Goal: Task Accomplishment & Management: Manage account settings

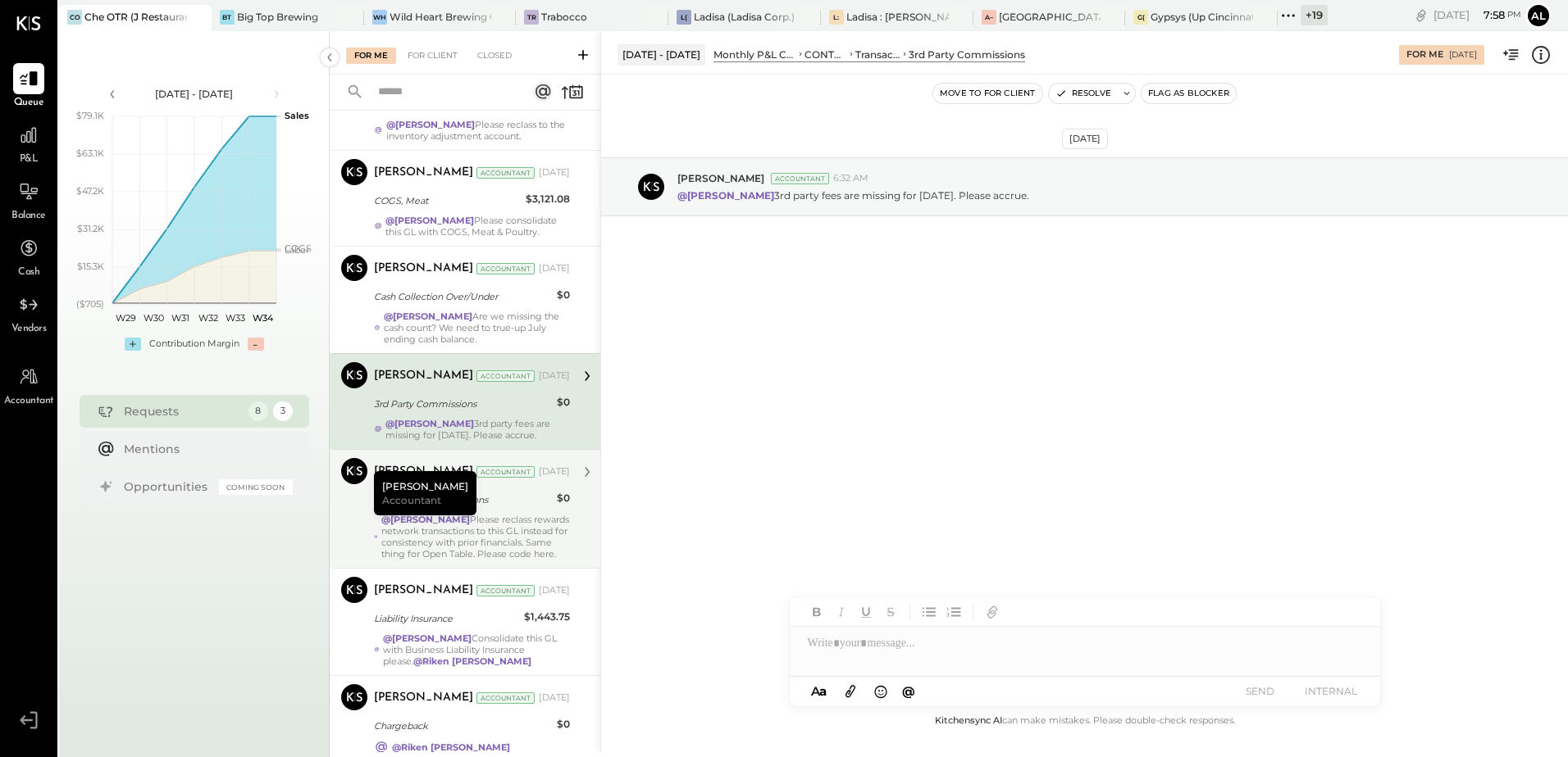
scroll to position [315, 0]
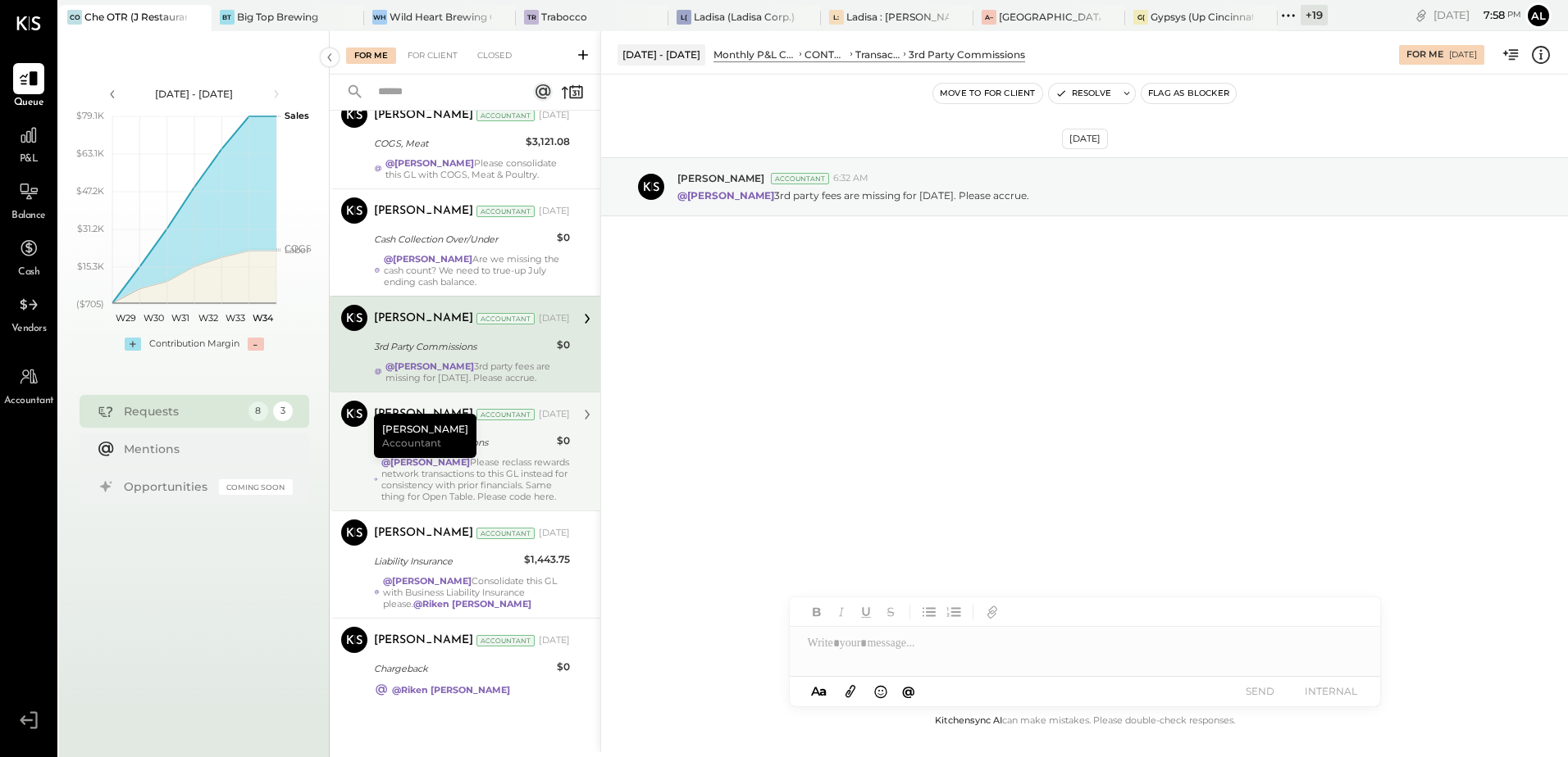
click at [473, 471] on div "@Mohammadsalkin [PERSON_NAME] Please reclass rewards network transactions to th…" at bounding box center [475, 480] width 188 height 46
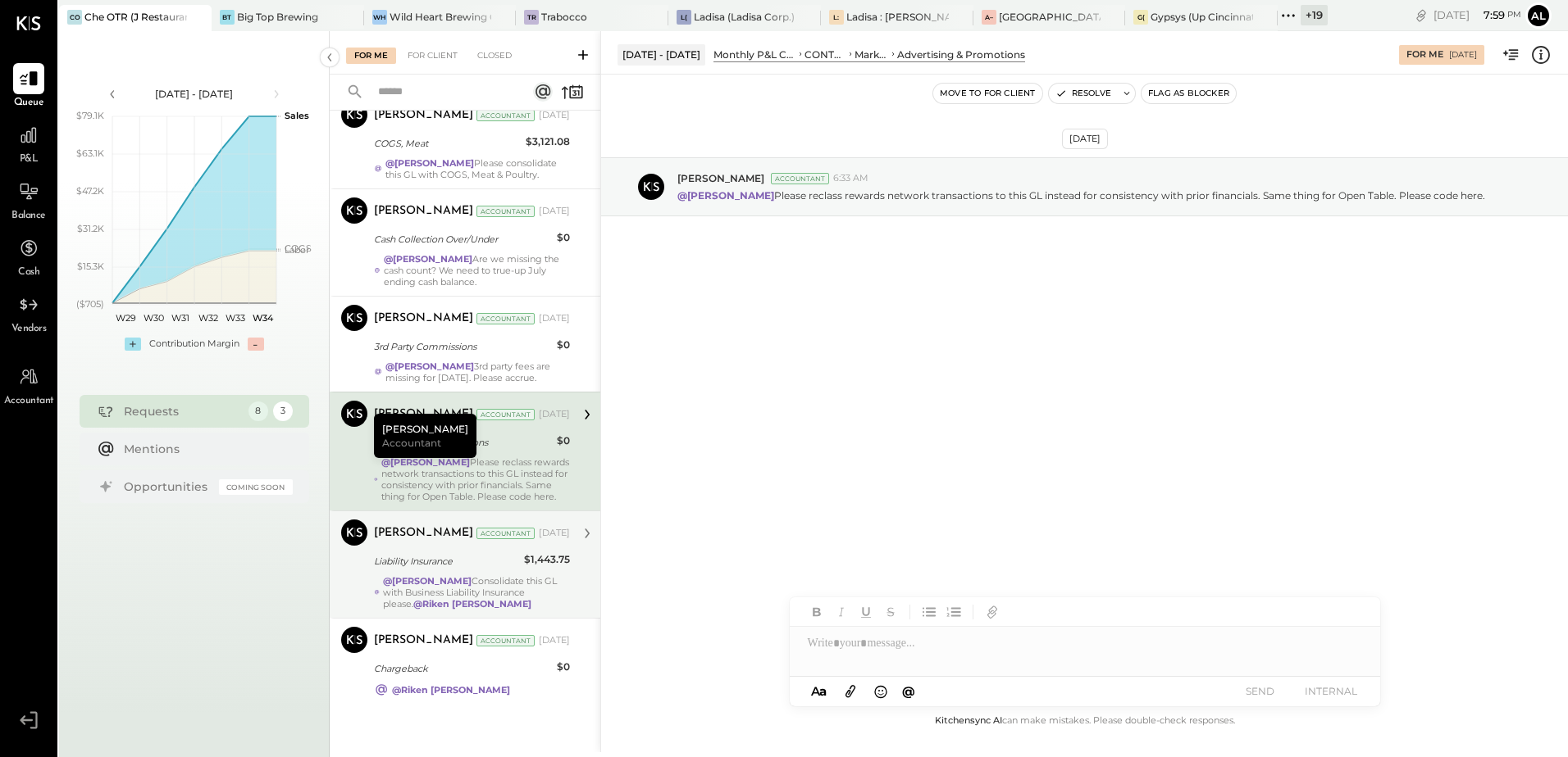
click at [390, 592] on div "@Mohammadsalkin Ansari Consolidate this GL with Business Liability Insurance pl…" at bounding box center [476, 592] width 187 height 35
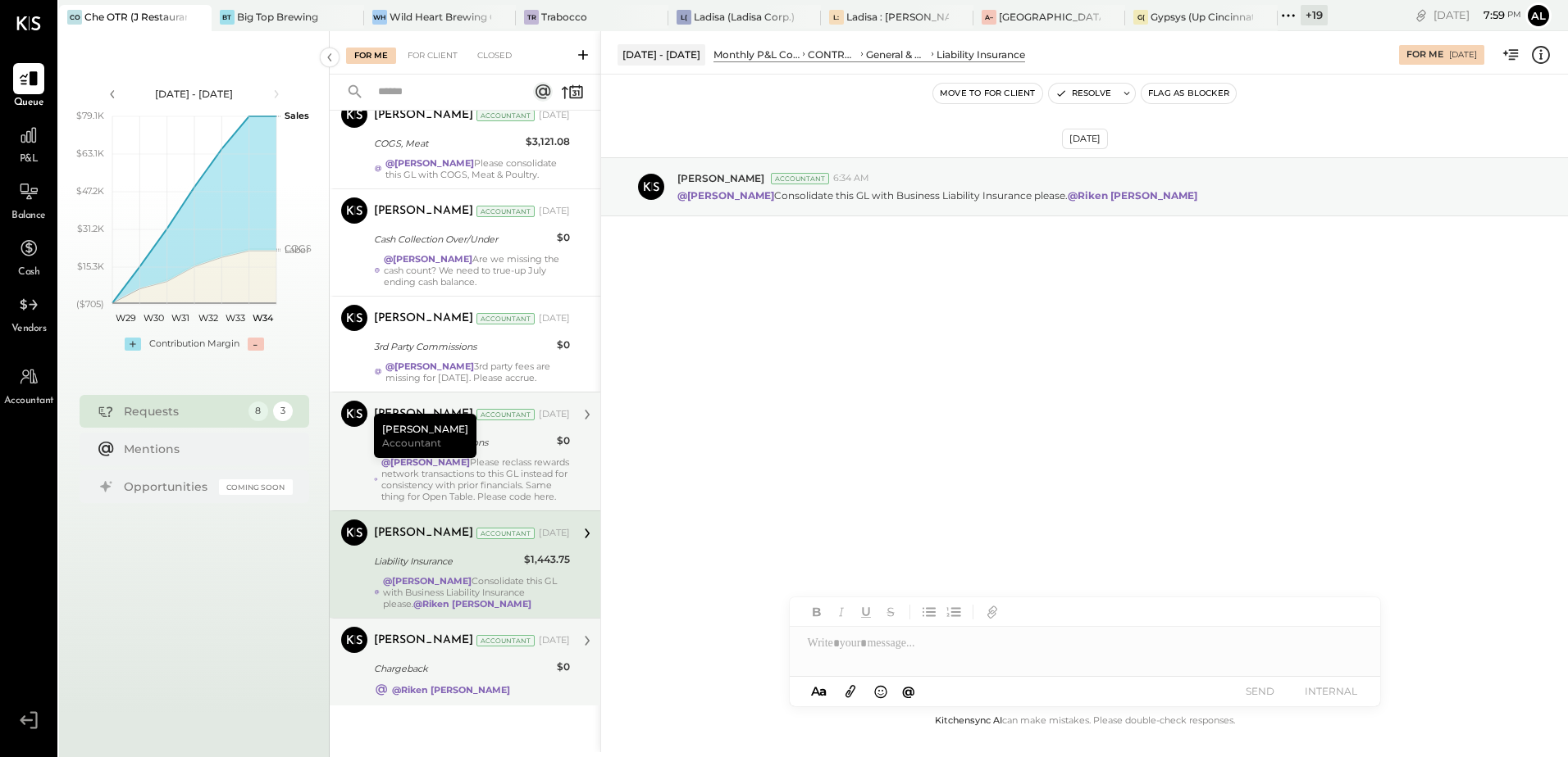
click at [442, 671] on div "Chargeback" at bounding box center [463, 669] width 178 height 16
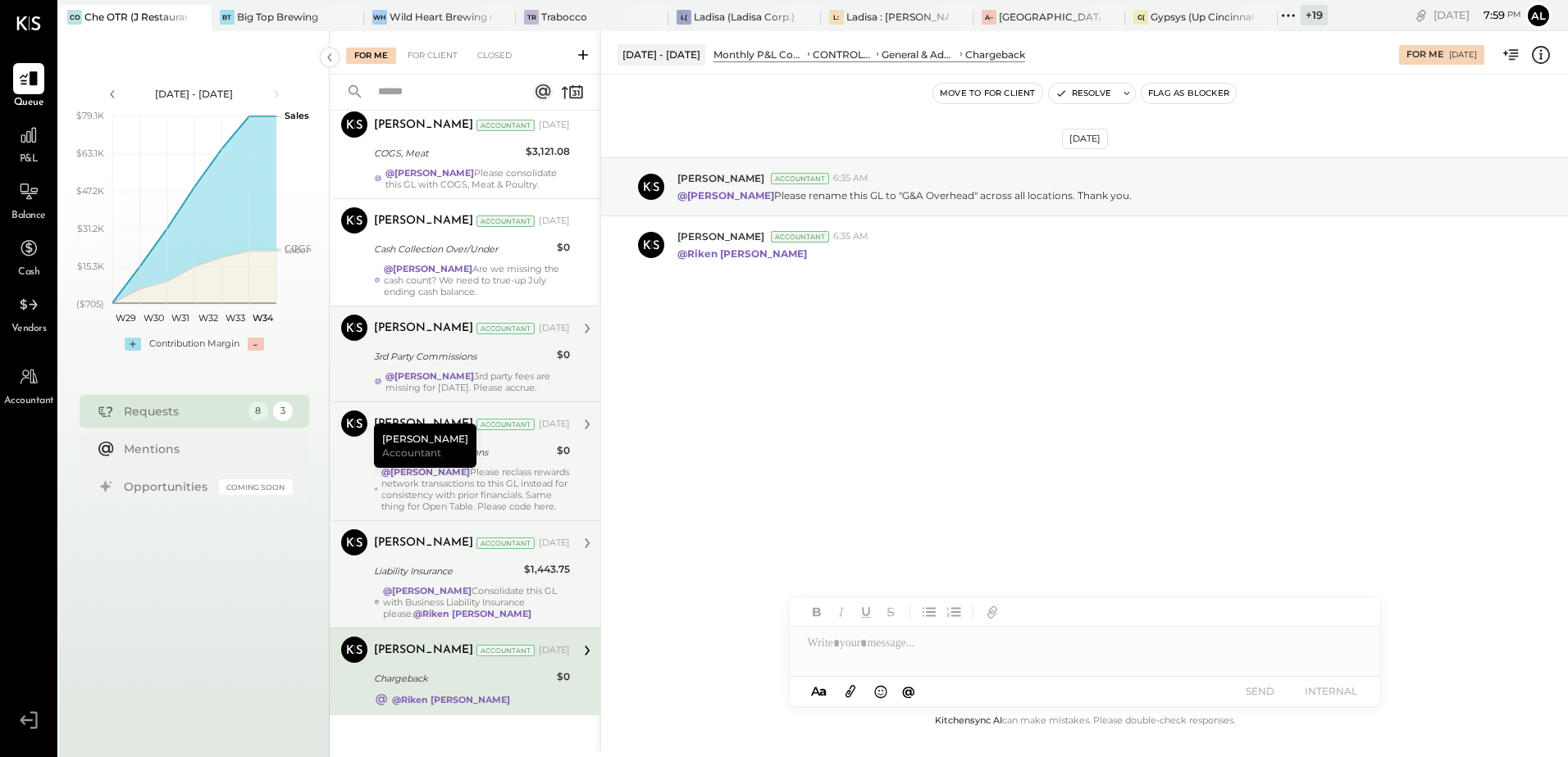
scroll to position [315, 0]
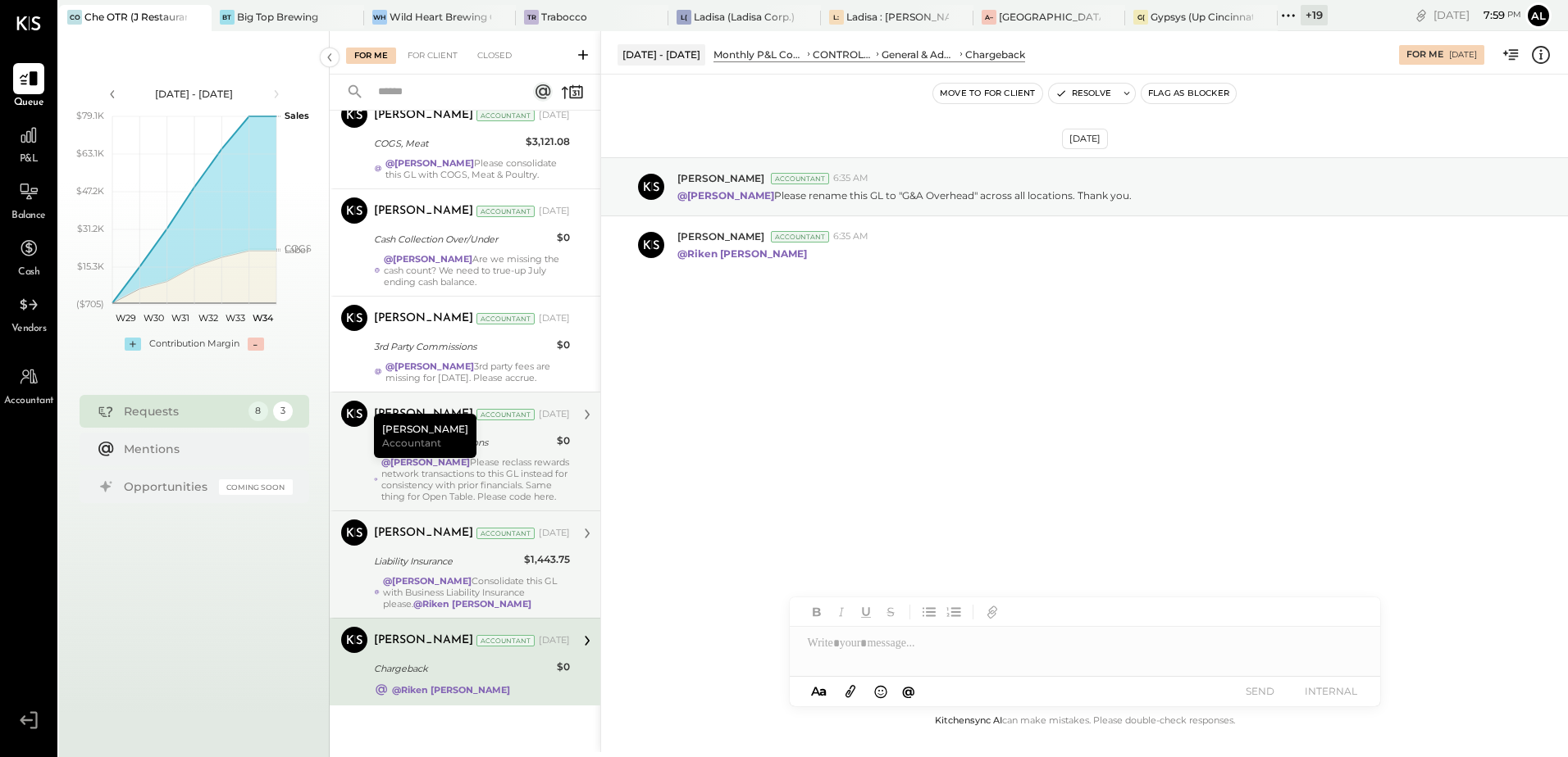
click at [425, 555] on div "Liability Insurance" at bounding box center [446, 561] width 145 height 16
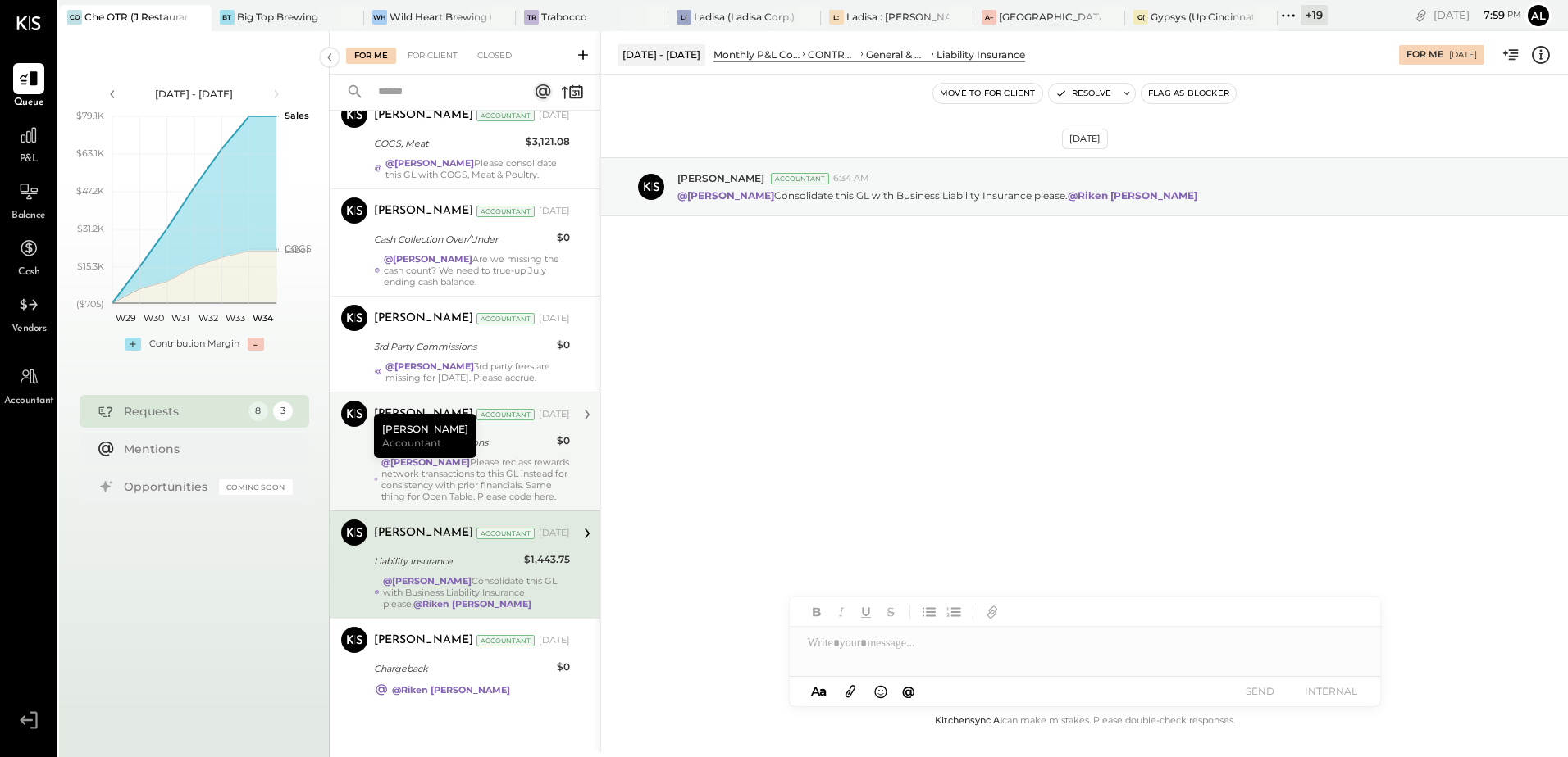
click at [458, 457] on strong "@[PERSON_NAME]" at bounding box center [426, 462] width 89 height 12
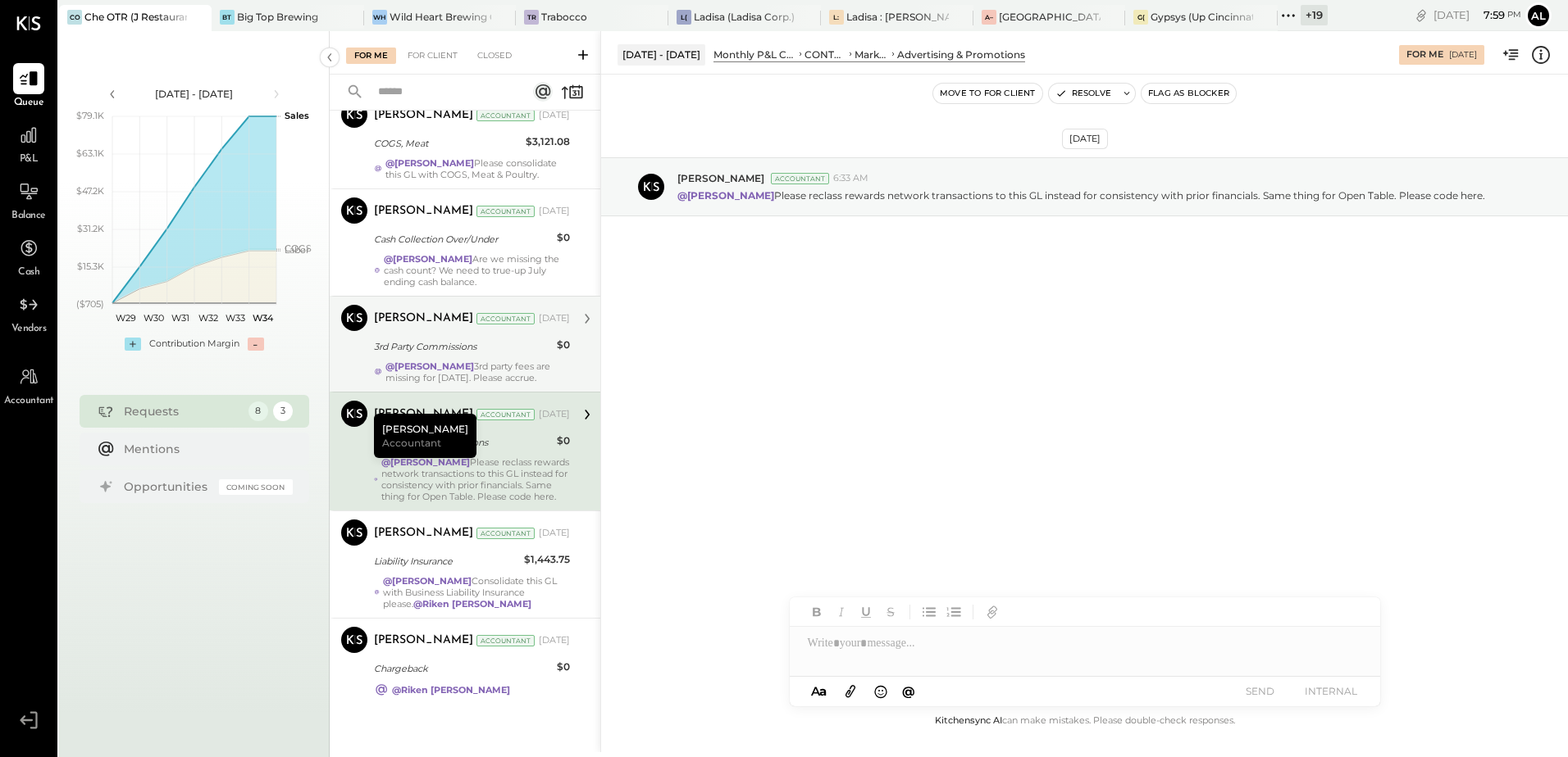
click at [444, 360] on strong "@[PERSON_NAME]" at bounding box center [430, 366] width 89 height 12
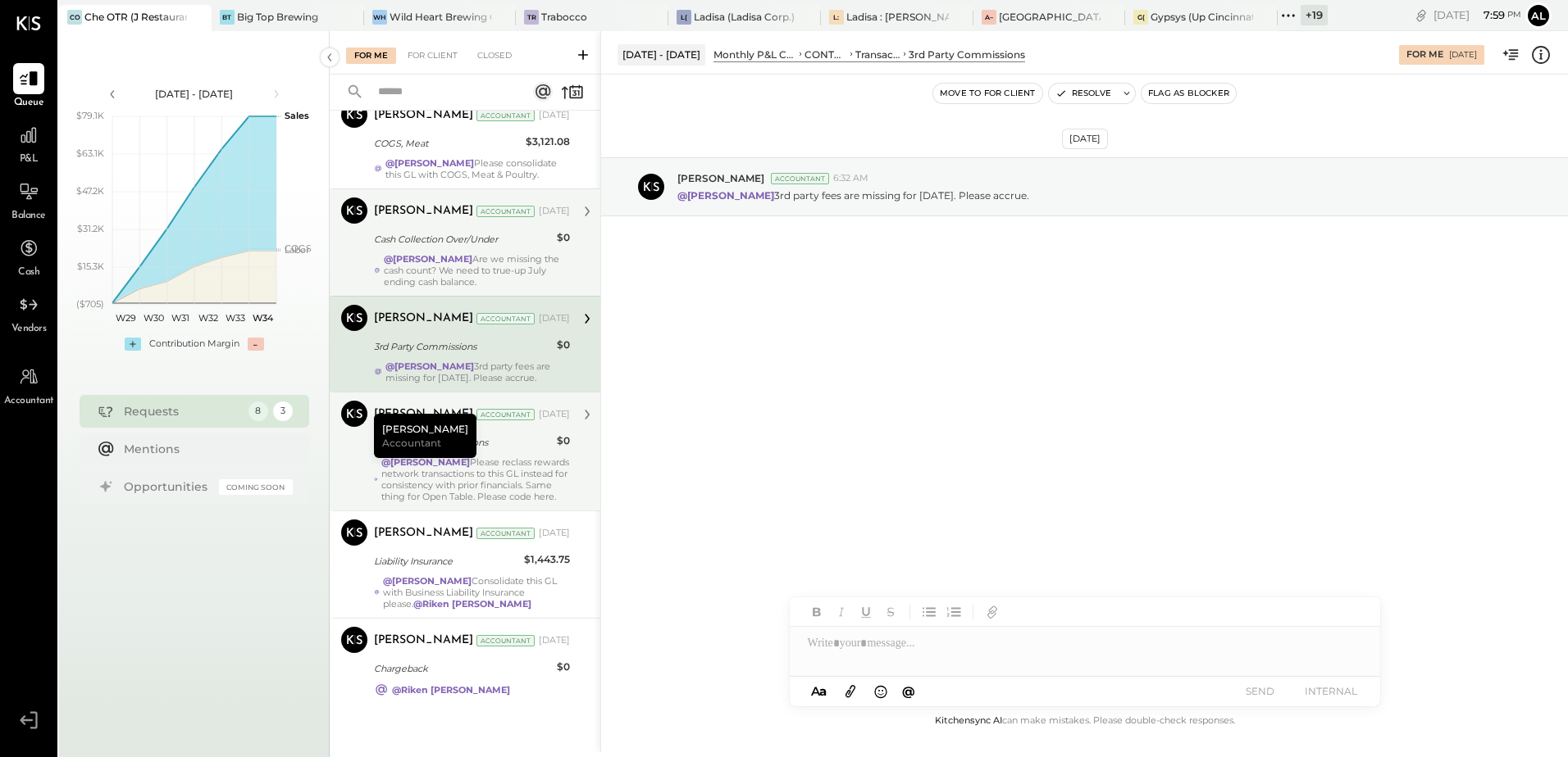
click at [415, 257] on div "@[PERSON_NAME] Are we missing the cash count? We need to true-up July ending ca…" at bounding box center [477, 271] width 186 height 35
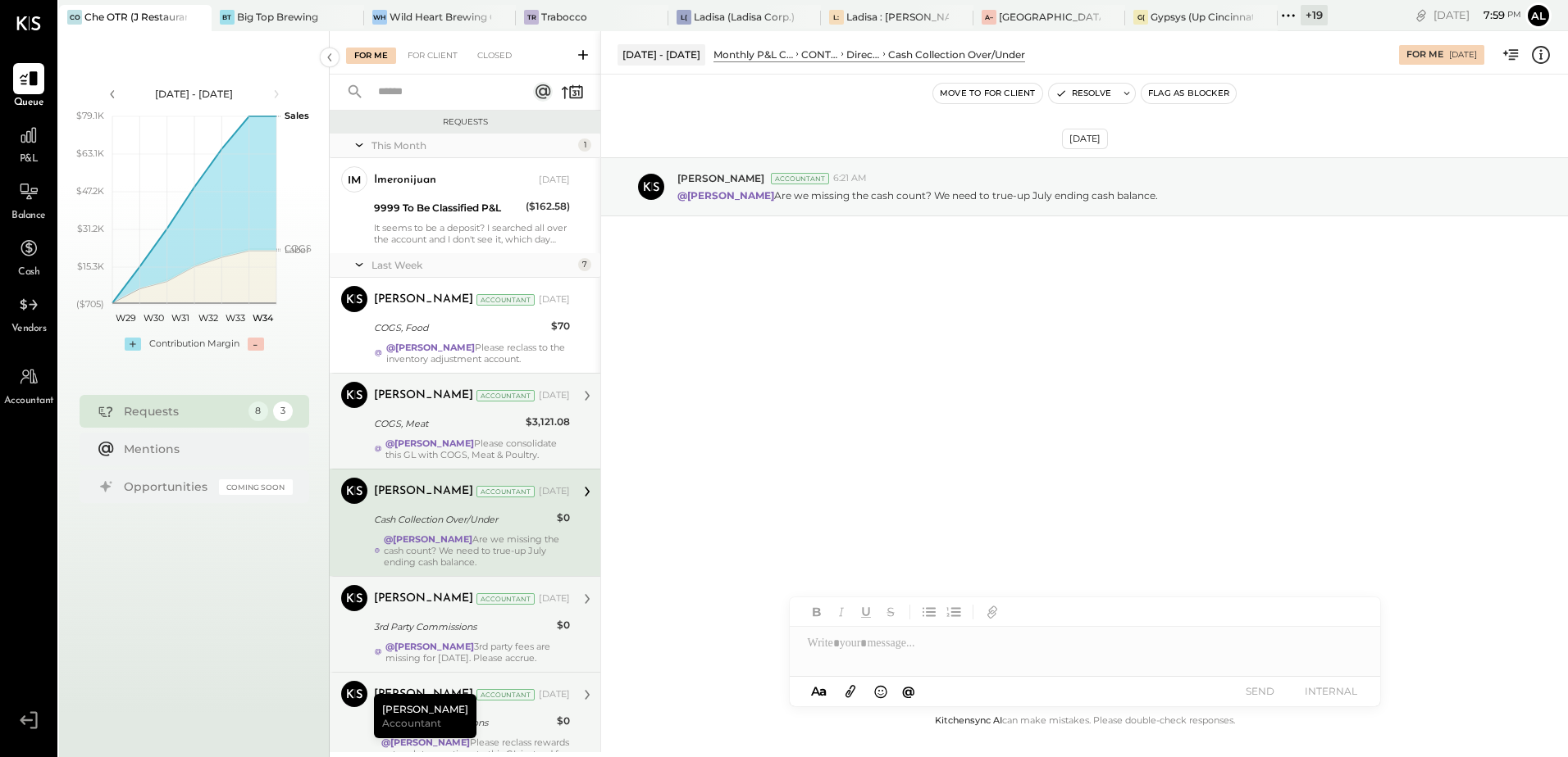
click at [431, 449] on strong "@[PERSON_NAME]" at bounding box center [430, 444] width 89 height 12
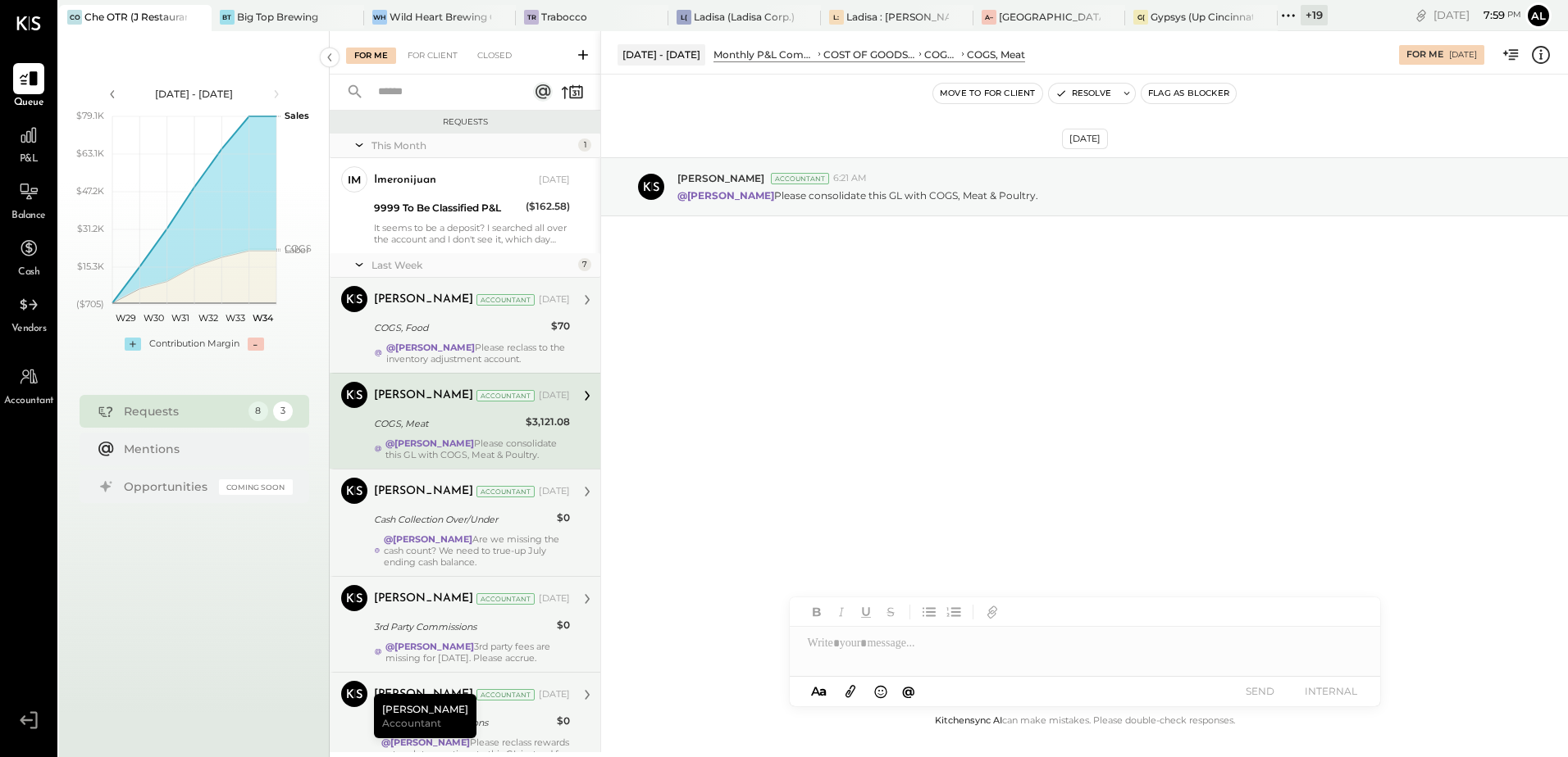
click at [432, 318] on div "COGS, Food" at bounding box center [459, 327] width 172 height 20
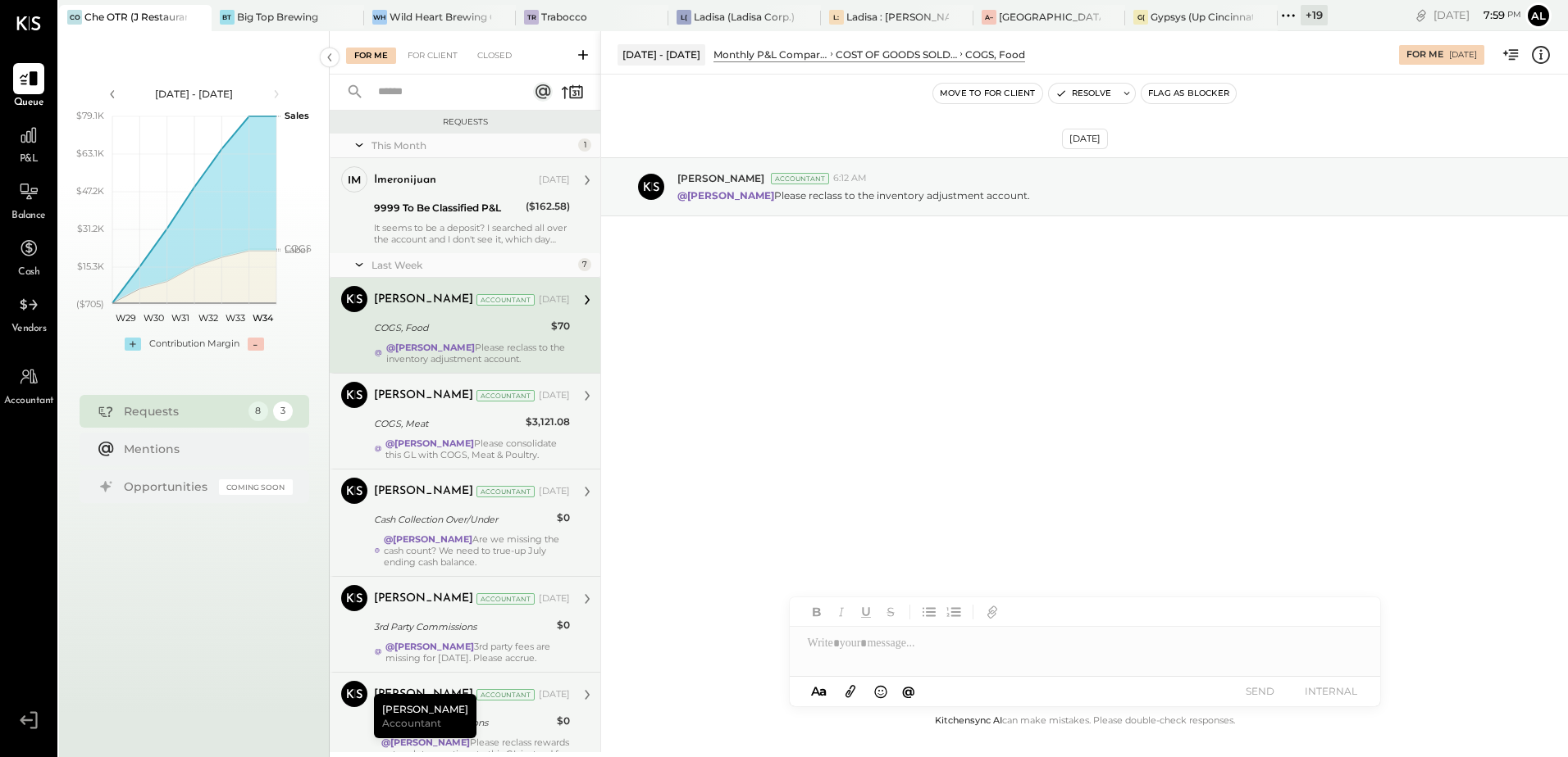
click at [413, 233] on div "It seems to be a deposit? I searched all over the account and I don't see it, w…" at bounding box center [472, 234] width 196 height 23
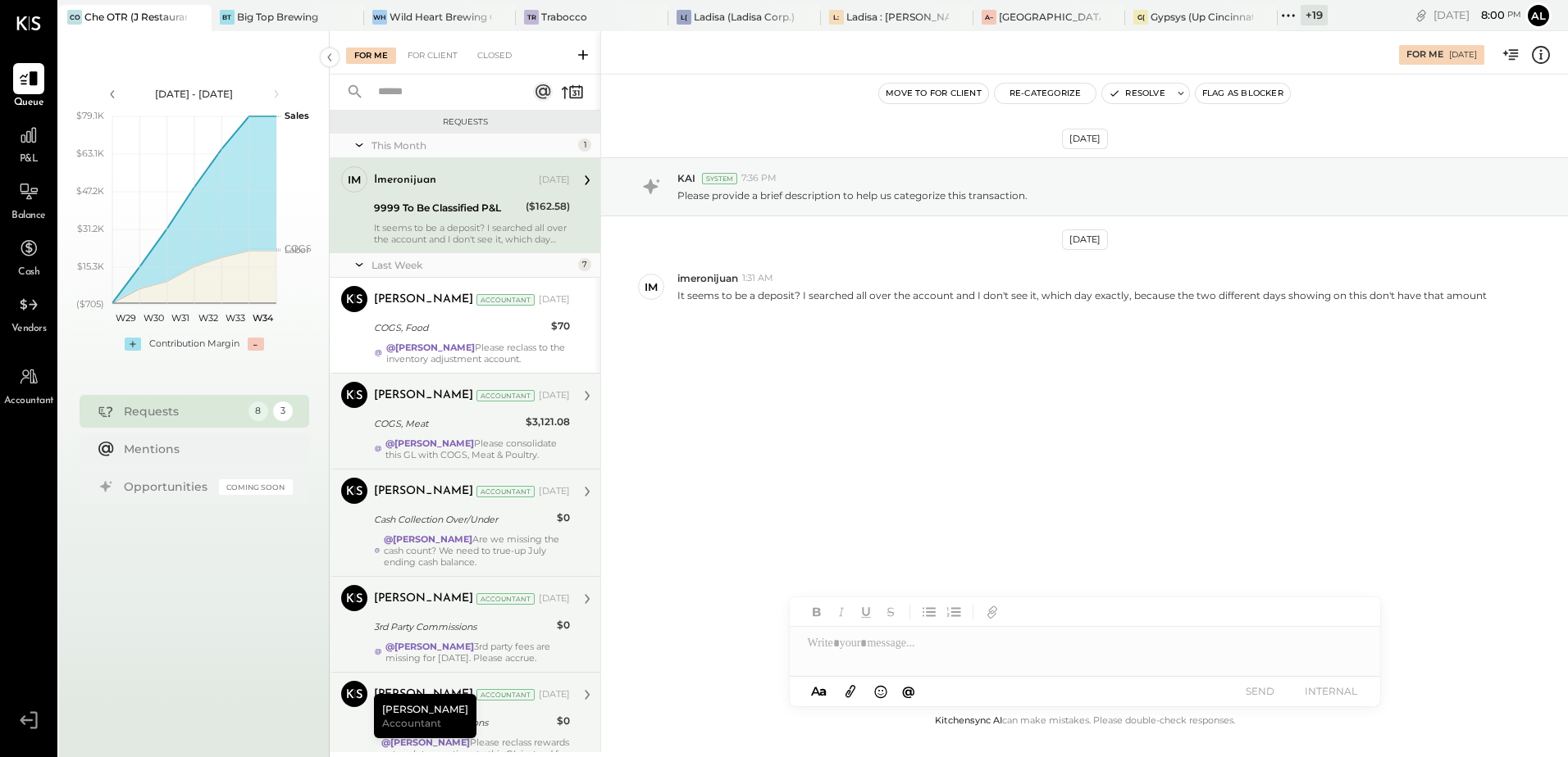
click at [1295, 15] on icon at bounding box center [1293, 15] width 2 height 2
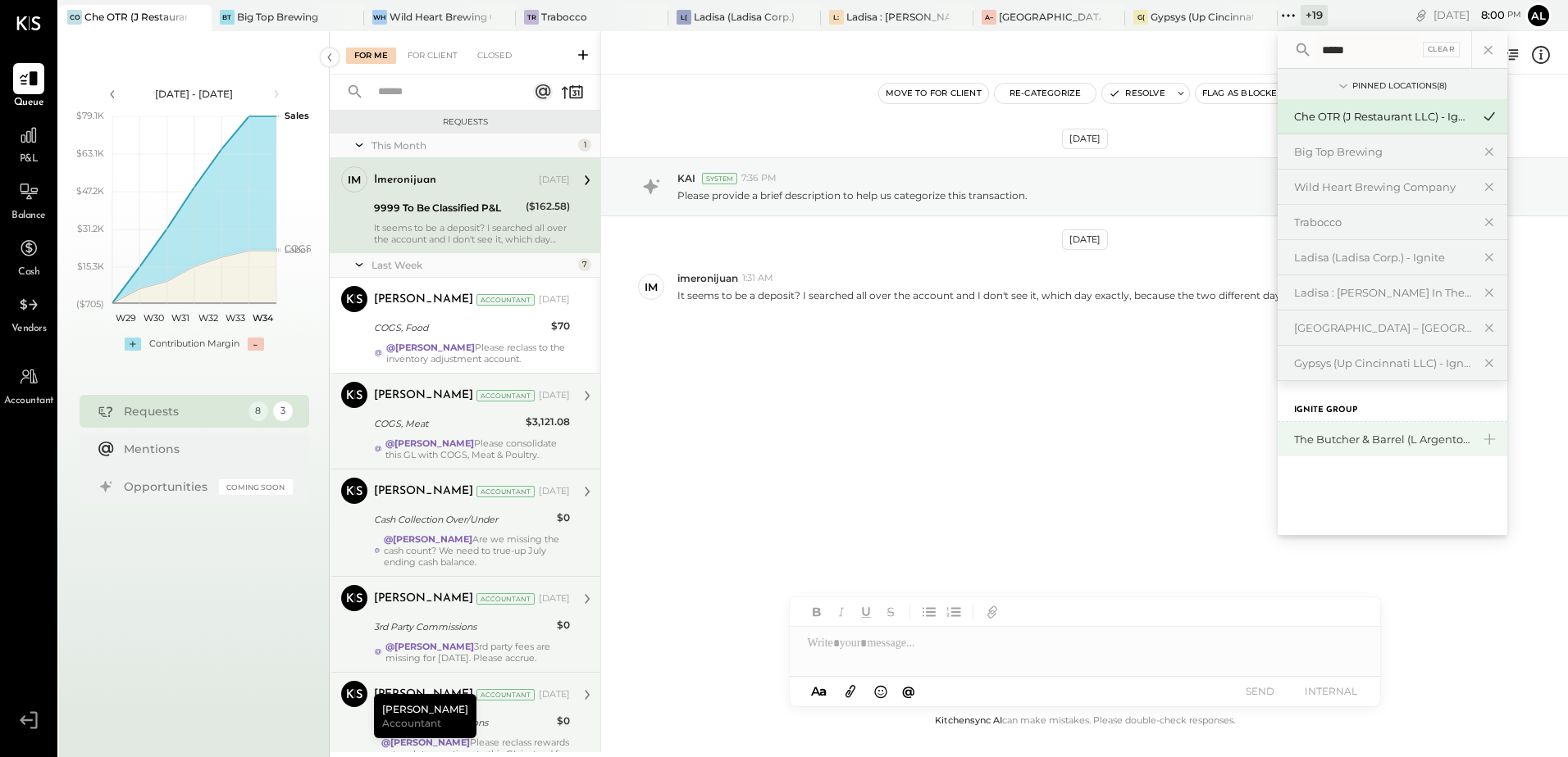
type input "*****"
click at [1365, 438] on div "The Butcher & Barrel (L Argento LLC) - [GEOGRAPHIC_DATA]" at bounding box center [1382, 439] width 177 height 16
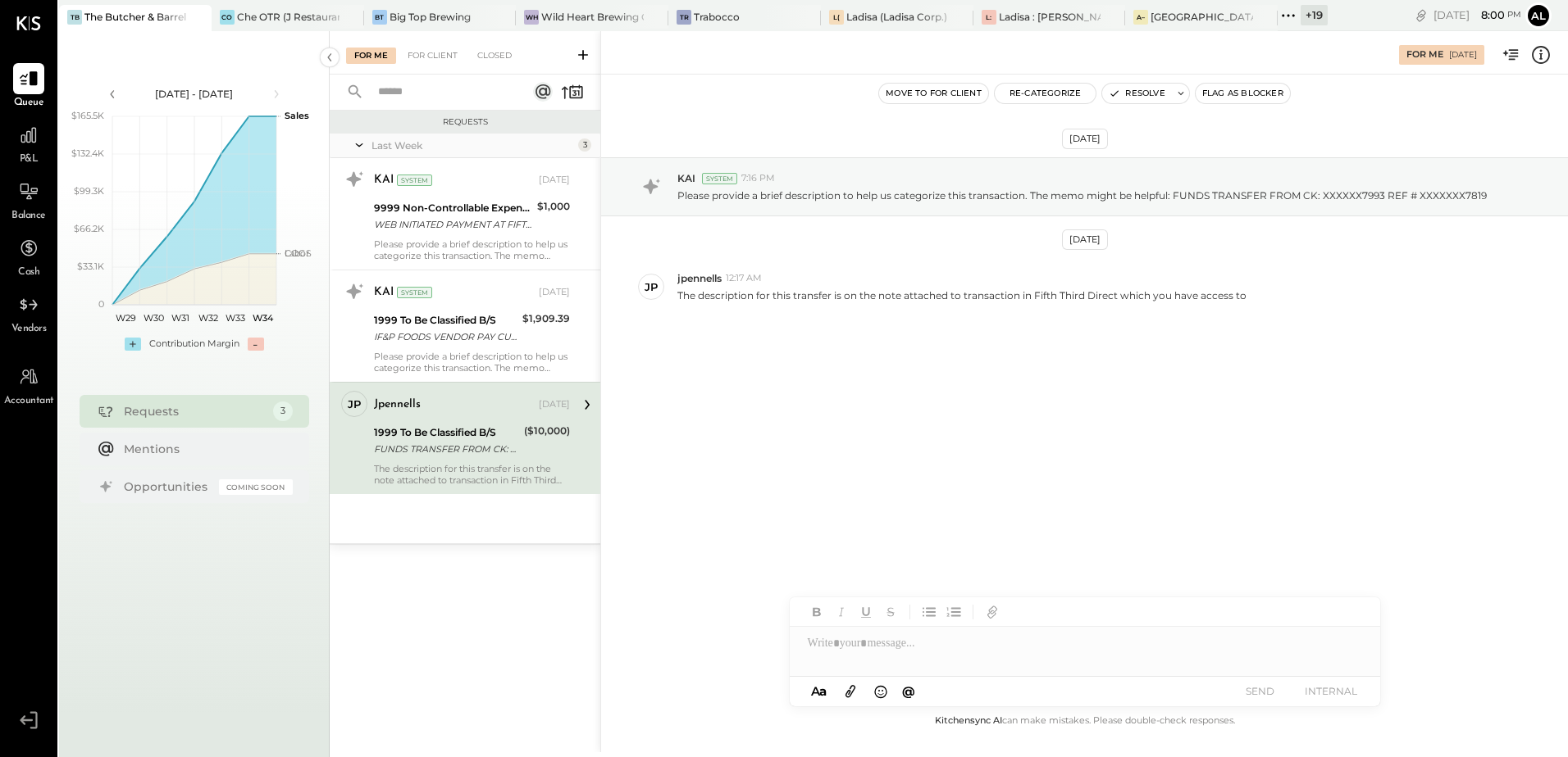
click at [446, 388] on div "jp jpennells Employee jpennells [DATE] 1999 To Be Classified B/S FUNDS TRANSFER…" at bounding box center [464, 438] width 271 height 112
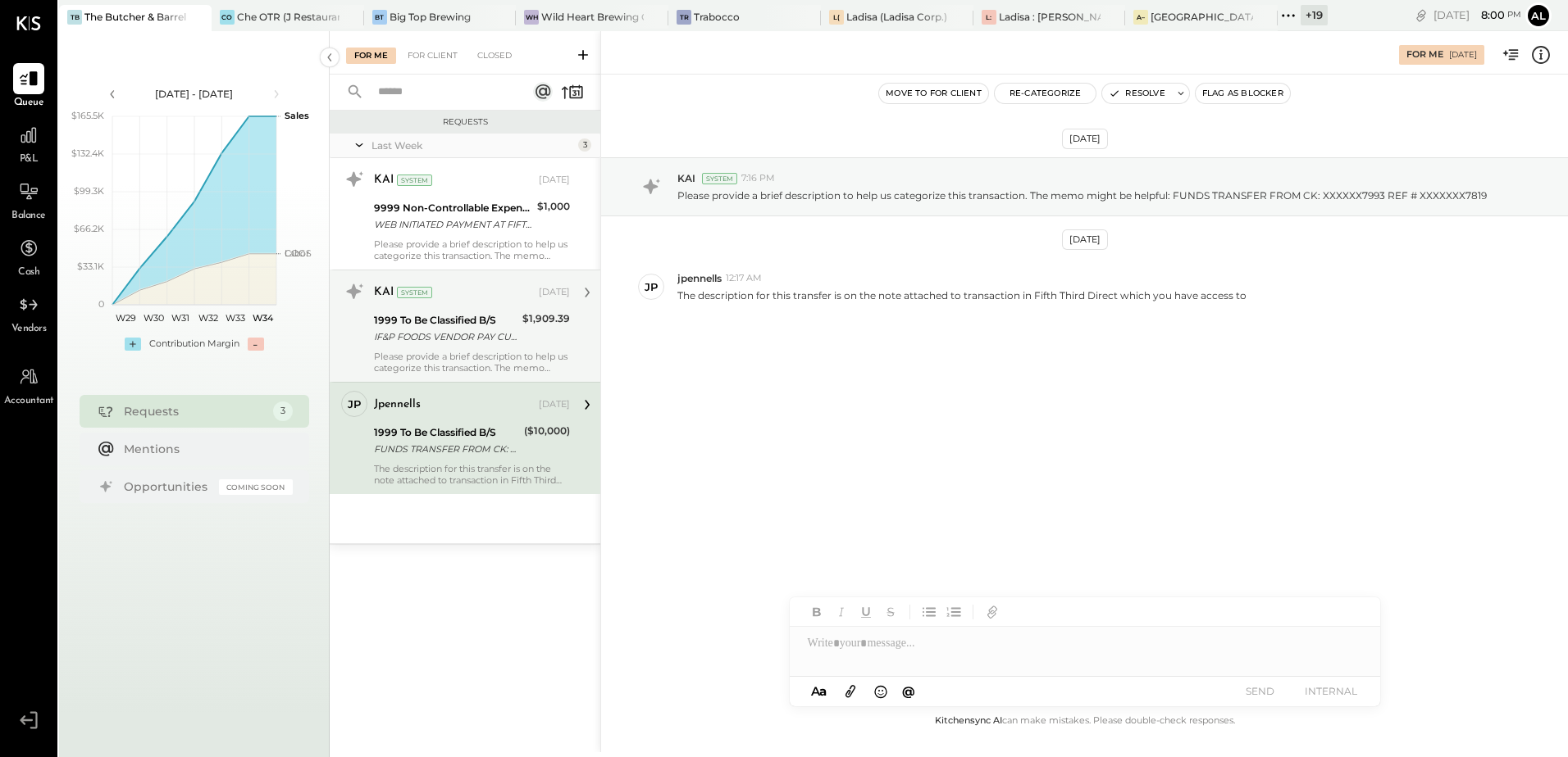
click at [446, 367] on div "Please provide a brief description to help us categorize this transaction. The …" at bounding box center [472, 362] width 196 height 23
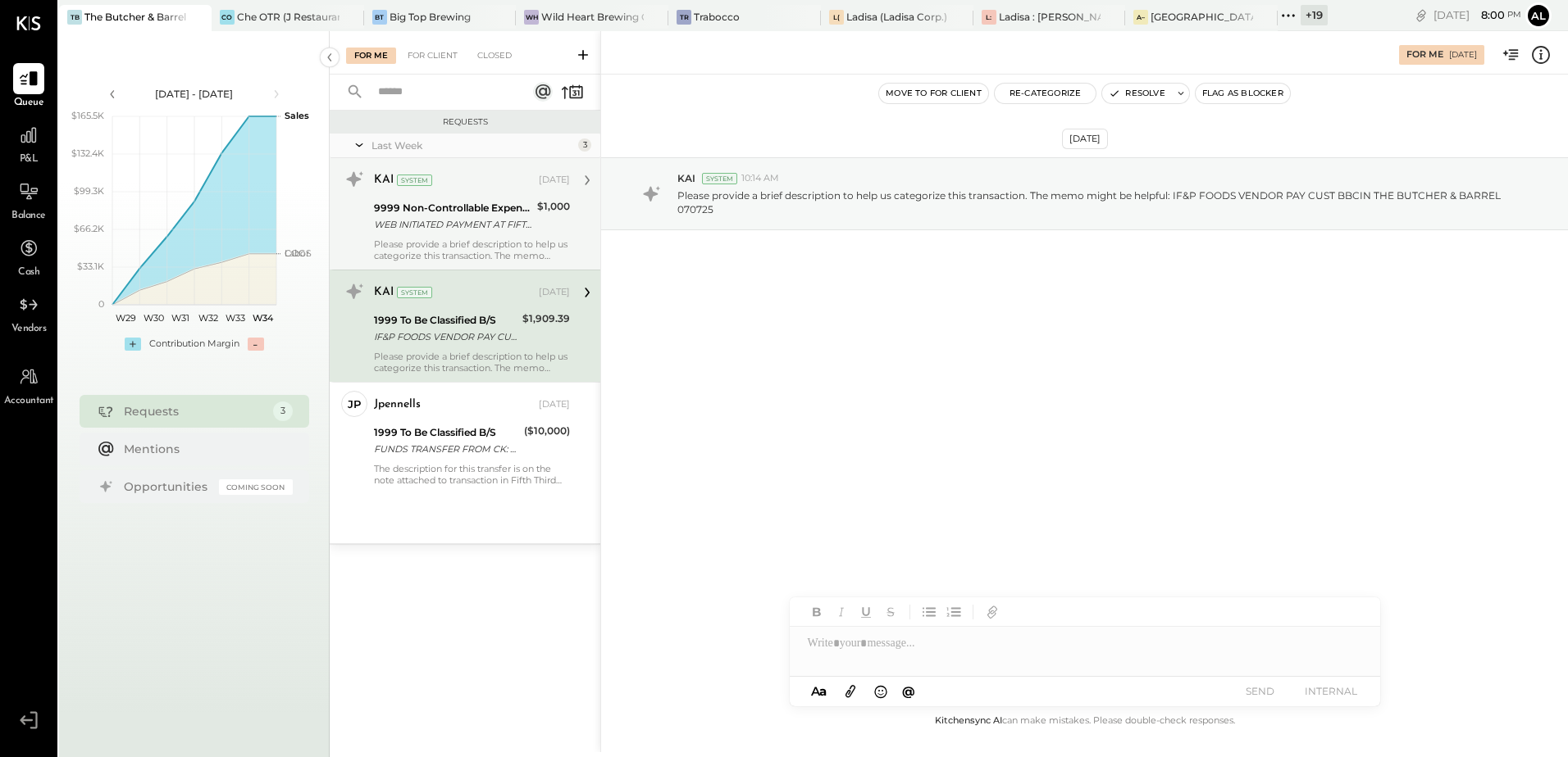
click at [443, 262] on div "KAI System [DATE] 9999 Non-Controllable Expenses:Other Income and Expenses:To B…" at bounding box center [464, 213] width 271 height 111
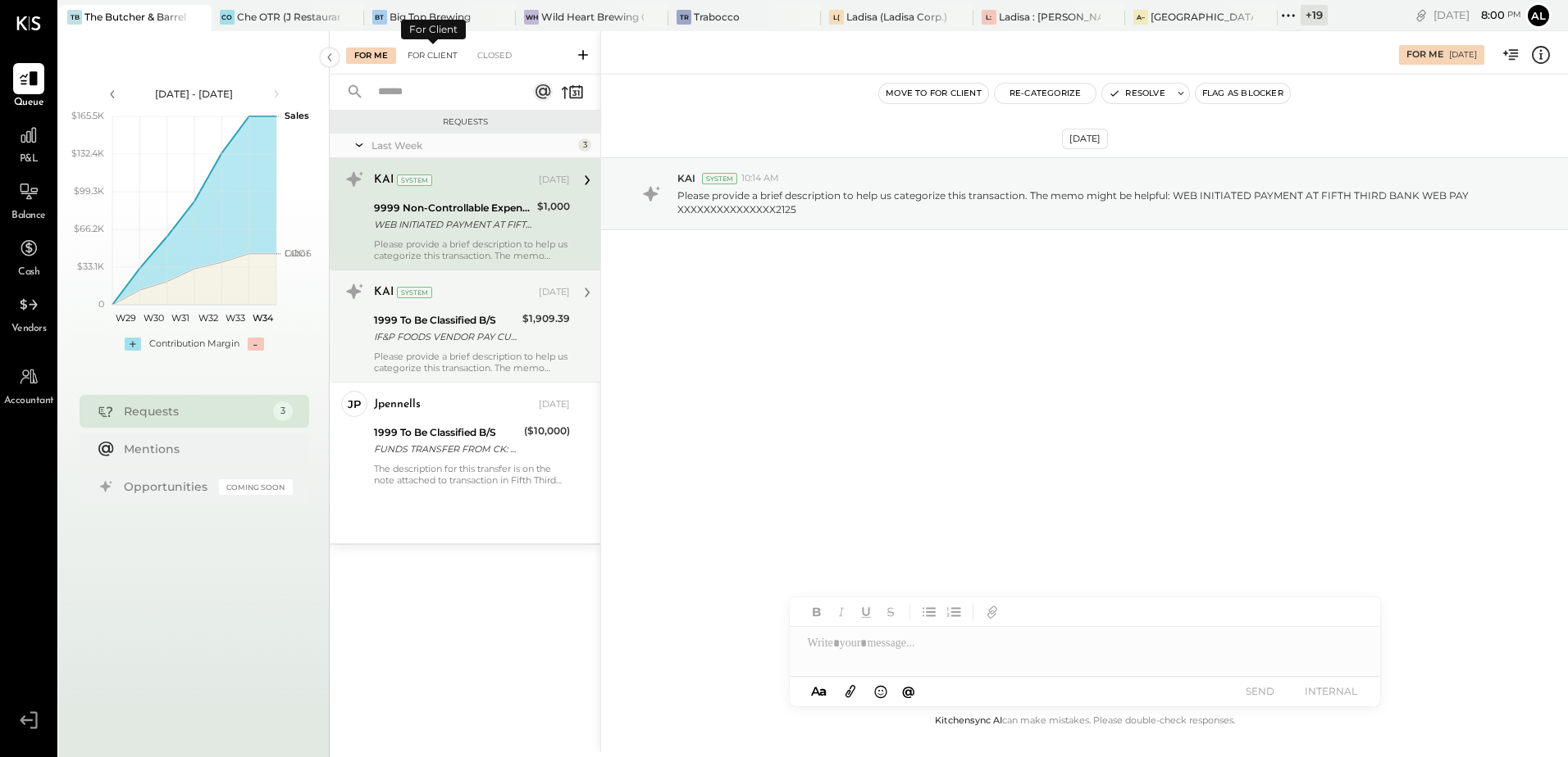
click at [424, 54] on div "For Client" at bounding box center [432, 56] width 67 height 16
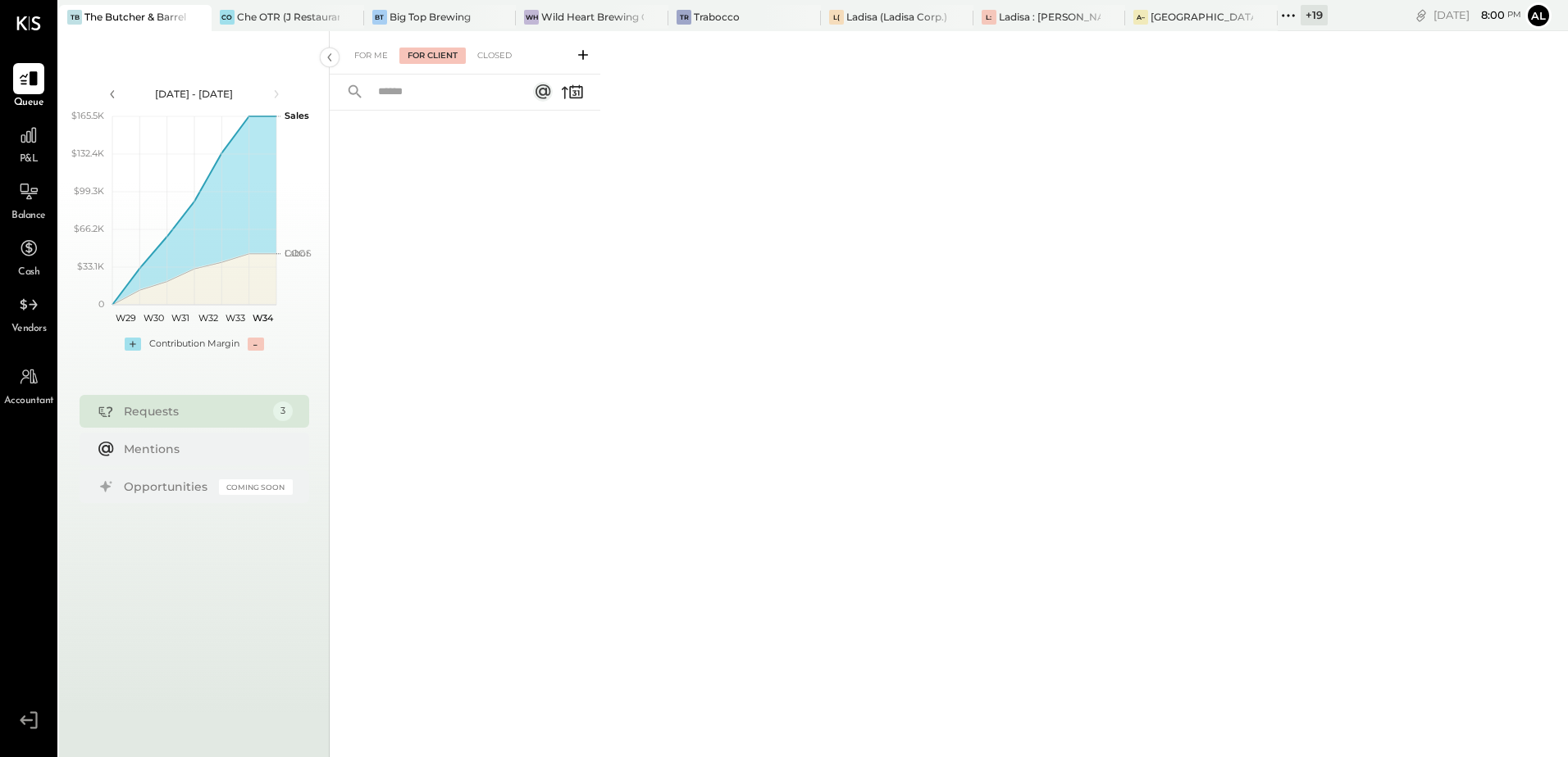
click at [440, 52] on div "For Client" at bounding box center [432, 56] width 67 height 16
click at [502, 57] on div "Closed" at bounding box center [495, 56] width 51 height 16
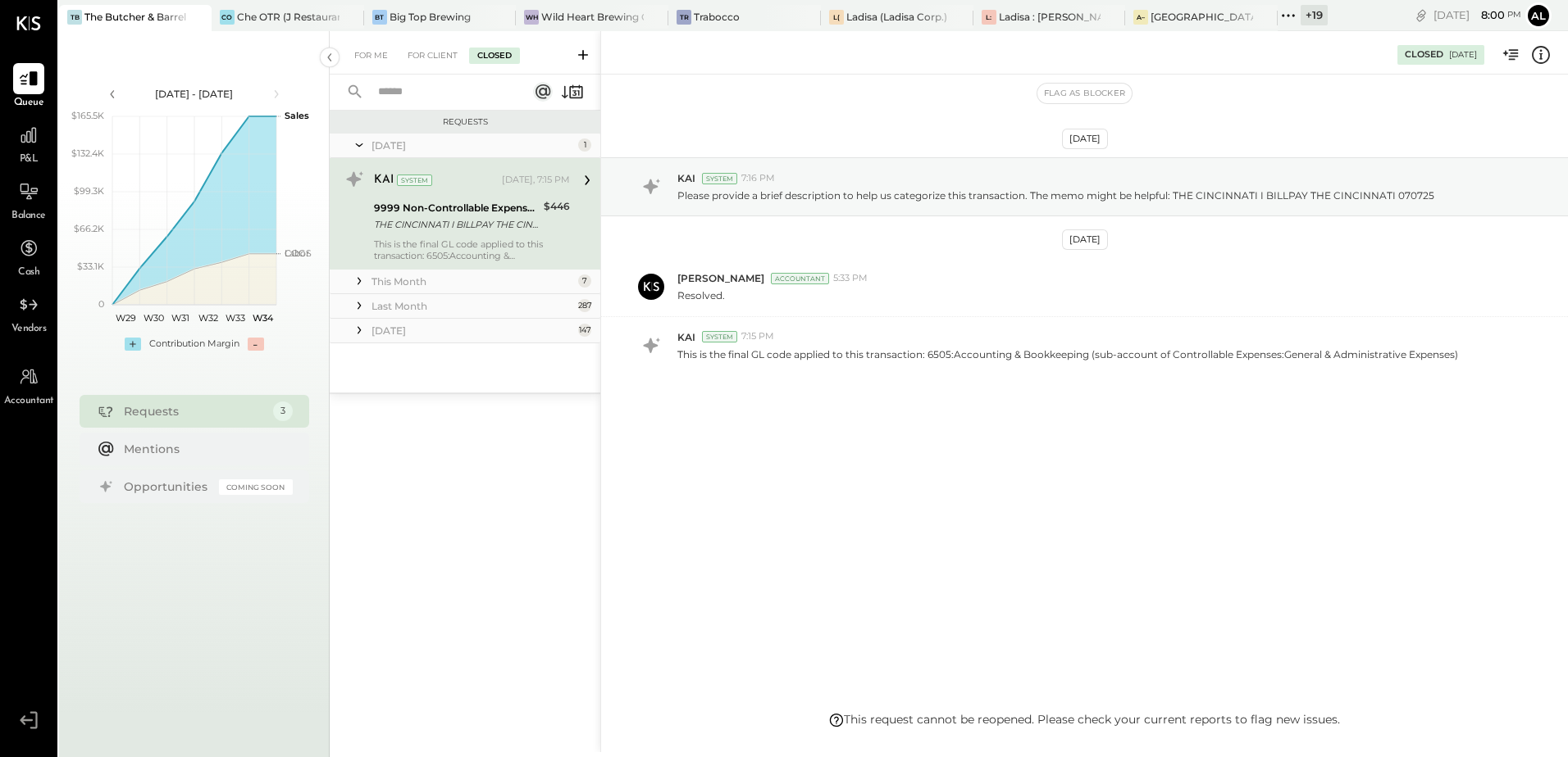
click at [414, 304] on div "Last Month" at bounding box center [472, 306] width 202 height 14
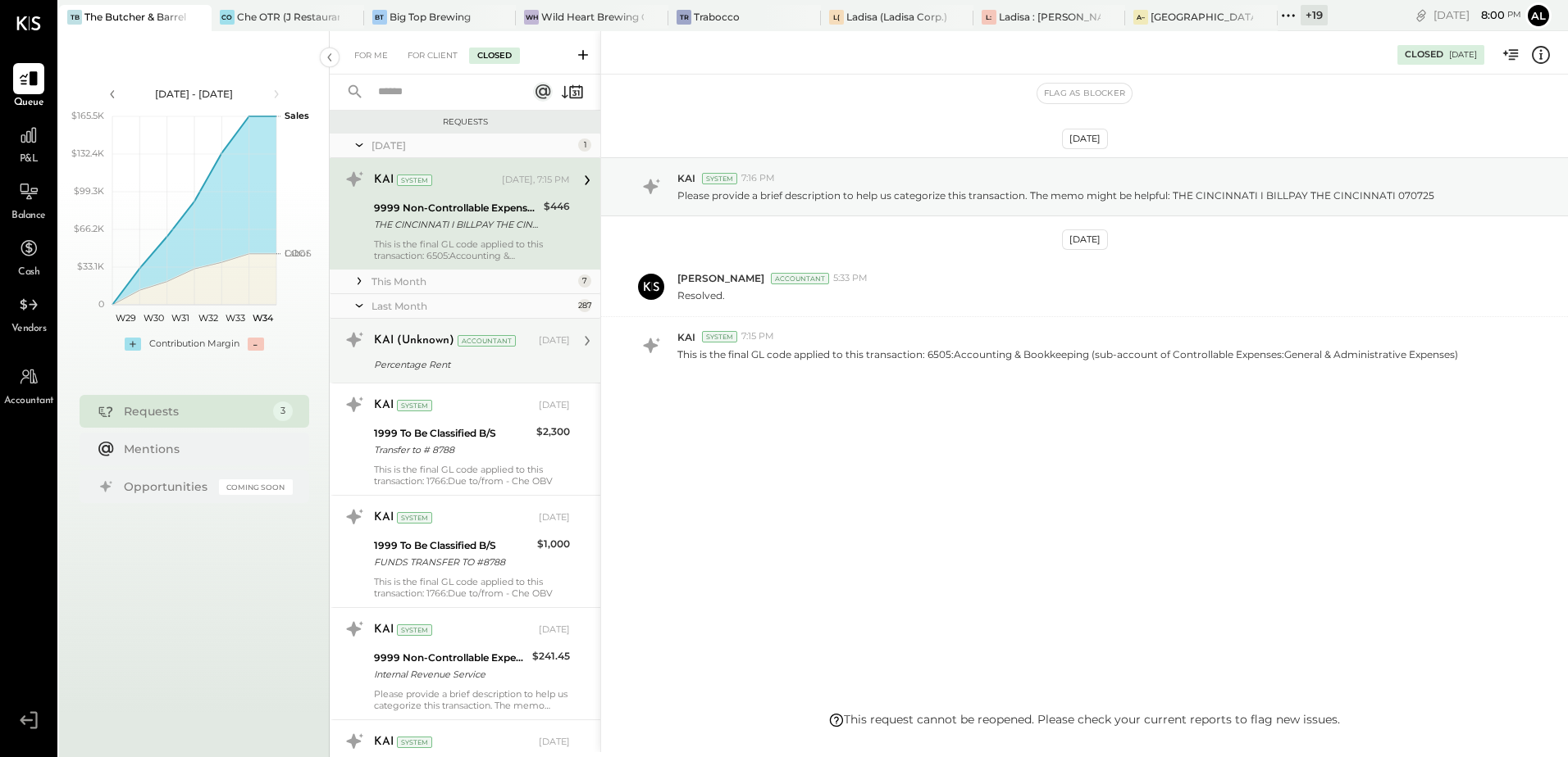
click at [414, 346] on div "KAI (Unknown)" at bounding box center [414, 341] width 81 height 16
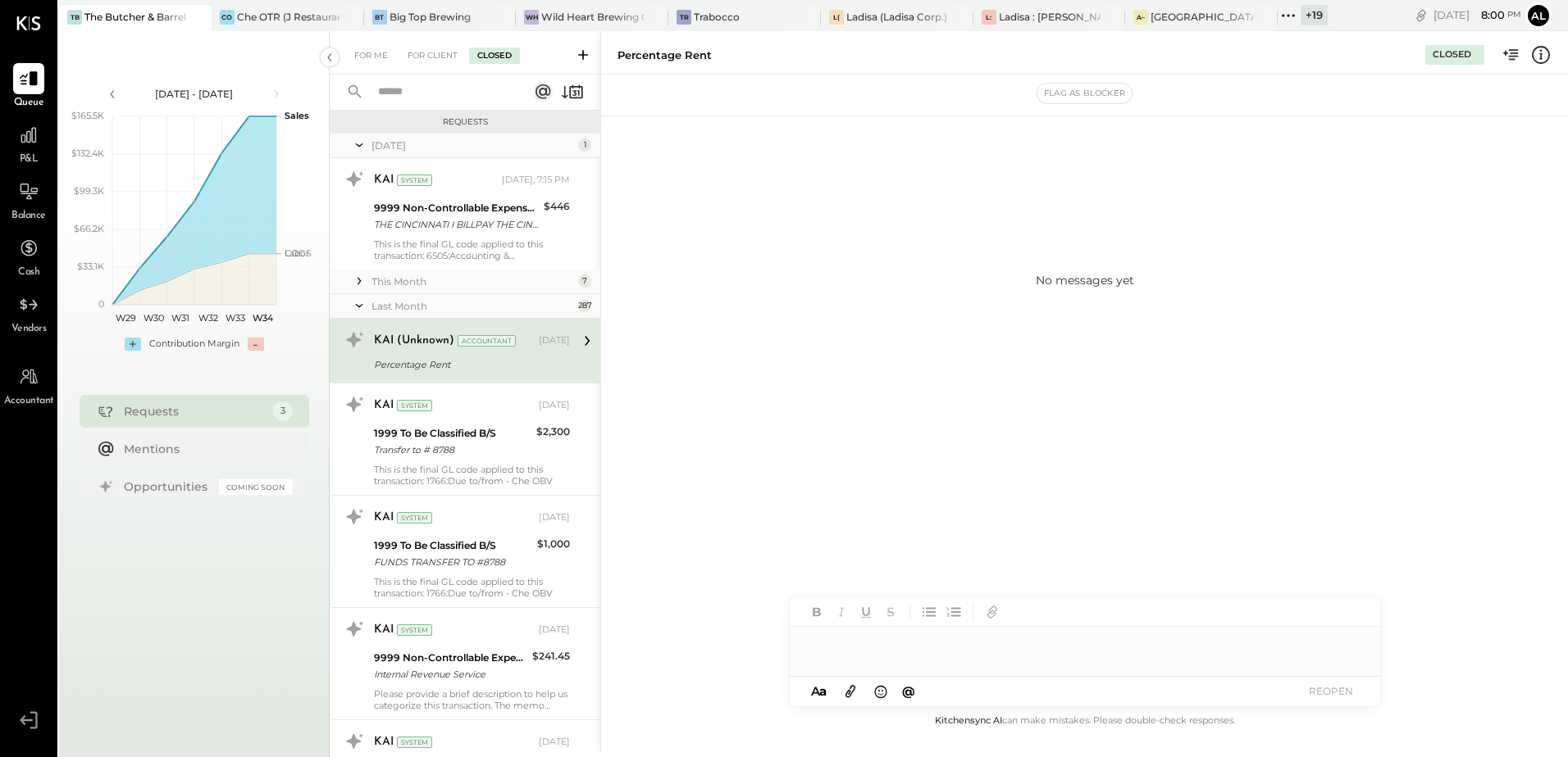
click at [425, 369] on div "Percentage Rent" at bounding box center [469, 365] width 191 height 16
click at [425, 360] on div "Percentage Rent" at bounding box center [469, 365] width 191 height 16
click at [583, 340] on icon at bounding box center [587, 341] width 21 height 21
click at [487, 353] on div "KAI (Unknown) Accountant [DATE]" at bounding box center [472, 341] width 196 height 28
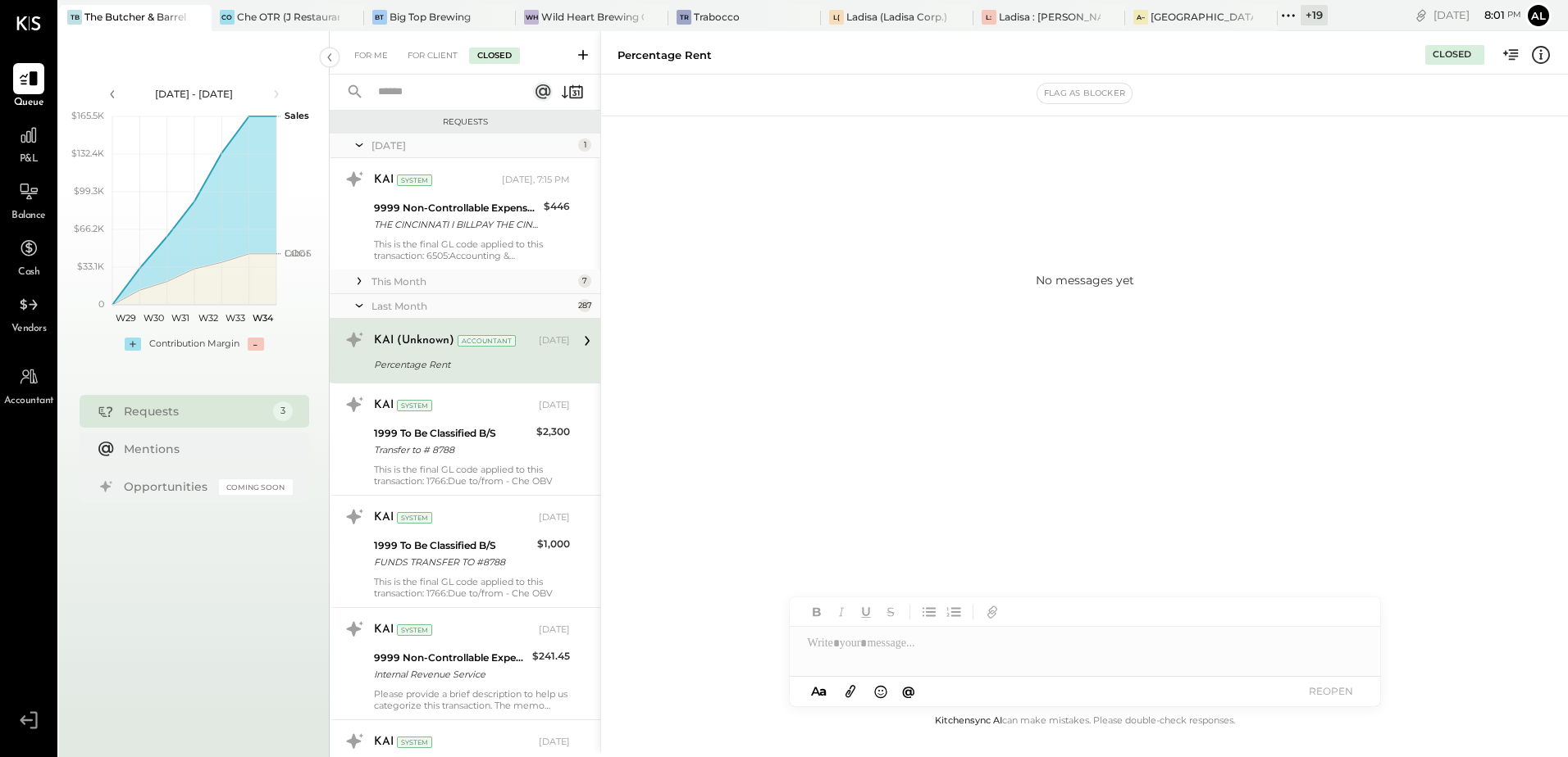
click at [404, 358] on div "Percentage Rent" at bounding box center [469, 365] width 191 height 16
click at [420, 358] on div "Percentage Rent" at bounding box center [469, 365] width 191 height 16
click at [429, 355] on div "Percentage Rent" at bounding box center [469, 365] width 191 height 20
click at [1456, 58] on div "Closed" at bounding box center [1451, 55] width 39 height 13
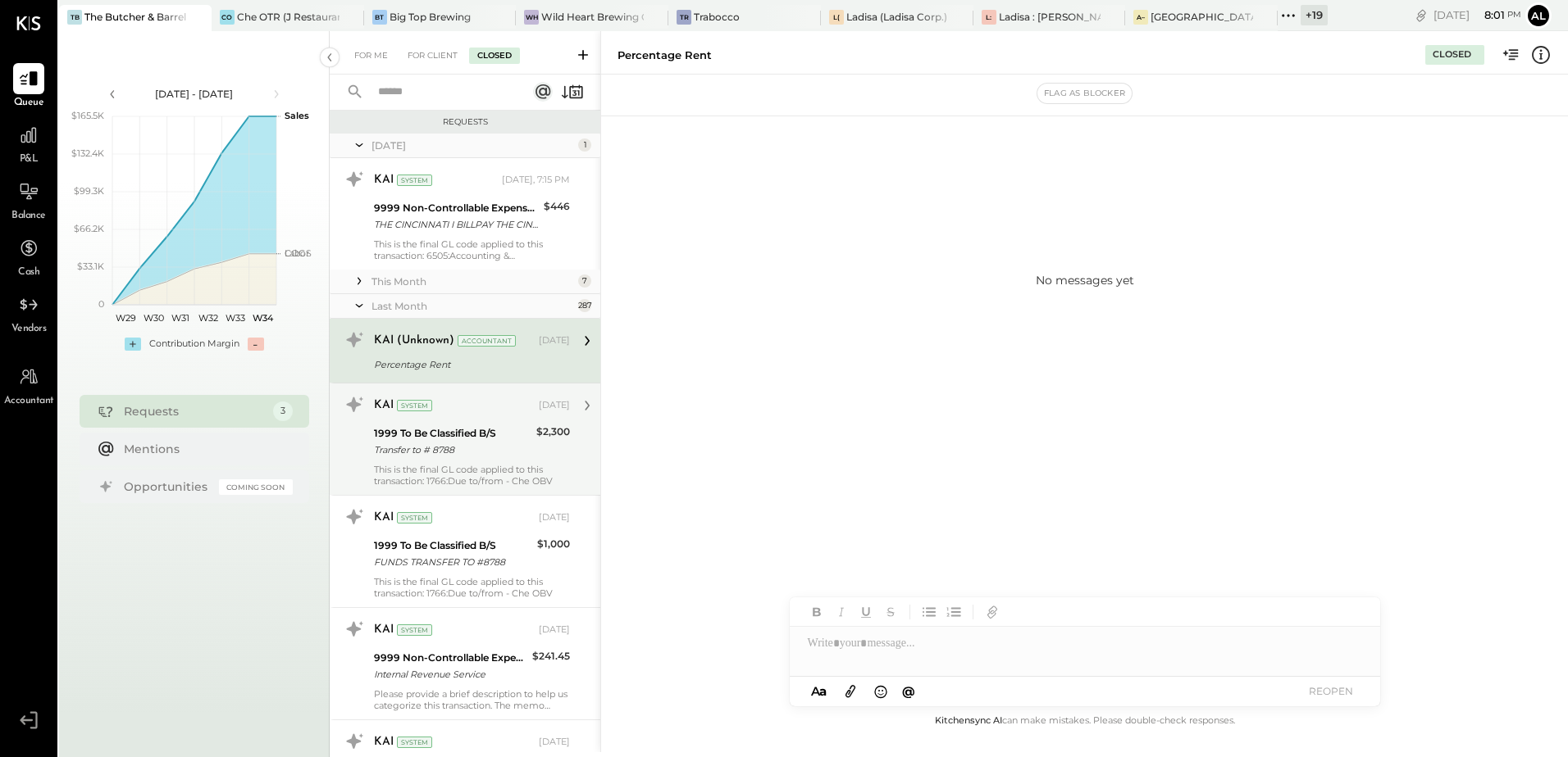
click at [432, 469] on div "This is the final GL code applied to this transaction: 1766:Due to/from - Che O…" at bounding box center [472, 476] width 196 height 23
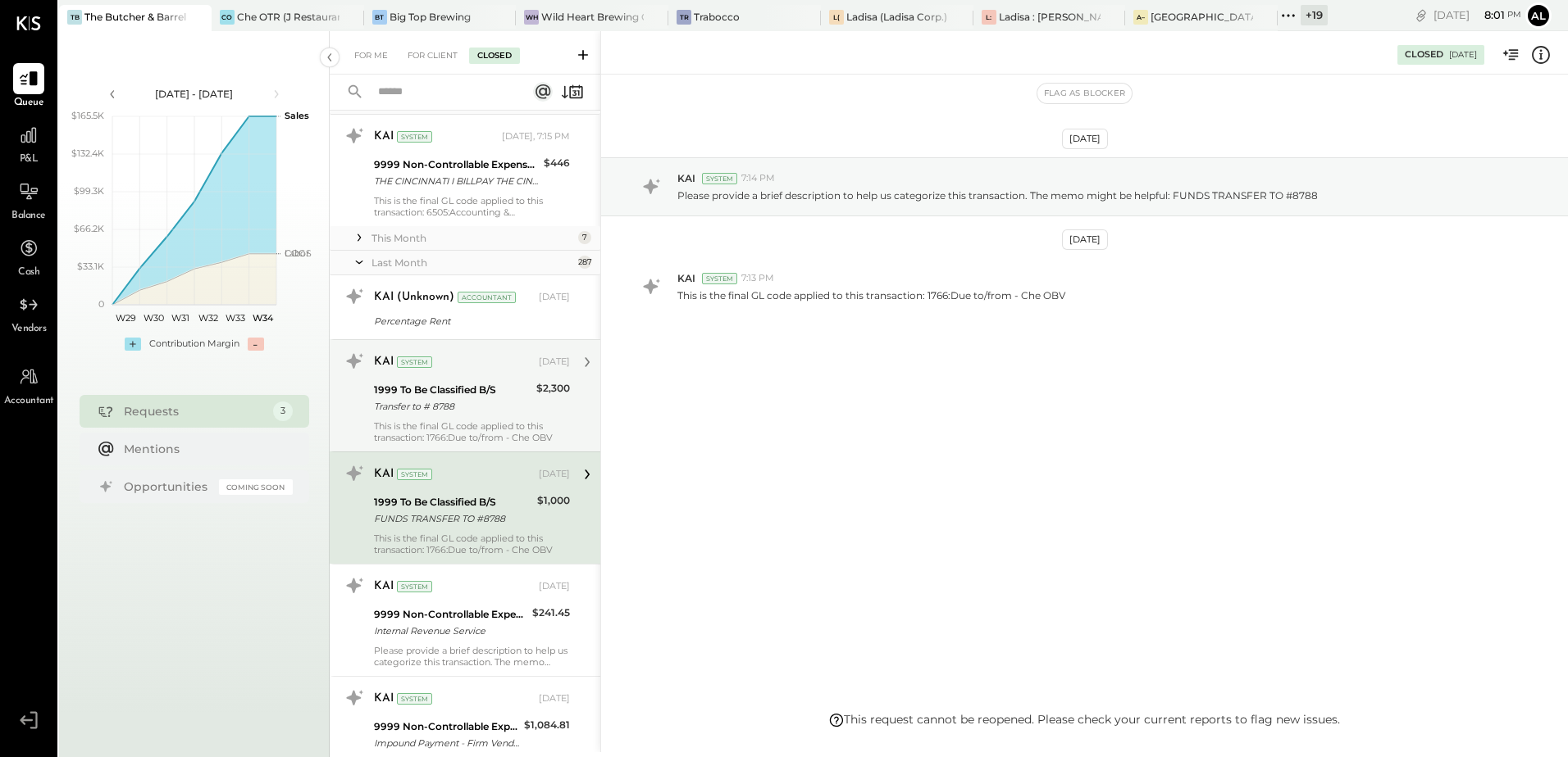
scroll to position [82, 0]
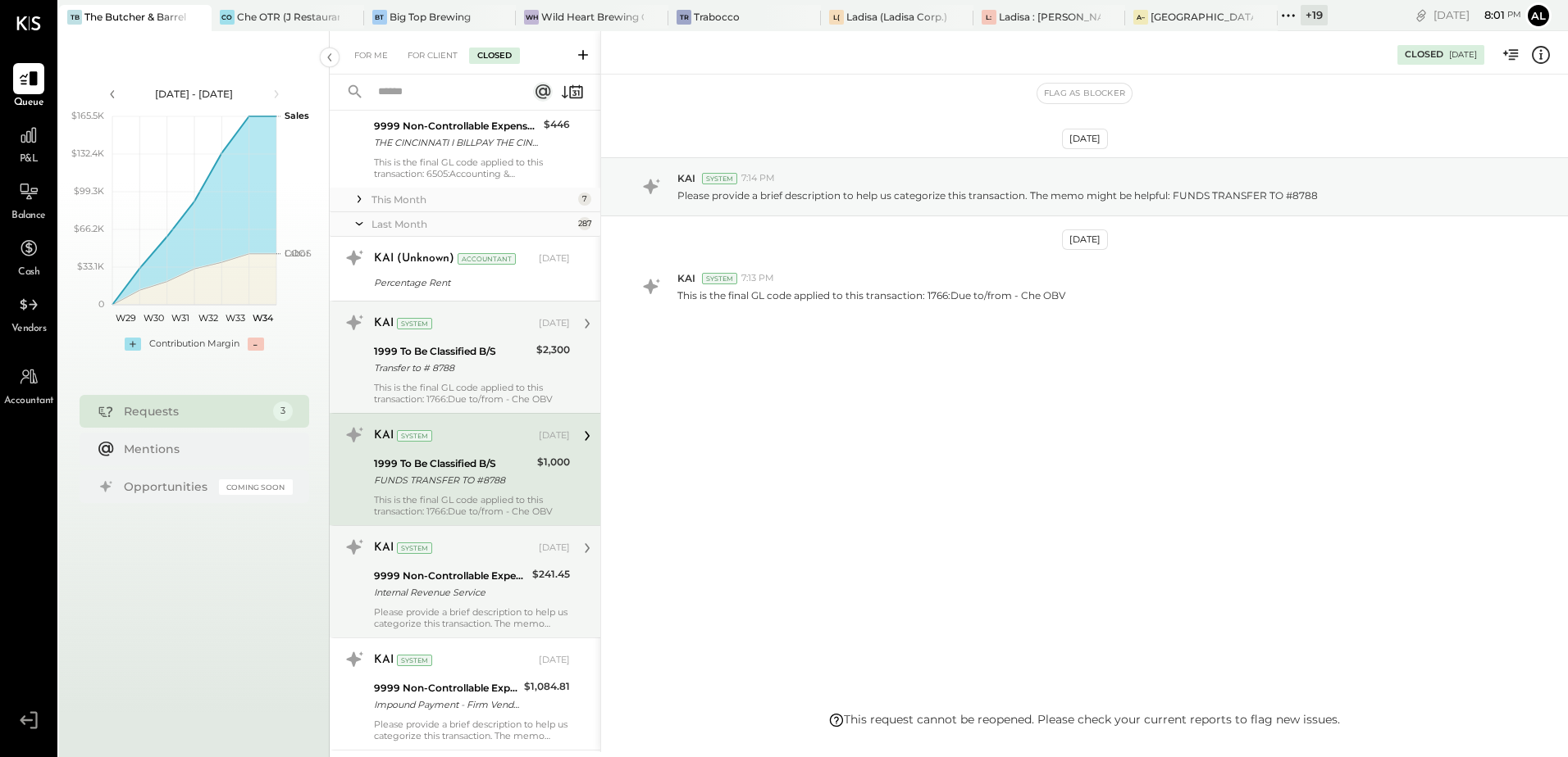
click at [449, 602] on div "KAI System [DATE] 9999 Non-Controllable Expenses:Other Income and Expenses:To B…" at bounding box center [472, 582] width 196 height 95
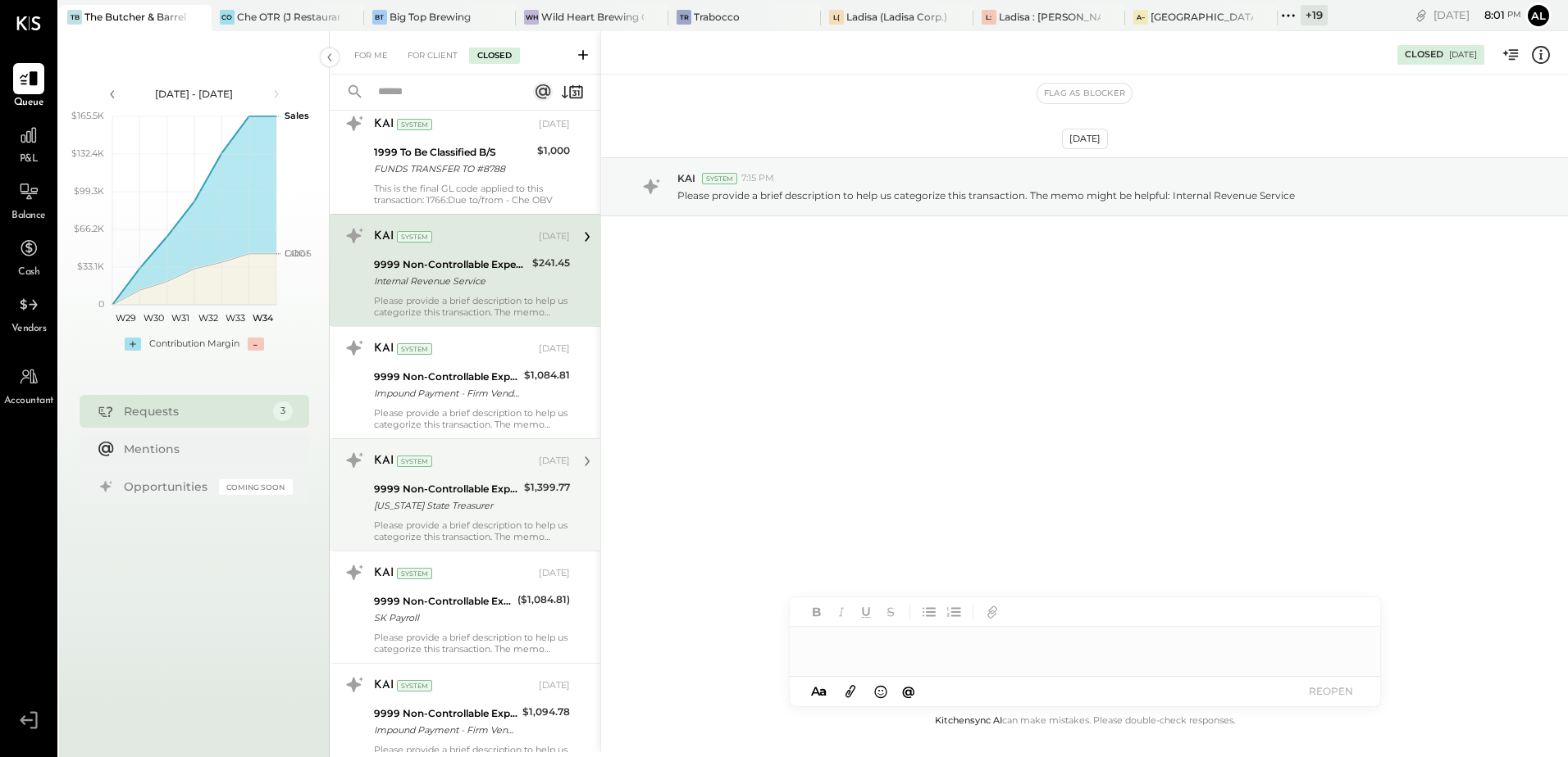
scroll to position [410, 0]
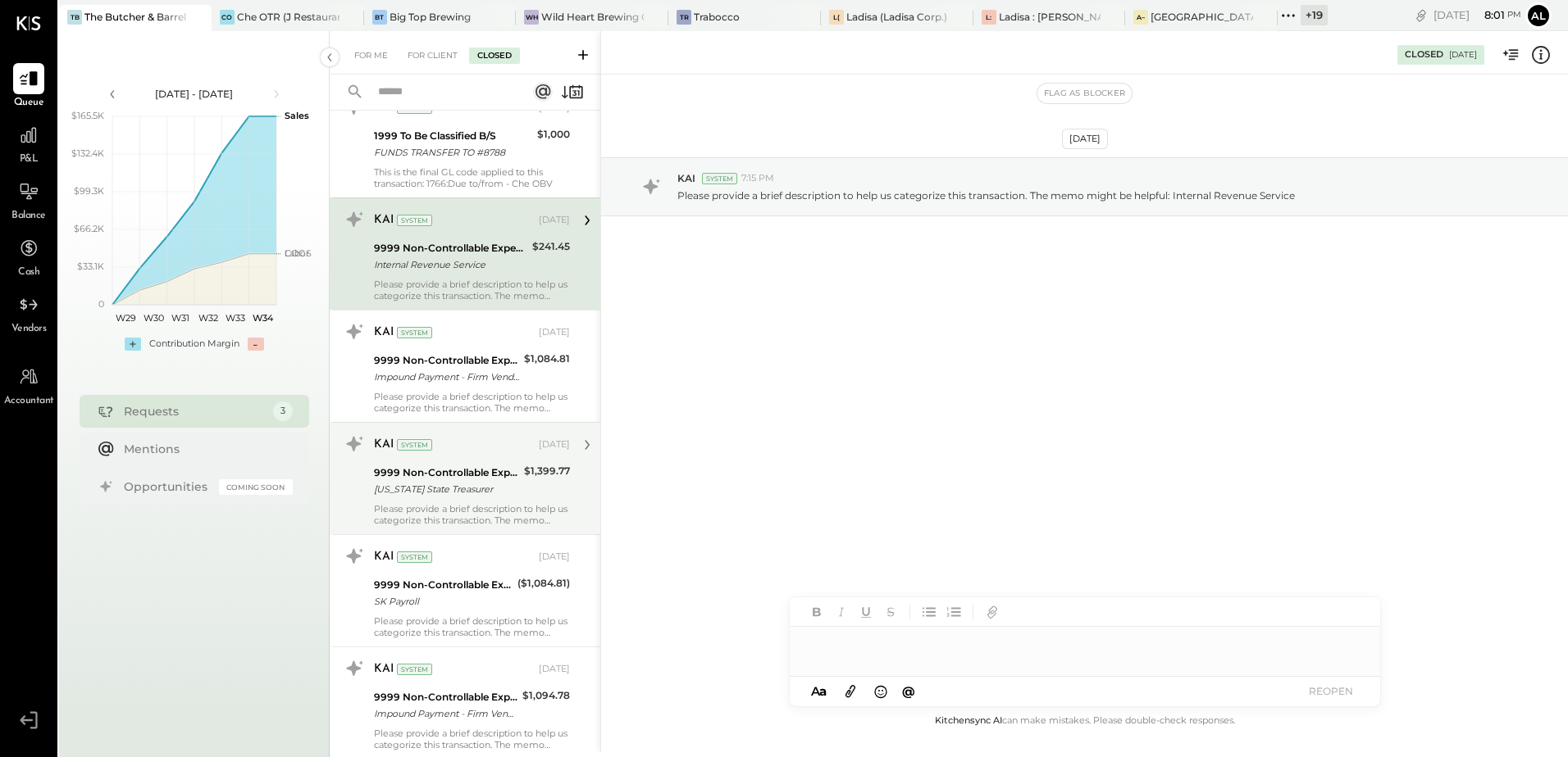
drag, startPoint x: 443, startPoint y: 371, endPoint x: 439, endPoint y: 467, distance: 96.1
click at [443, 374] on div "Impound Payment - Firm Vendor" at bounding box center [446, 377] width 145 height 16
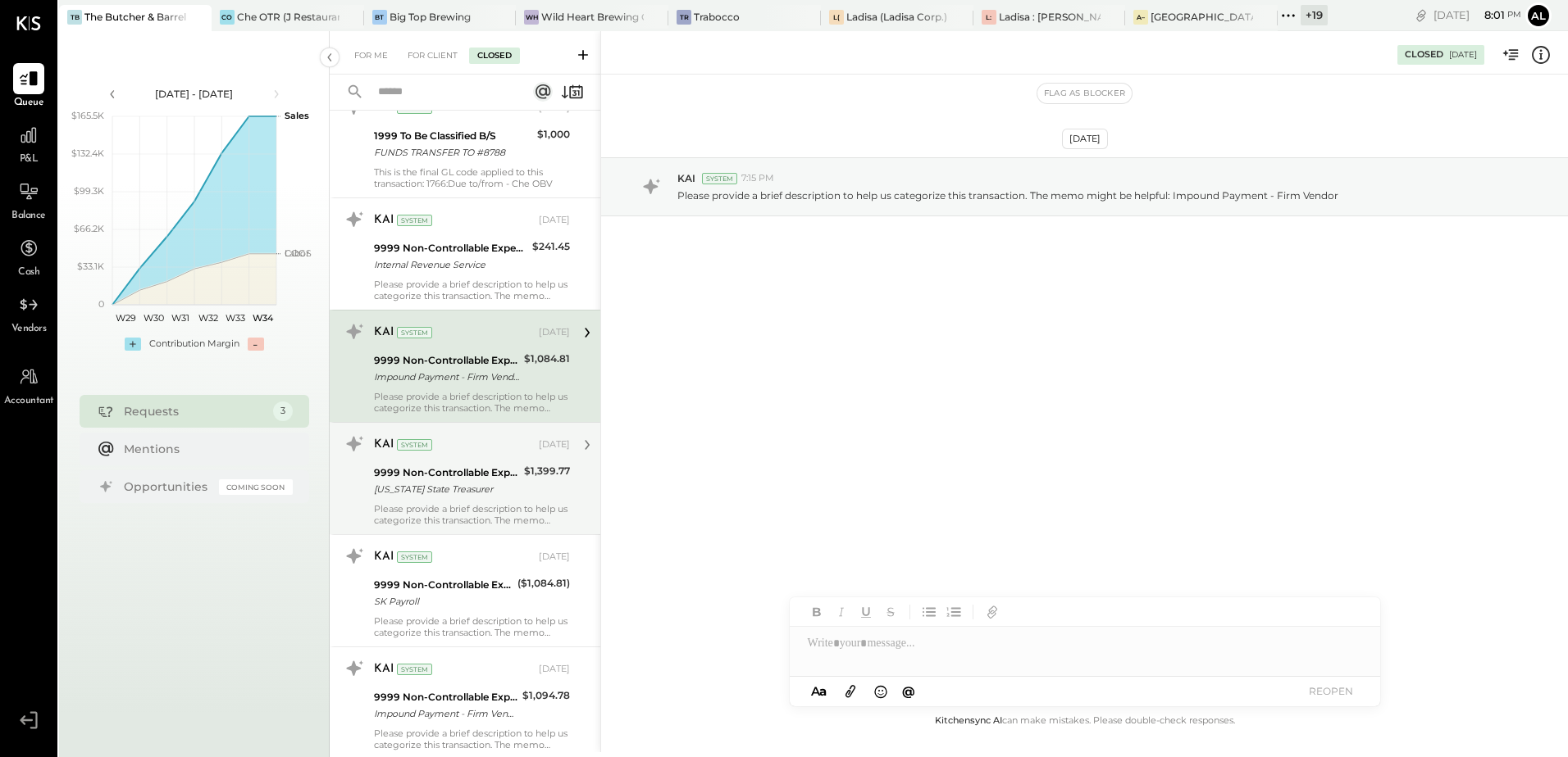
click at [435, 491] on div "[US_STATE] State Treasurer" at bounding box center [446, 490] width 145 height 16
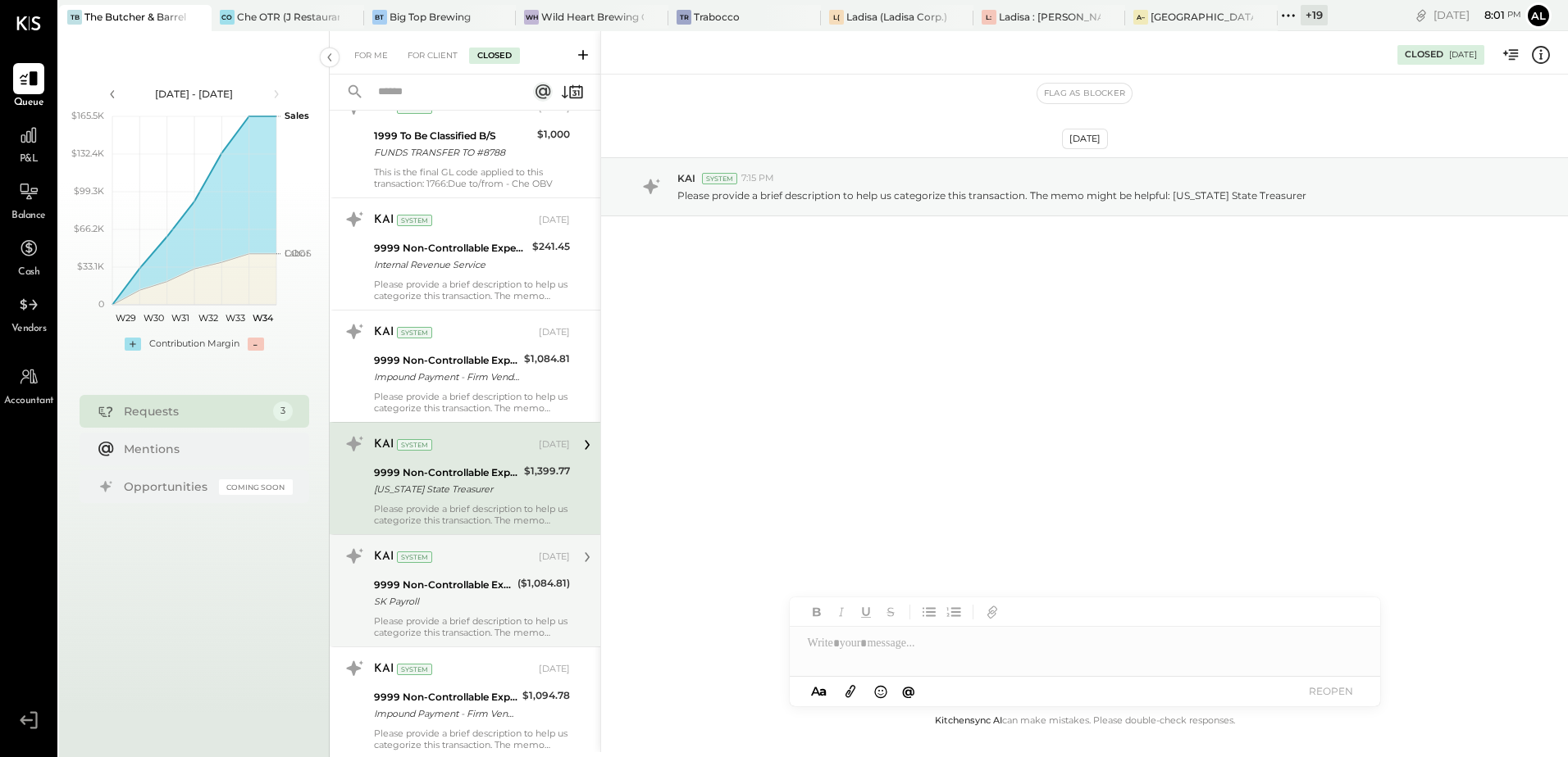
click at [446, 600] on div "SK Payroll" at bounding box center [443, 601] width 138 height 16
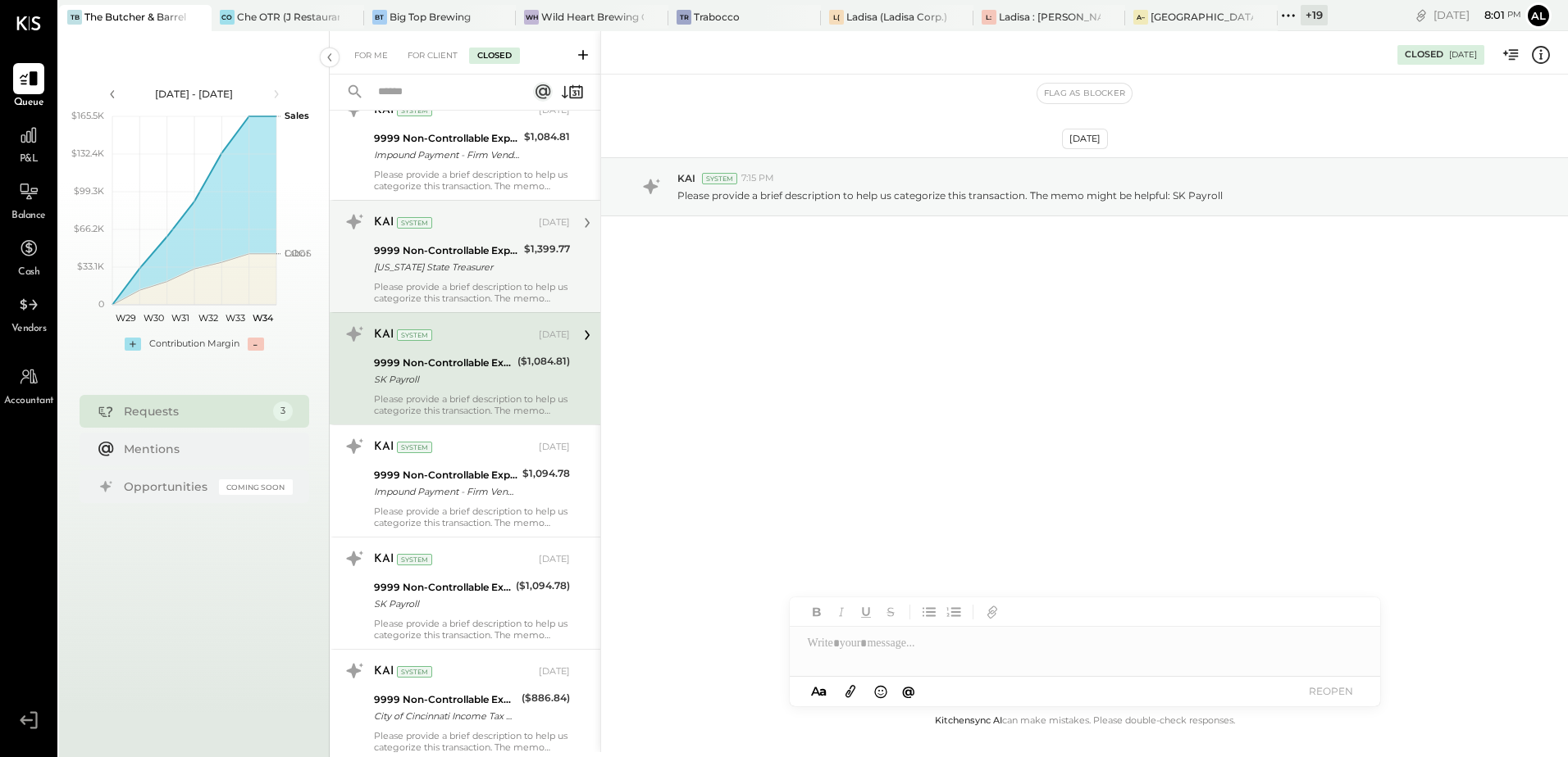
scroll to position [656, 0]
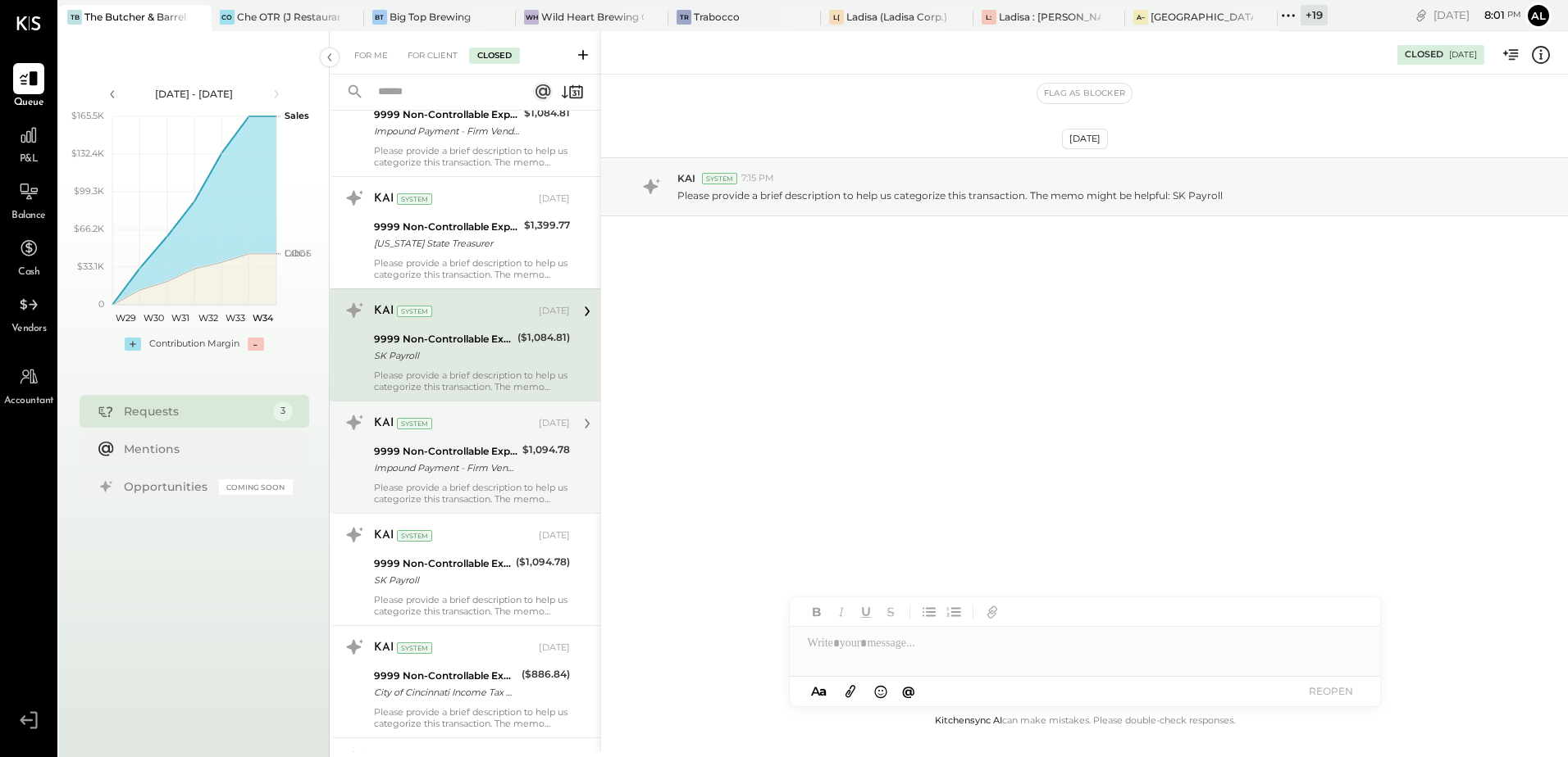
click at [477, 472] on div "Impound Payment - Firm Vendor" at bounding box center [445, 468] width 143 height 16
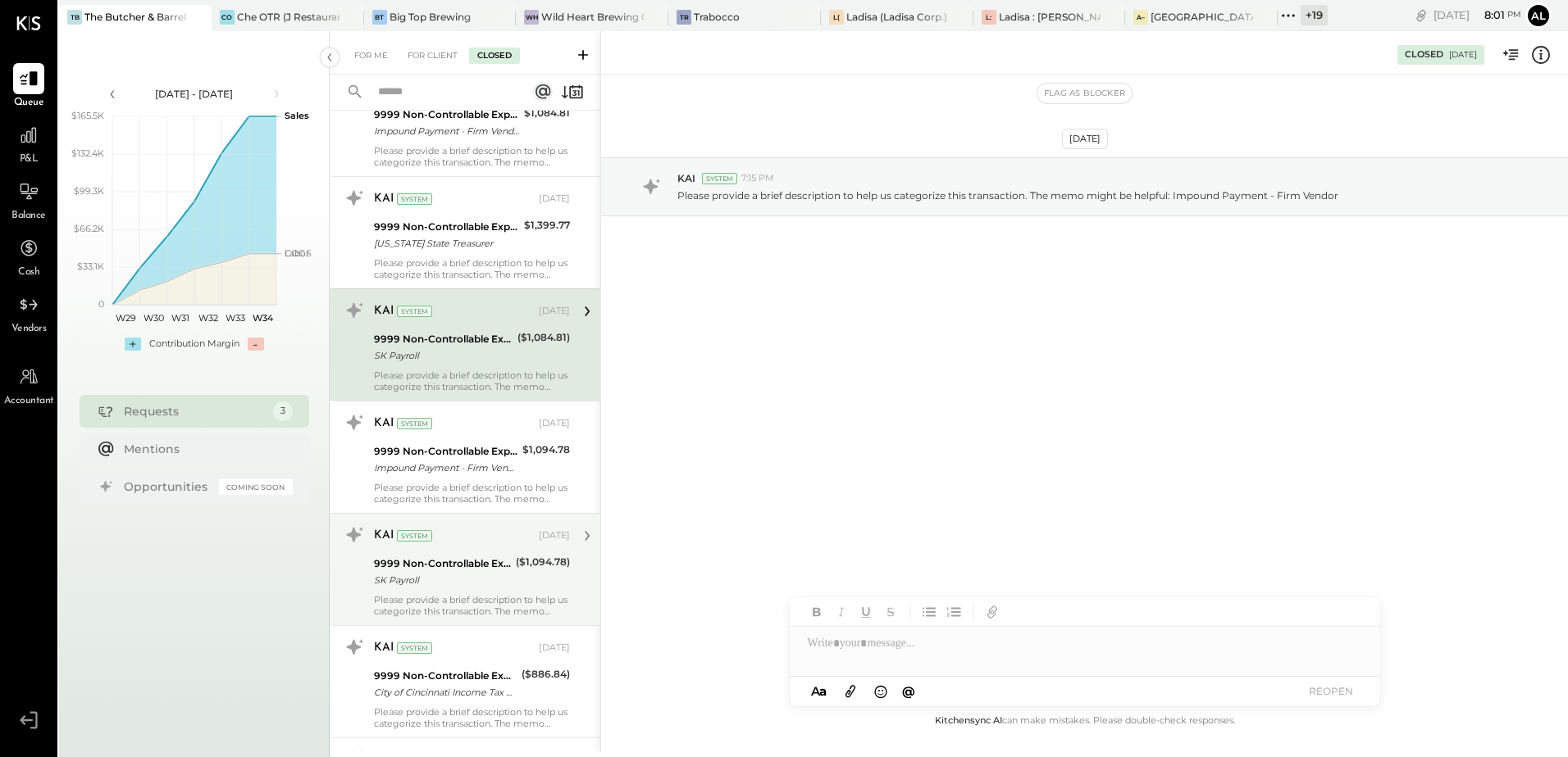
click at [464, 592] on div "KAI System [DATE] 9999 Non-Controllable Expenses:Other Income and Expenses:To B…" at bounding box center [472, 570] width 196 height 95
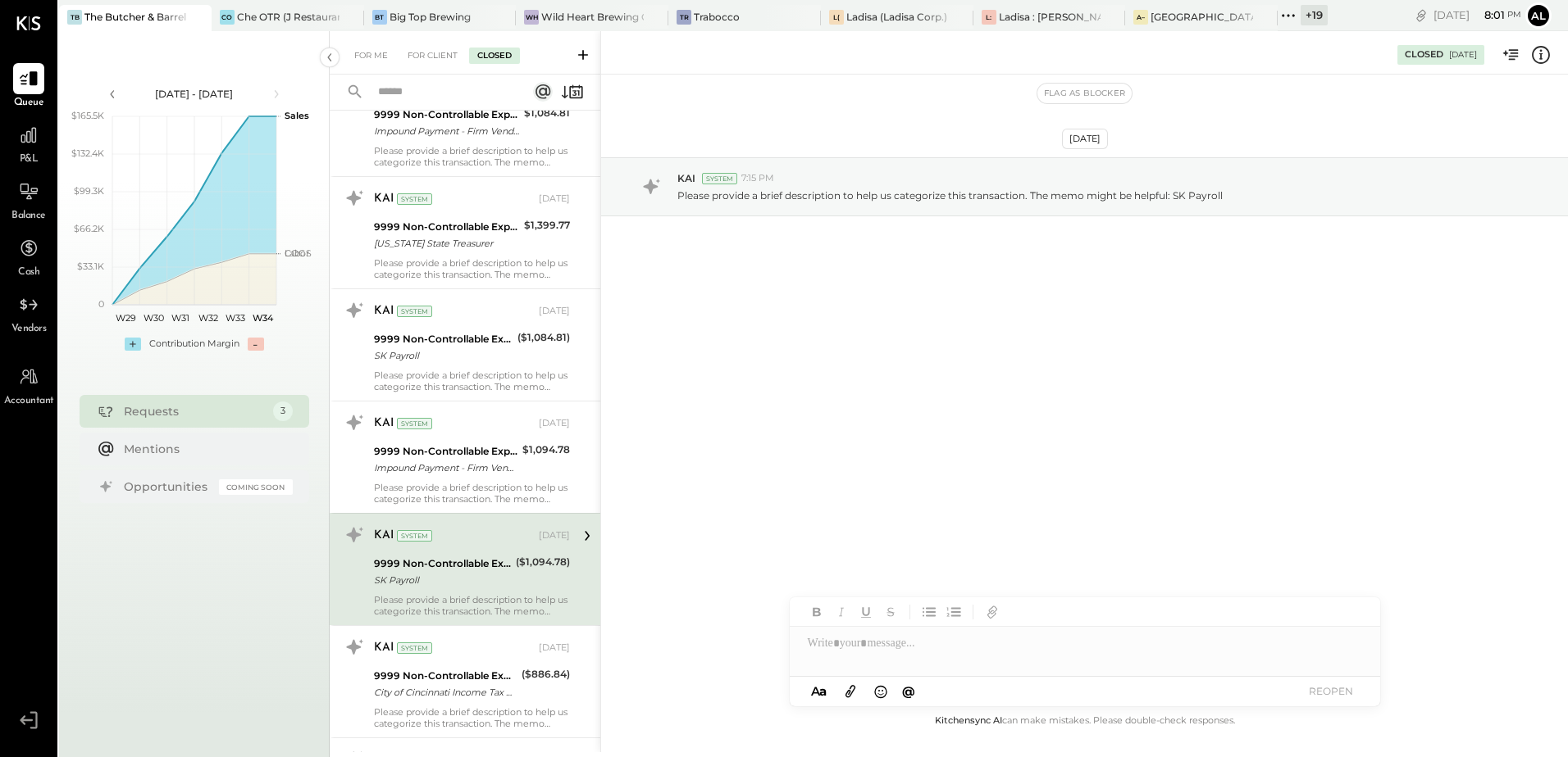
scroll to position [902, 0]
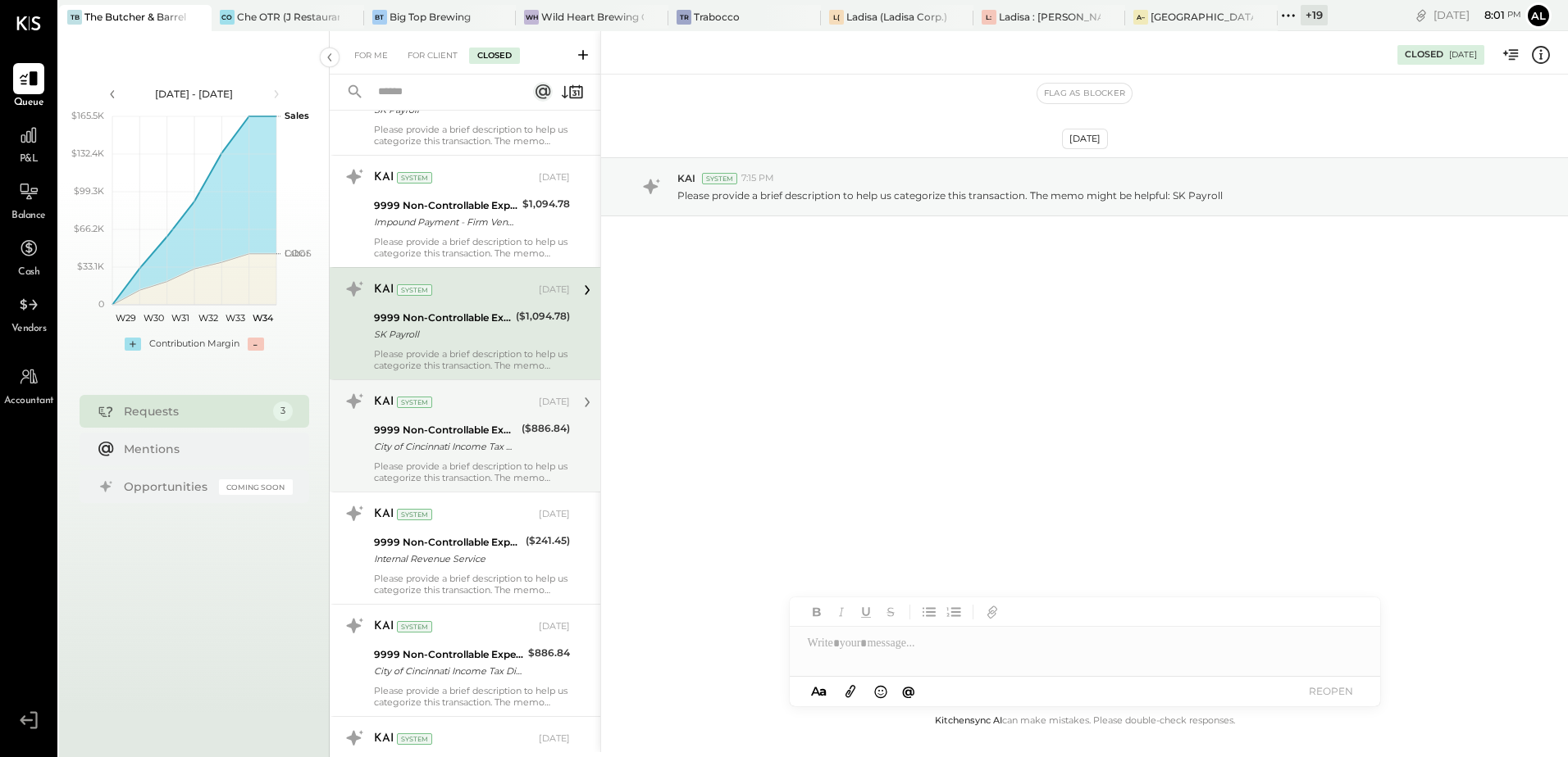
click at [454, 464] on div "Please provide a brief description to help us categorize this transaction. The …" at bounding box center [472, 472] width 196 height 23
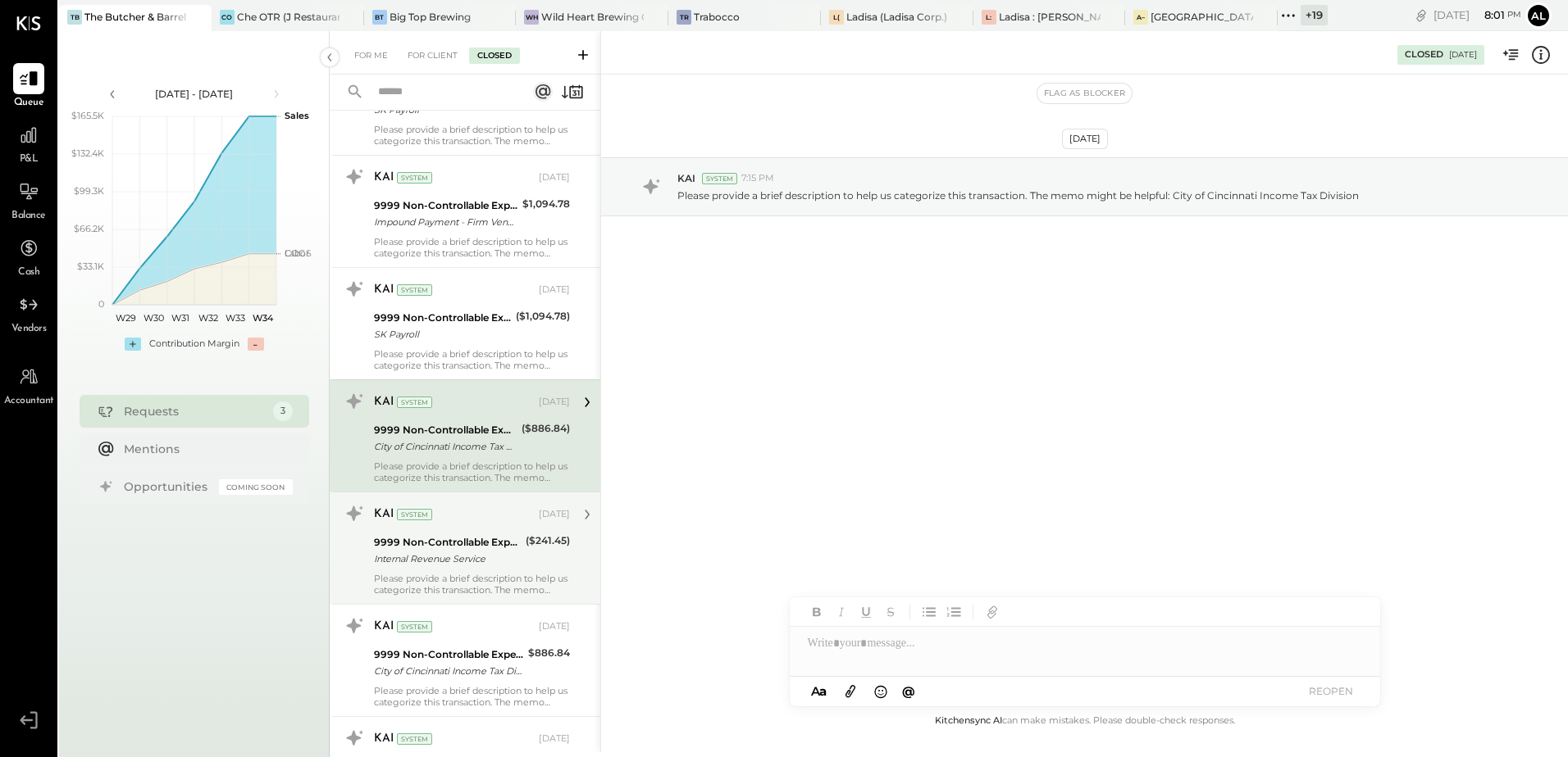
click at [432, 577] on div "Please provide a brief description to help us categorize this transaction. The …" at bounding box center [472, 584] width 196 height 23
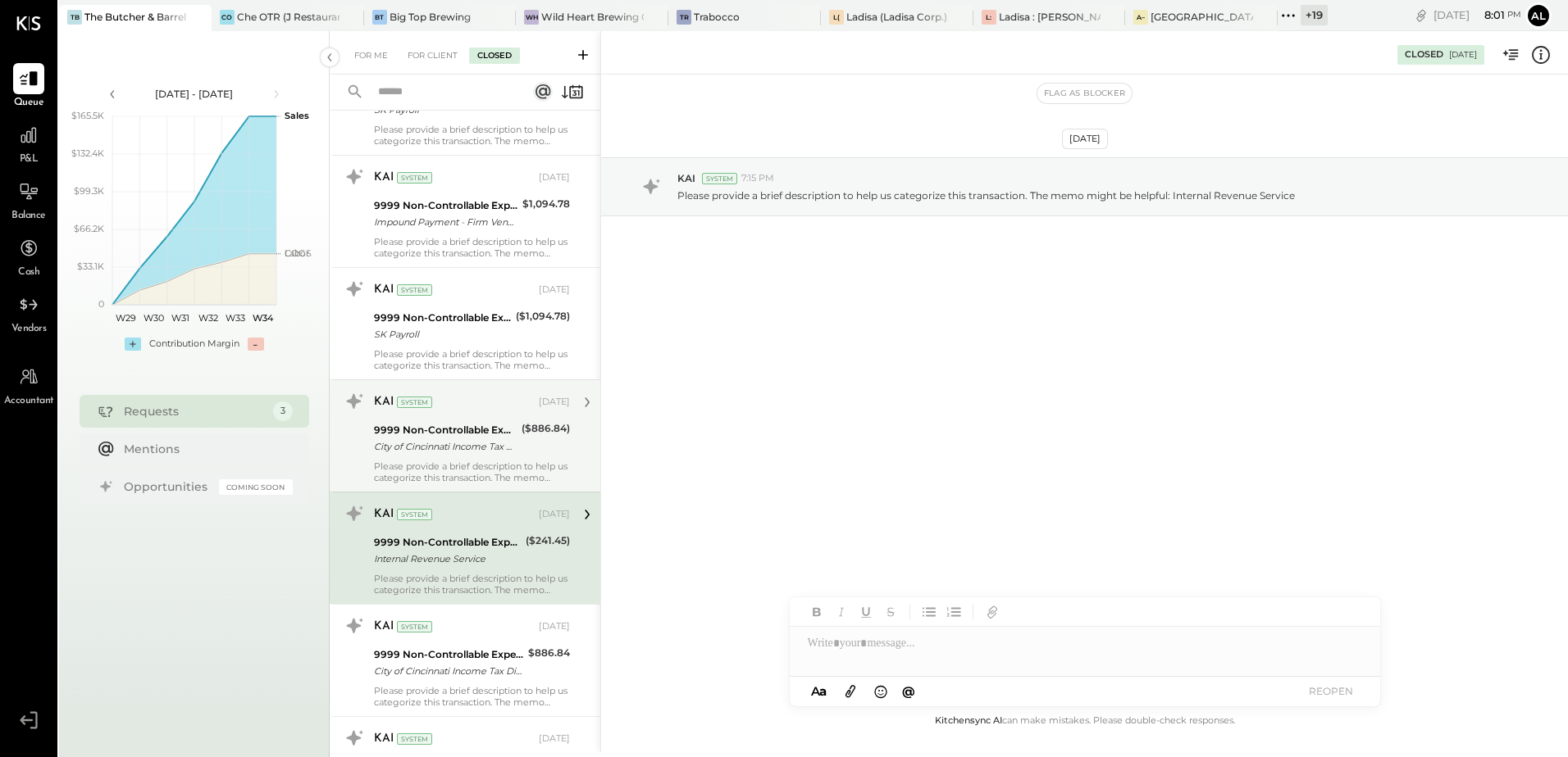
scroll to position [1066, 0]
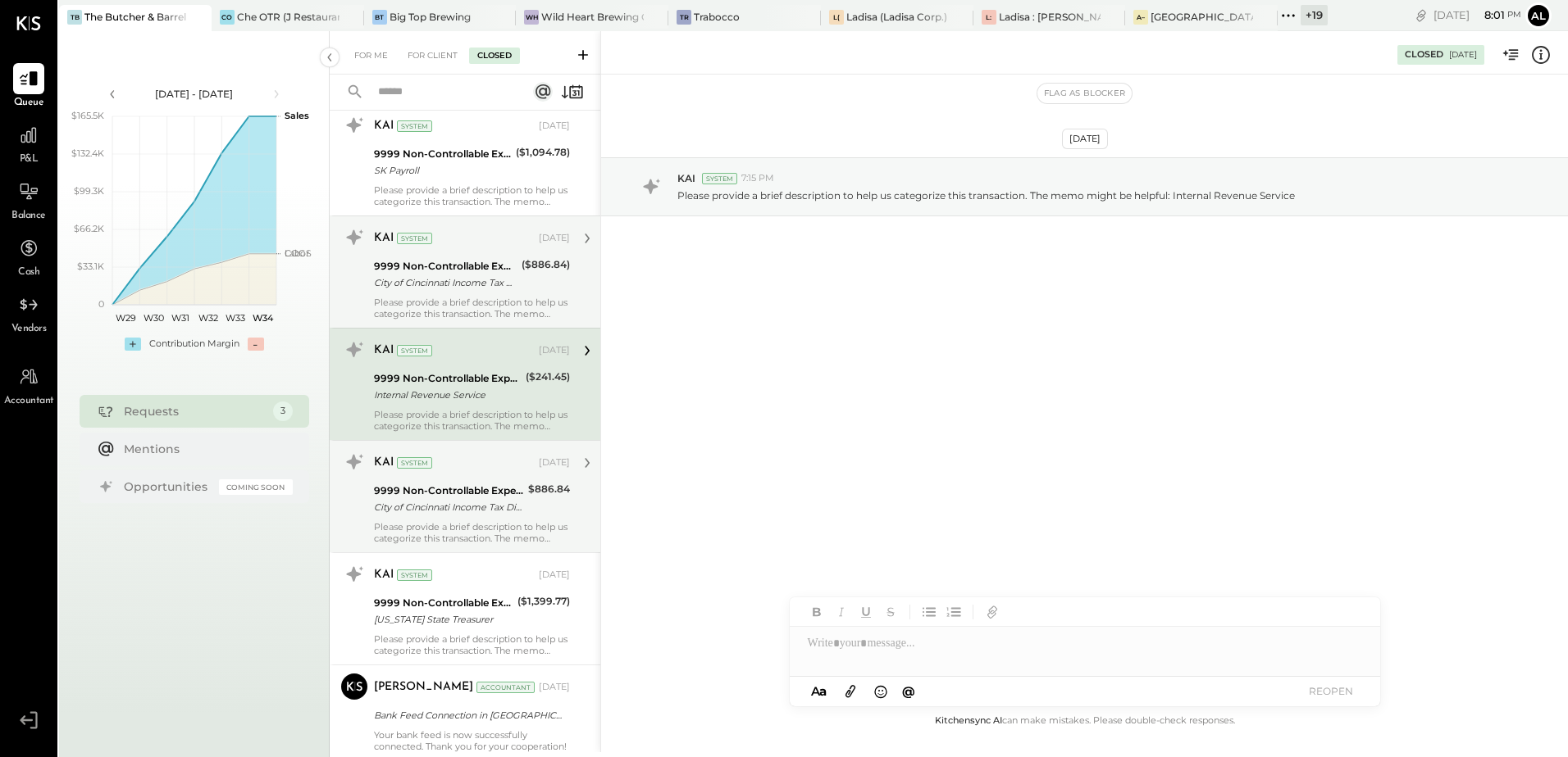
click at [436, 485] on div "9999 Non-Controllable Expenses:Other Income and Expenses:To Be Classified P&L" at bounding box center [448, 491] width 149 height 16
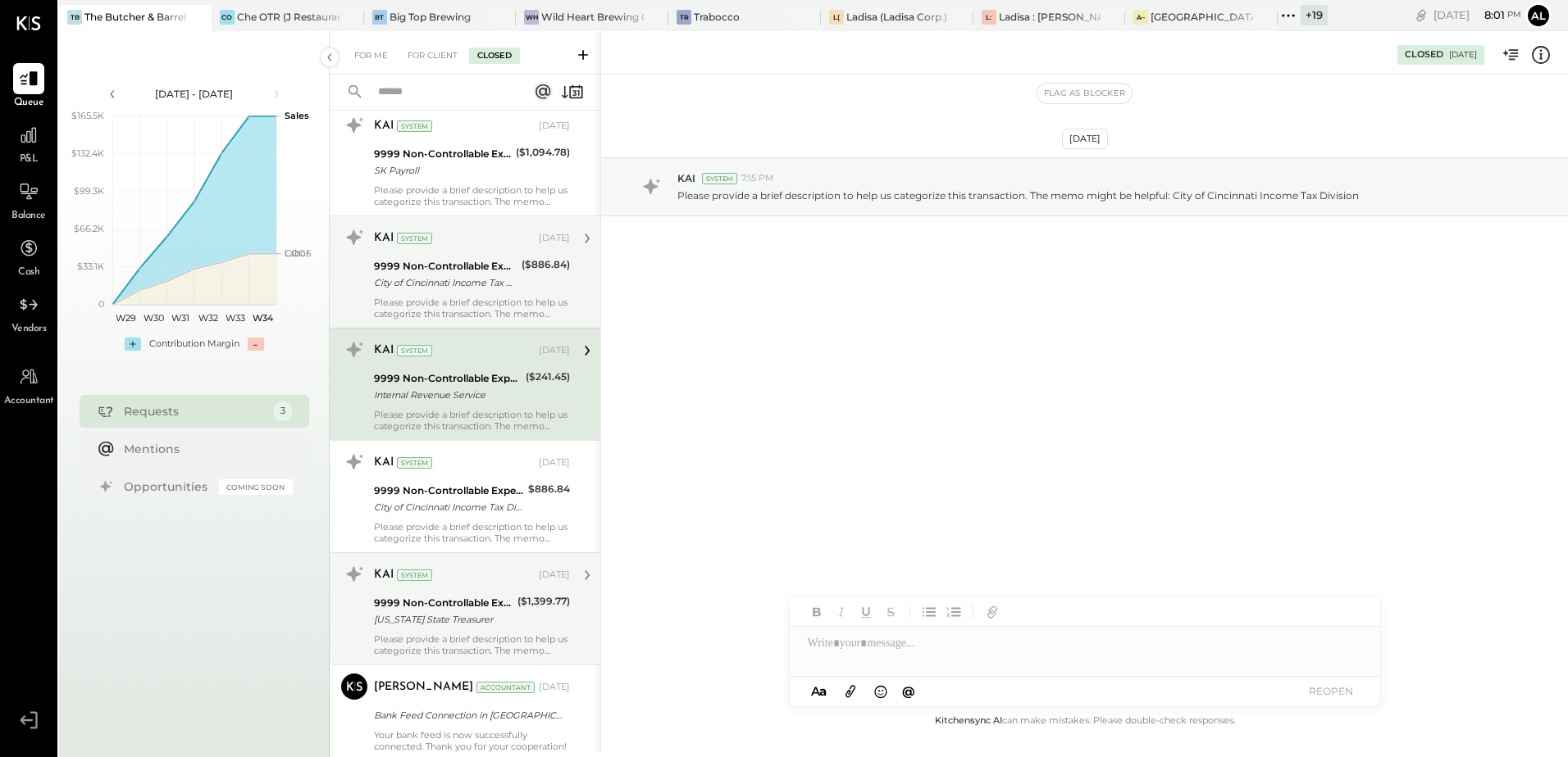
click at [449, 623] on div "[US_STATE] State Treasurer" at bounding box center [443, 620] width 138 height 16
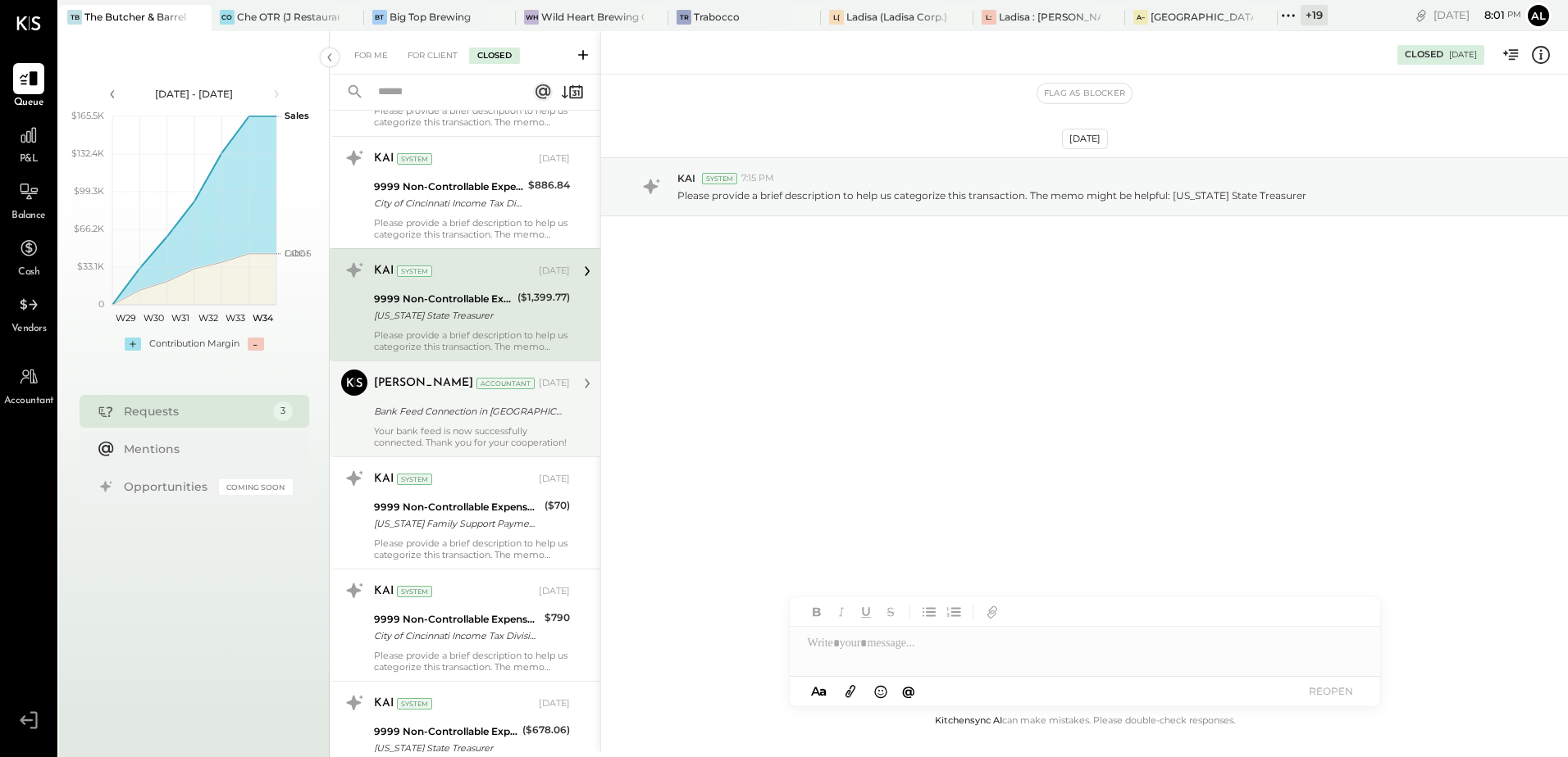
scroll to position [1393, 0]
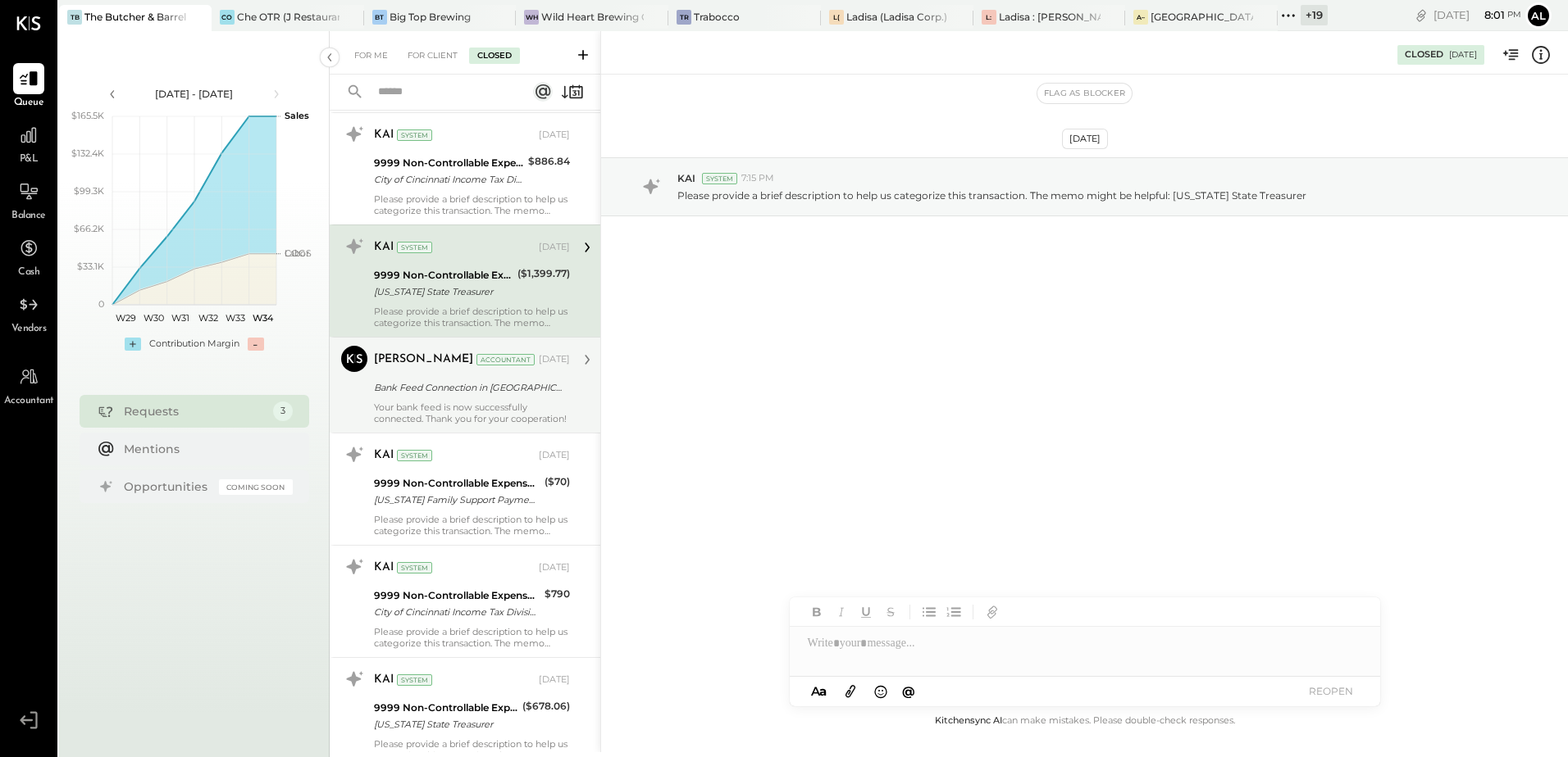
click at [460, 409] on div "Your bank feed is now successfully connected. Thank you for your cooperation!" at bounding box center [472, 413] width 196 height 23
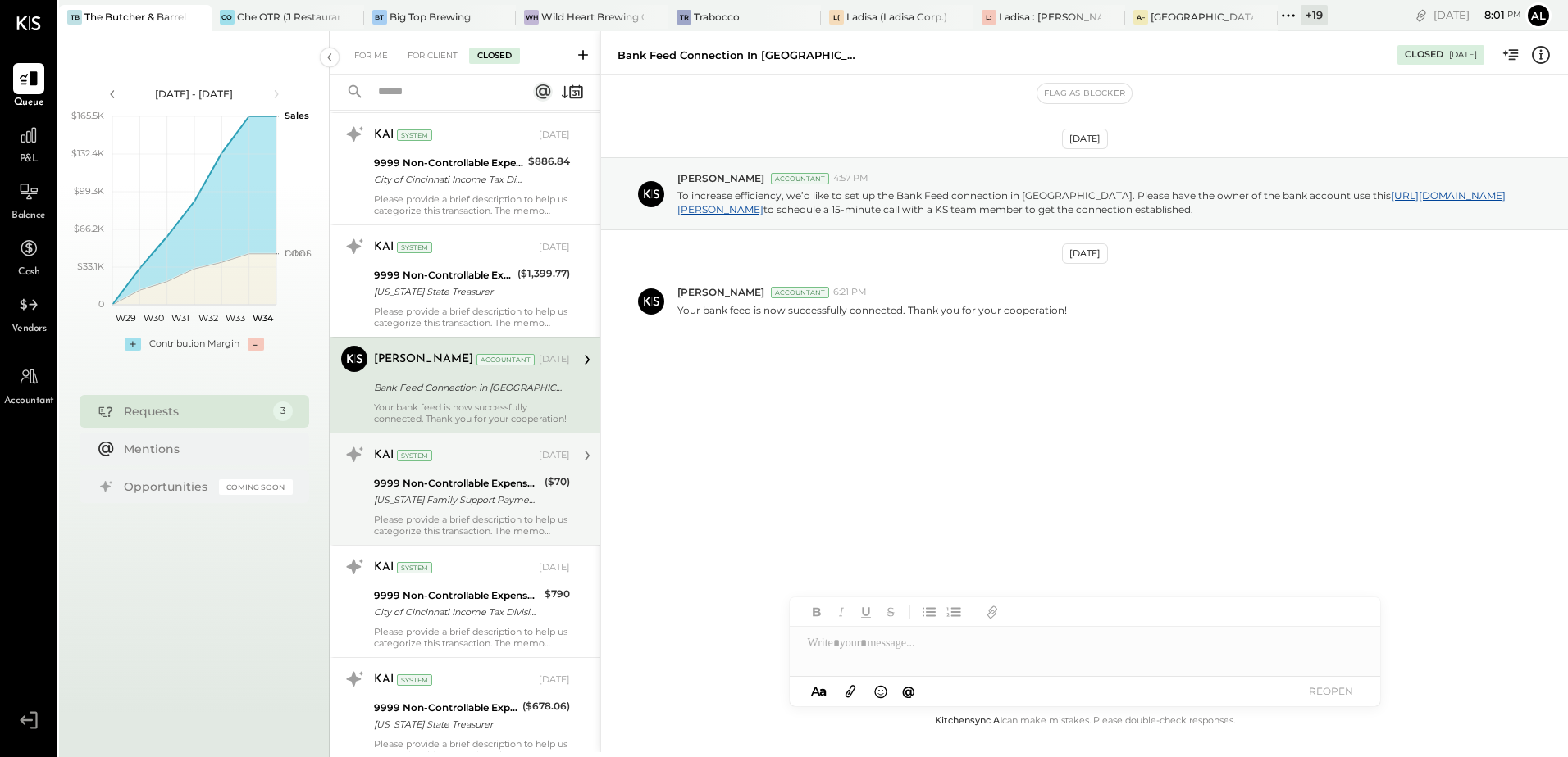
click at [487, 500] on div "[US_STATE] Family Support Payment Center" at bounding box center [456, 500] width 165 height 16
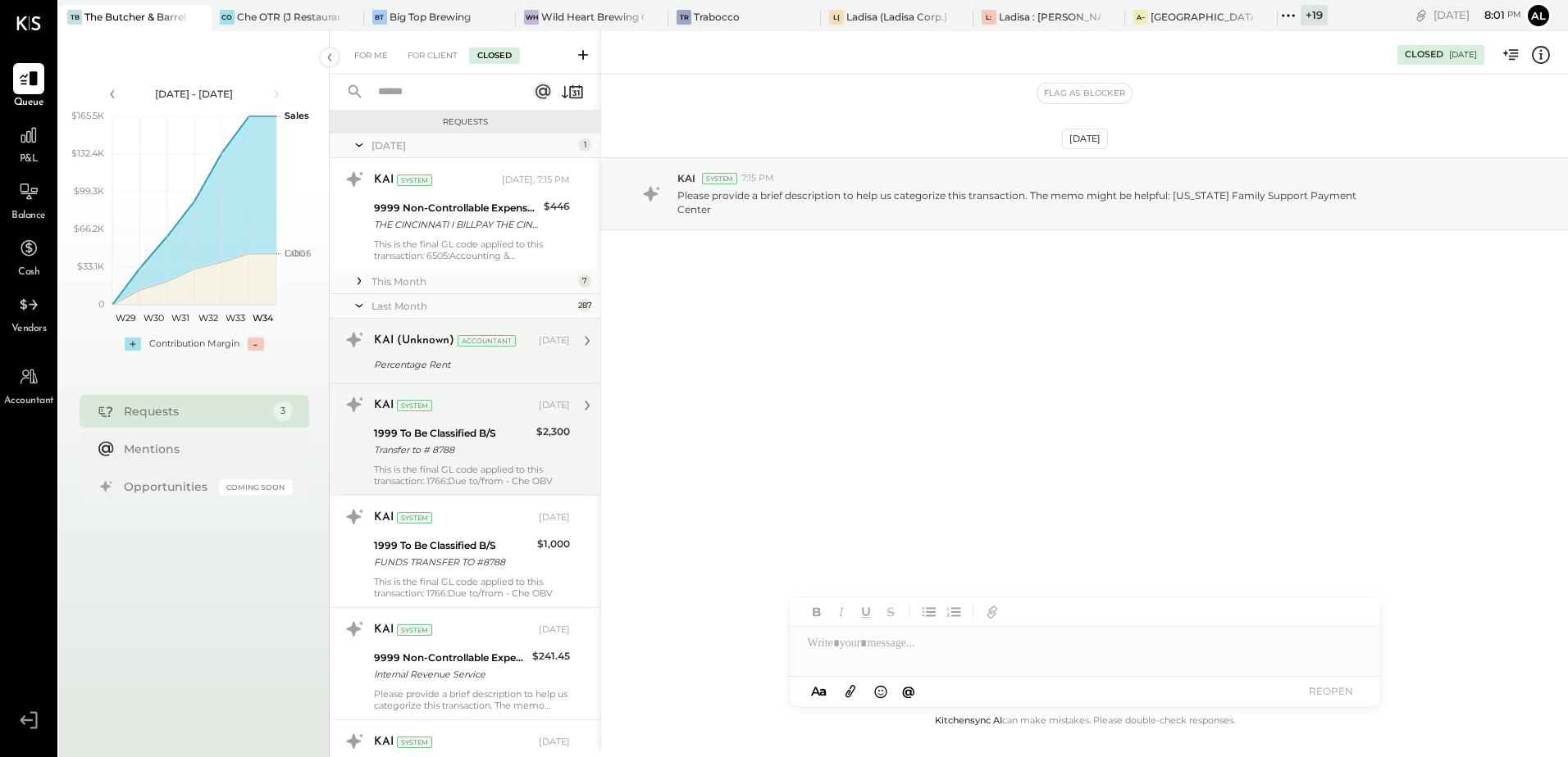
click at [418, 364] on div "Percentage Rent" at bounding box center [469, 365] width 191 height 16
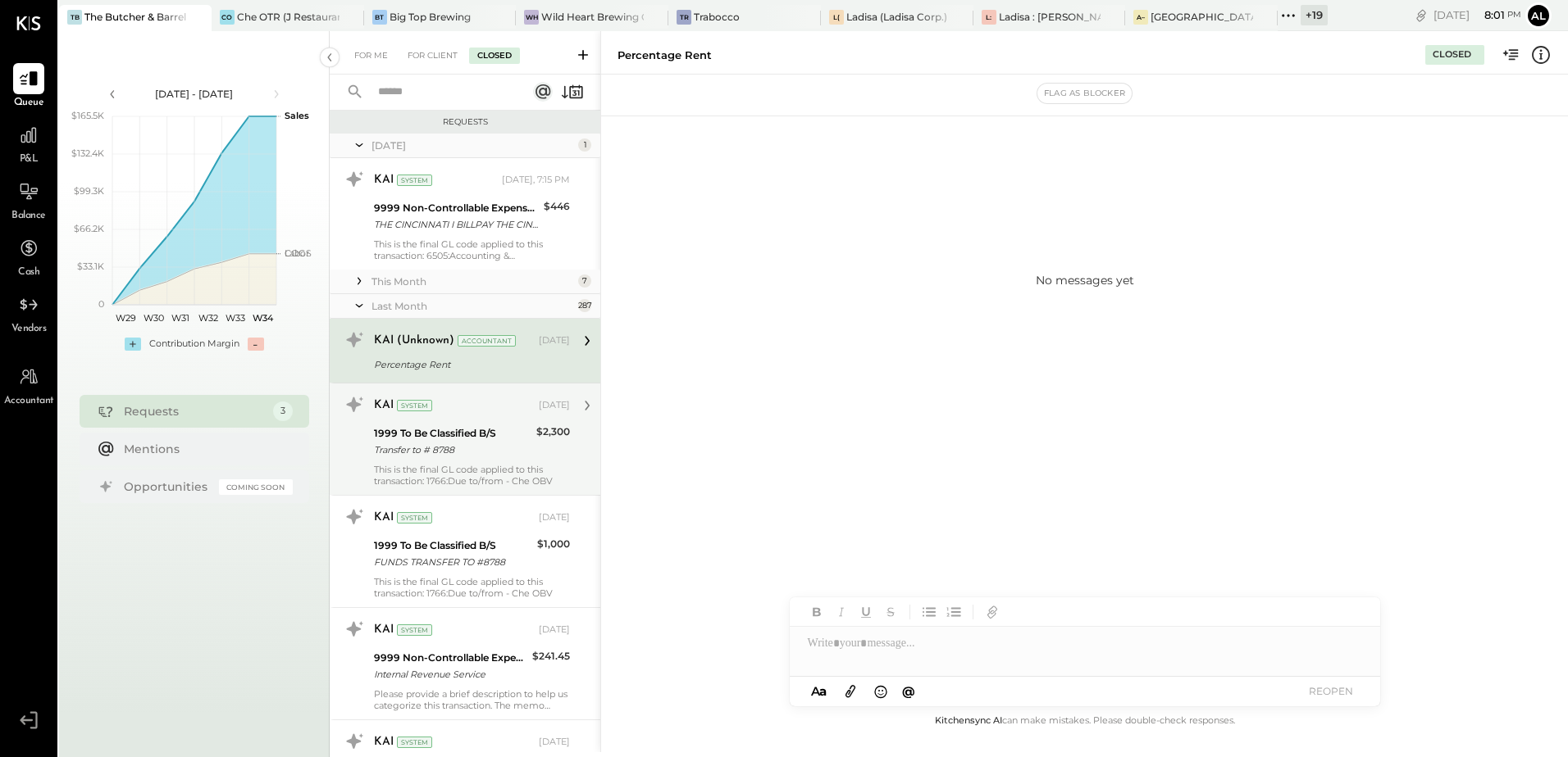
click at [584, 344] on icon at bounding box center [587, 341] width 5 height 10
drag, startPoint x: 440, startPoint y: 356, endPoint x: 1219, endPoint y: 133, distance: 810.3
click at [412, 352] on div "KAI (Unknown) Accountant [DATE]" at bounding box center [472, 341] width 196 height 28
click at [1450, 58] on div "Closed" at bounding box center [1451, 55] width 39 height 13
click at [1514, 62] on icon at bounding box center [1511, 55] width 21 height 21
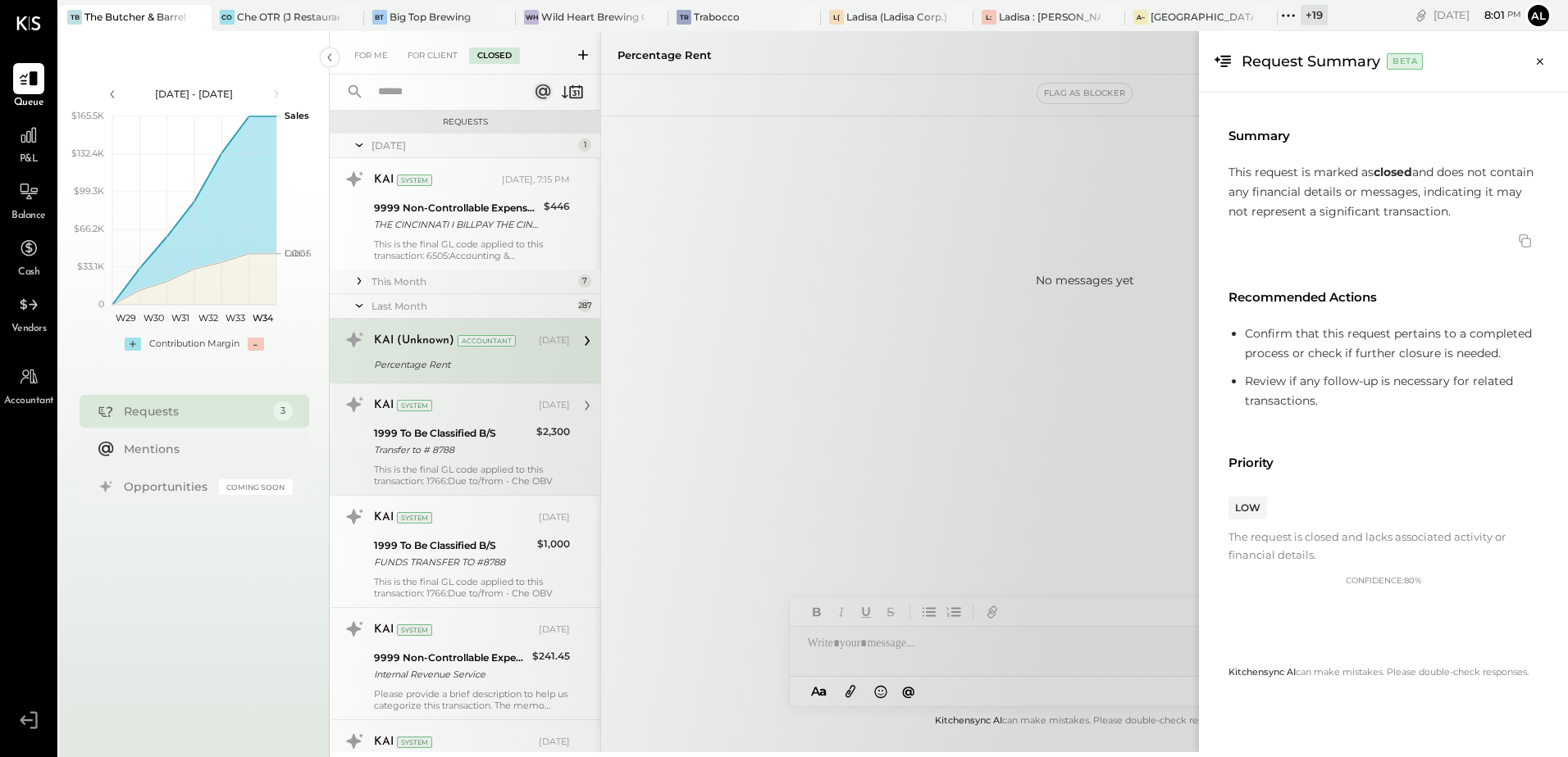
drag, startPoint x: 1548, startPoint y: 58, endPoint x: 1495, endPoint y: 75, distance: 55.7
click at [1547, 58] on button "Close panel" at bounding box center [1540, 62] width 30 height 30
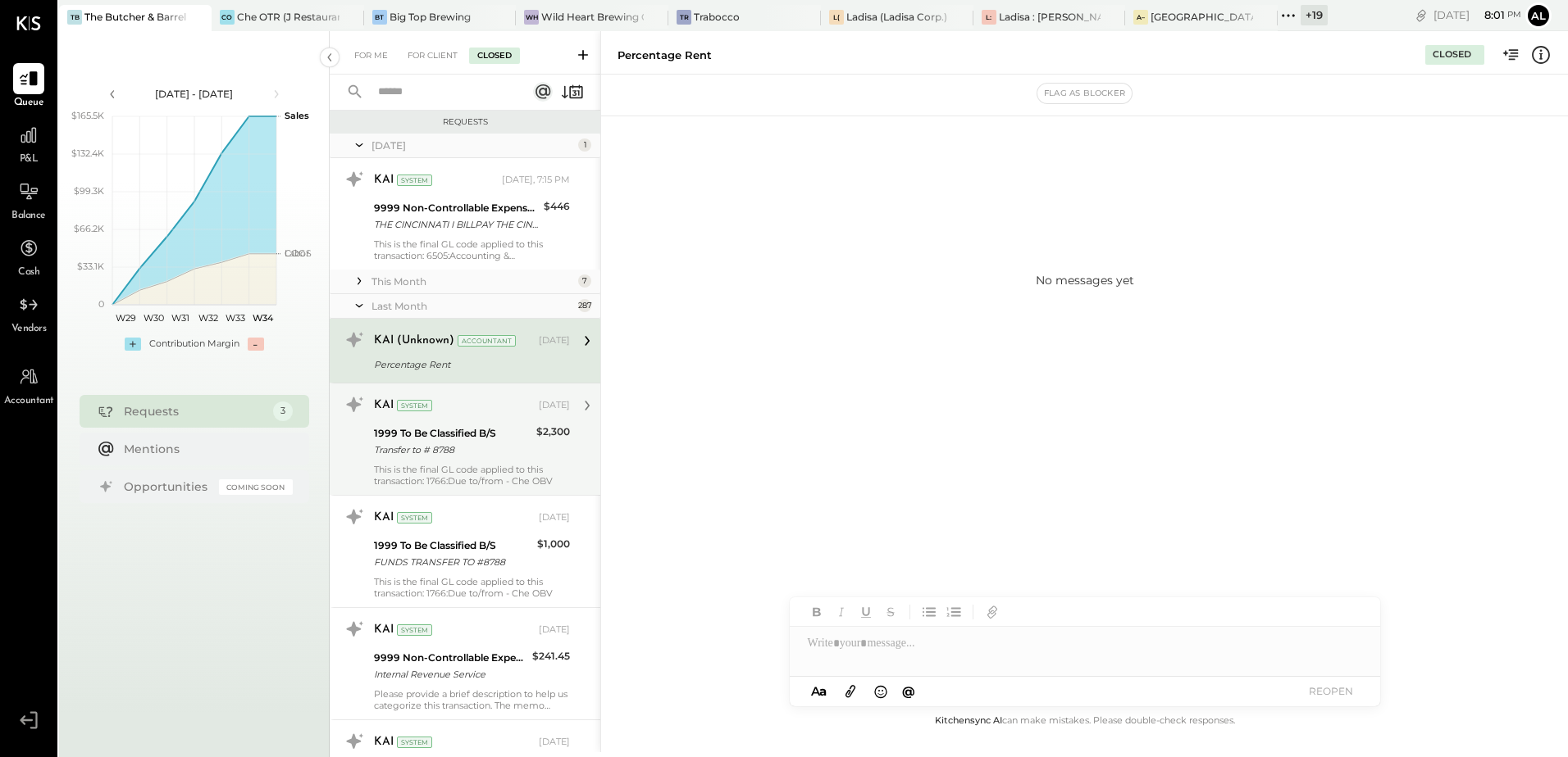
click at [584, 342] on icon at bounding box center [587, 341] width 5 height 10
click at [407, 344] on div "KAI (Unknown)" at bounding box center [414, 341] width 81 height 16
click at [421, 369] on div "Percentage Rent" at bounding box center [469, 365] width 191 height 16
click at [1329, 693] on button "REOPEN" at bounding box center [1331, 691] width 66 height 22
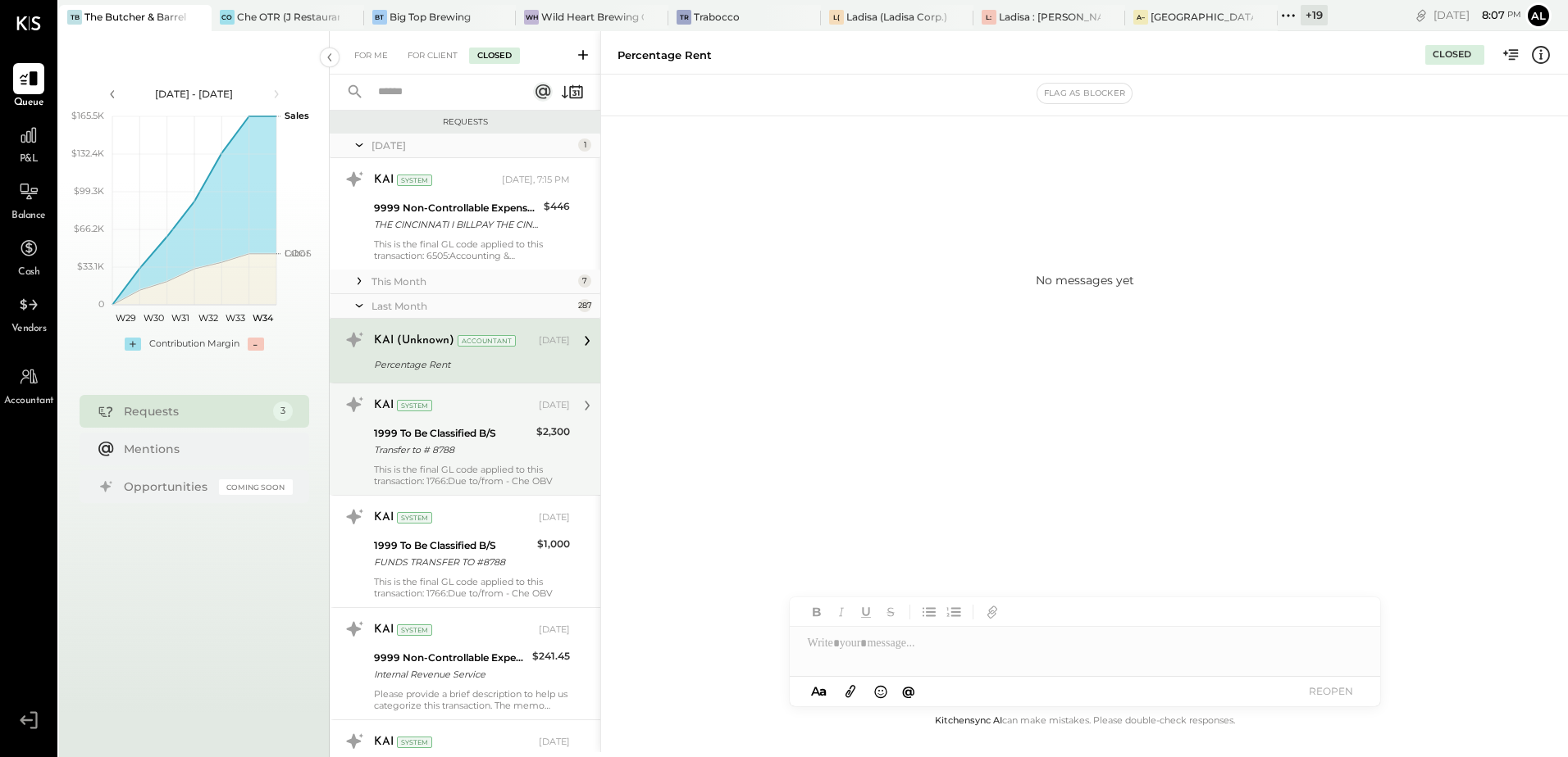
click at [1329, 693] on button "REOPEN" at bounding box center [1331, 691] width 66 height 22
click at [584, 346] on icon at bounding box center [587, 341] width 21 height 21
click at [588, 339] on icon at bounding box center [587, 341] width 21 height 21
click at [359, 340] on icon at bounding box center [353, 339] width 15 height 16
click at [1455, 51] on div "Closed" at bounding box center [1451, 55] width 39 height 13
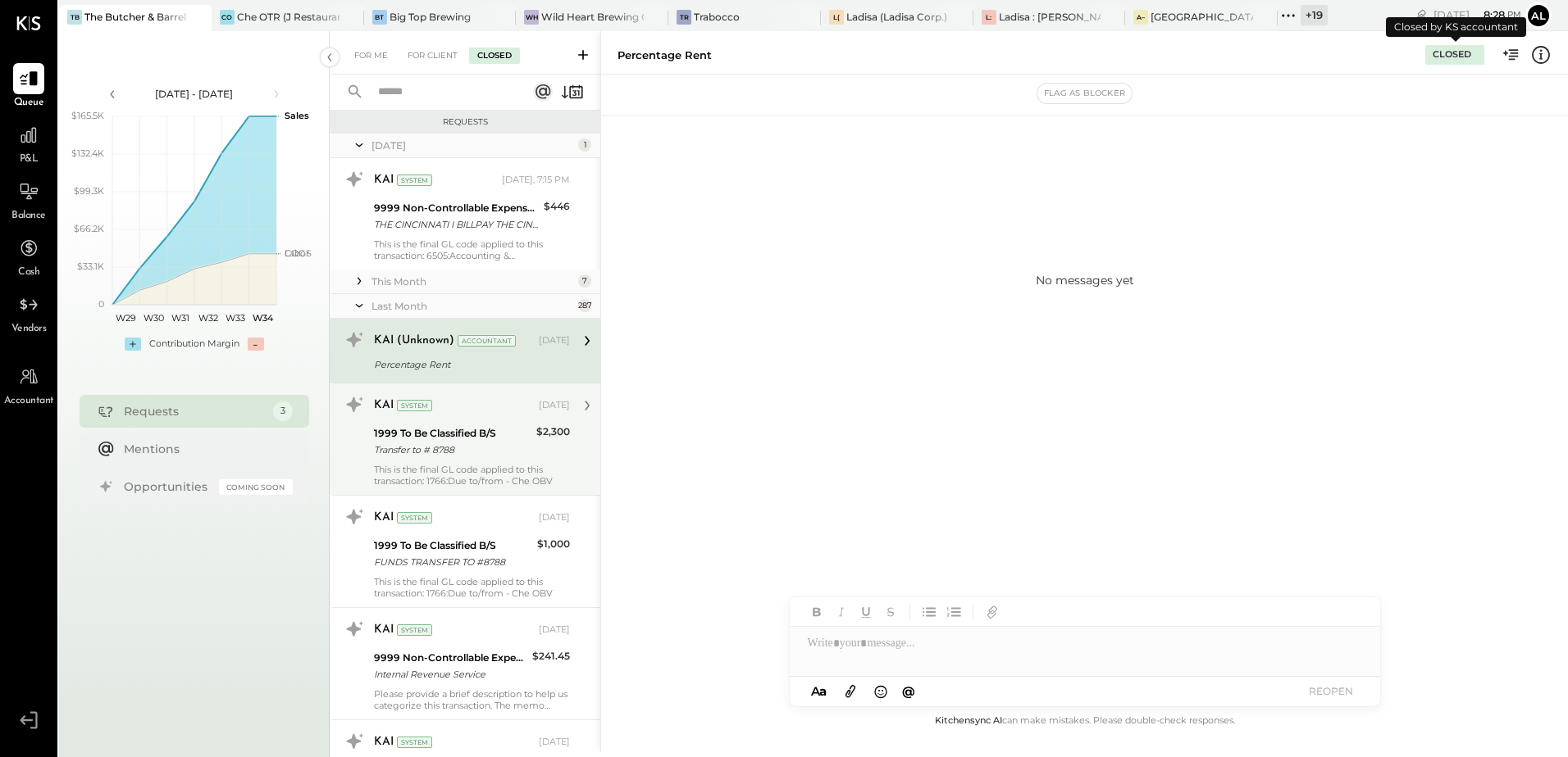
click at [1455, 51] on div "Closed" at bounding box center [1451, 55] width 39 height 13
click at [1515, 59] on icon at bounding box center [1511, 55] width 21 height 21
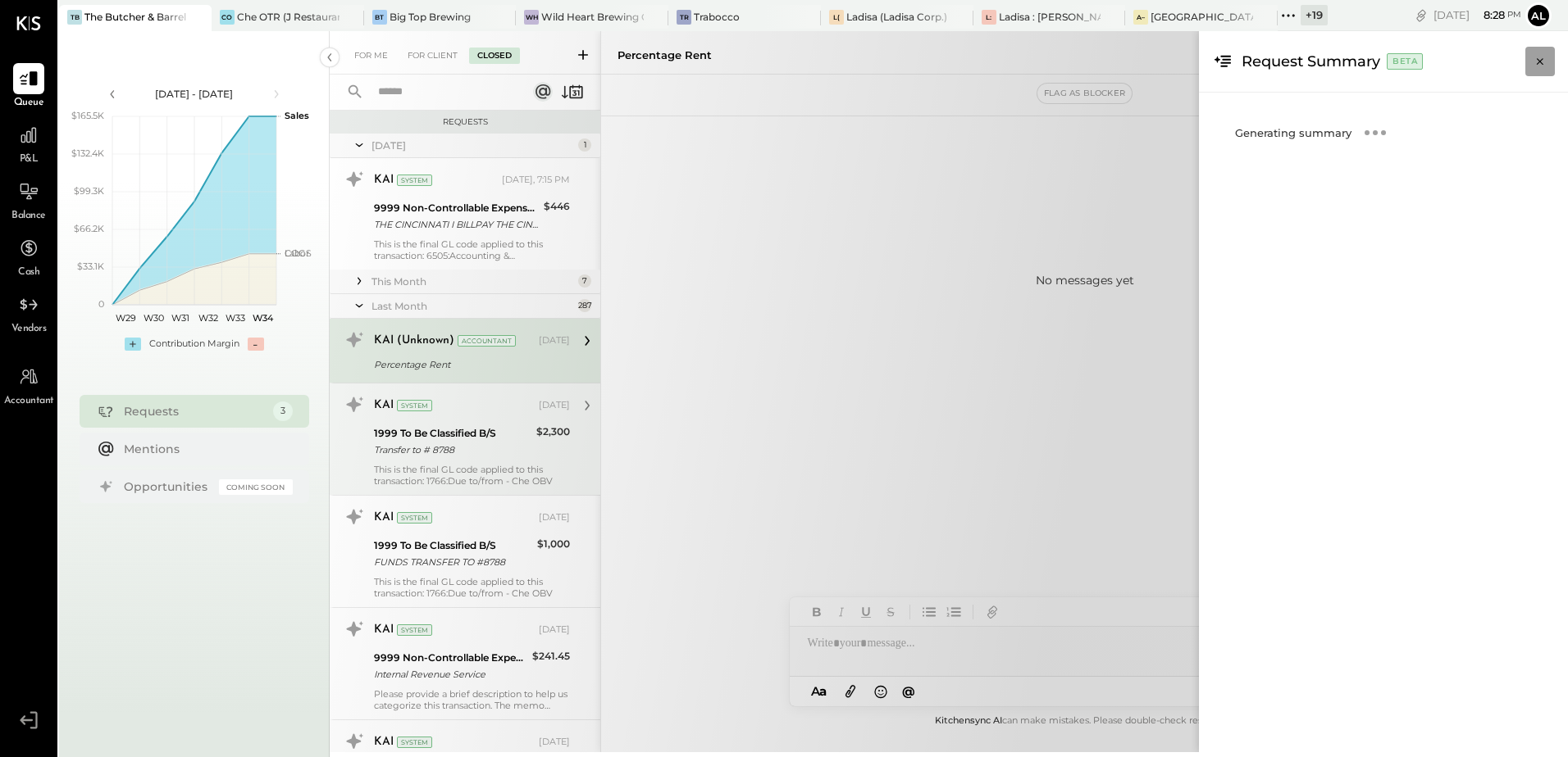
click at [1538, 61] on icon "Close panel" at bounding box center [1540, 62] width 7 height 7
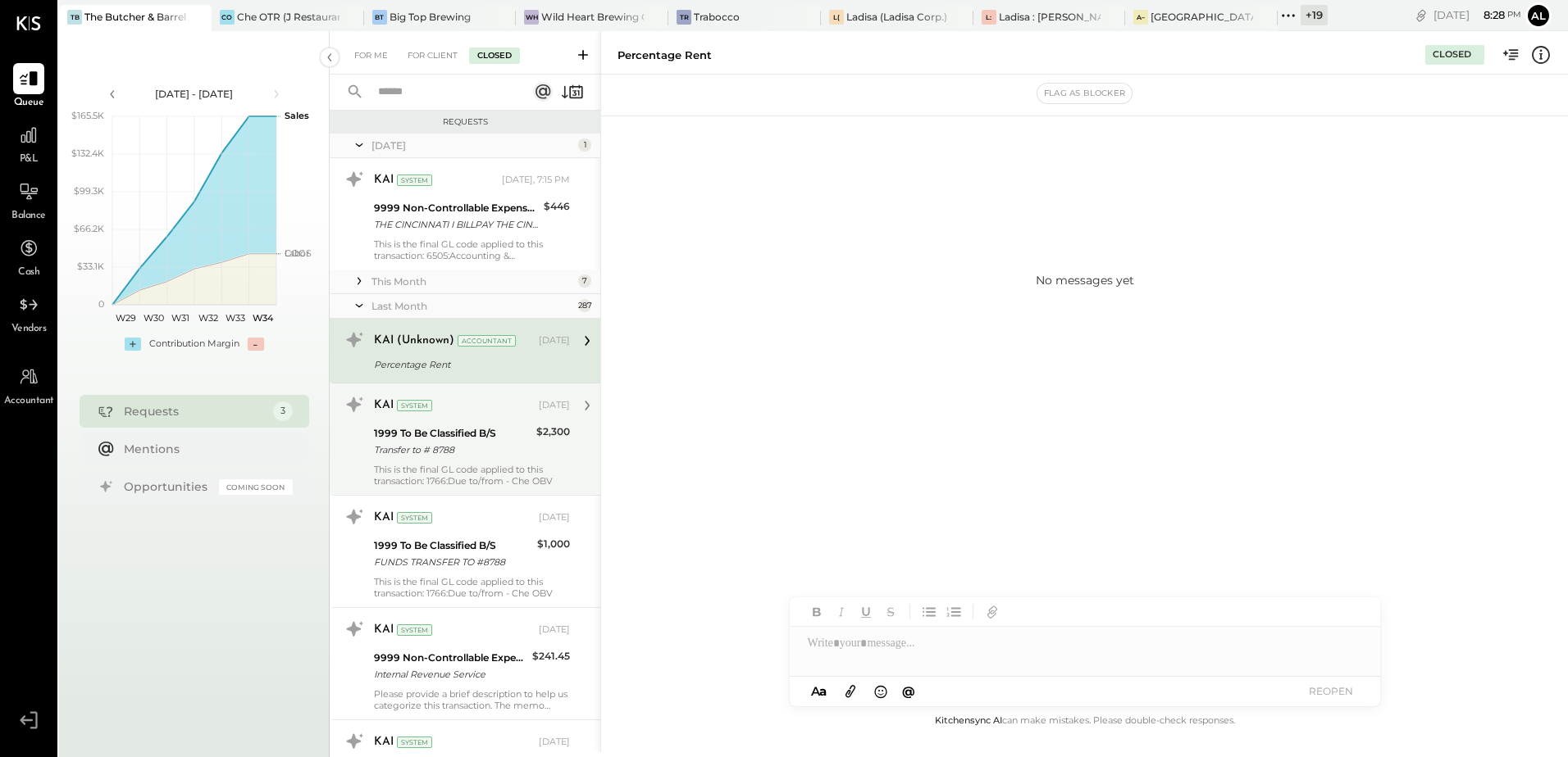
click at [580, 341] on icon at bounding box center [587, 341] width 21 height 21
drag, startPoint x: 412, startPoint y: 358, endPoint x: 392, endPoint y: 351, distance: 21.2
click at [392, 351] on div "KAI (Unknown) Accountant [DATE]" at bounding box center [472, 341] width 196 height 23
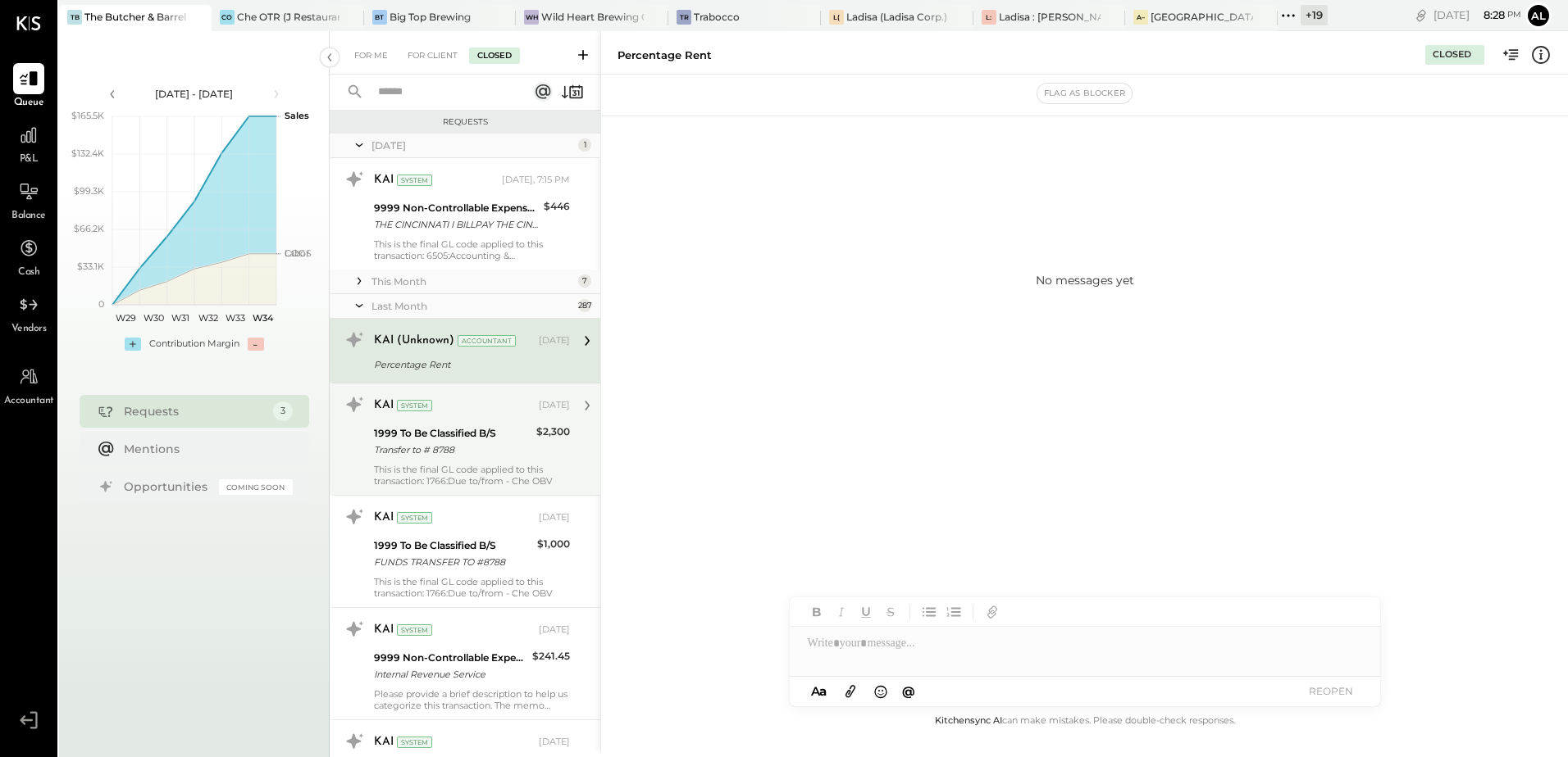
click at [509, 341] on div "Accountant" at bounding box center [486, 341] width 58 height 12
click at [1510, 53] on icon at bounding box center [1514, 54] width 10 height 11
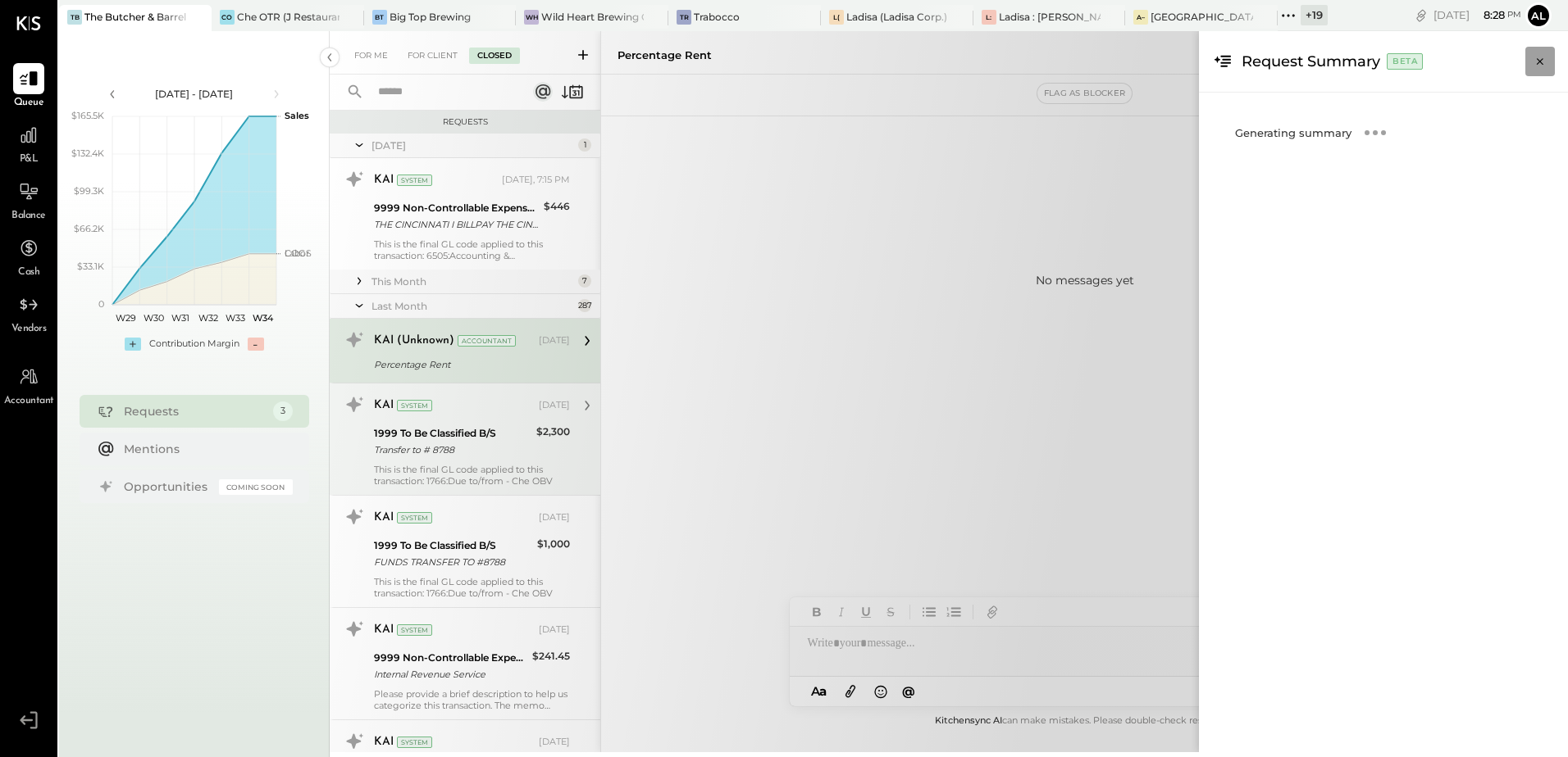
click at [1538, 65] on icon "Close panel" at bounding box center [1540, 62] width 16 height 16
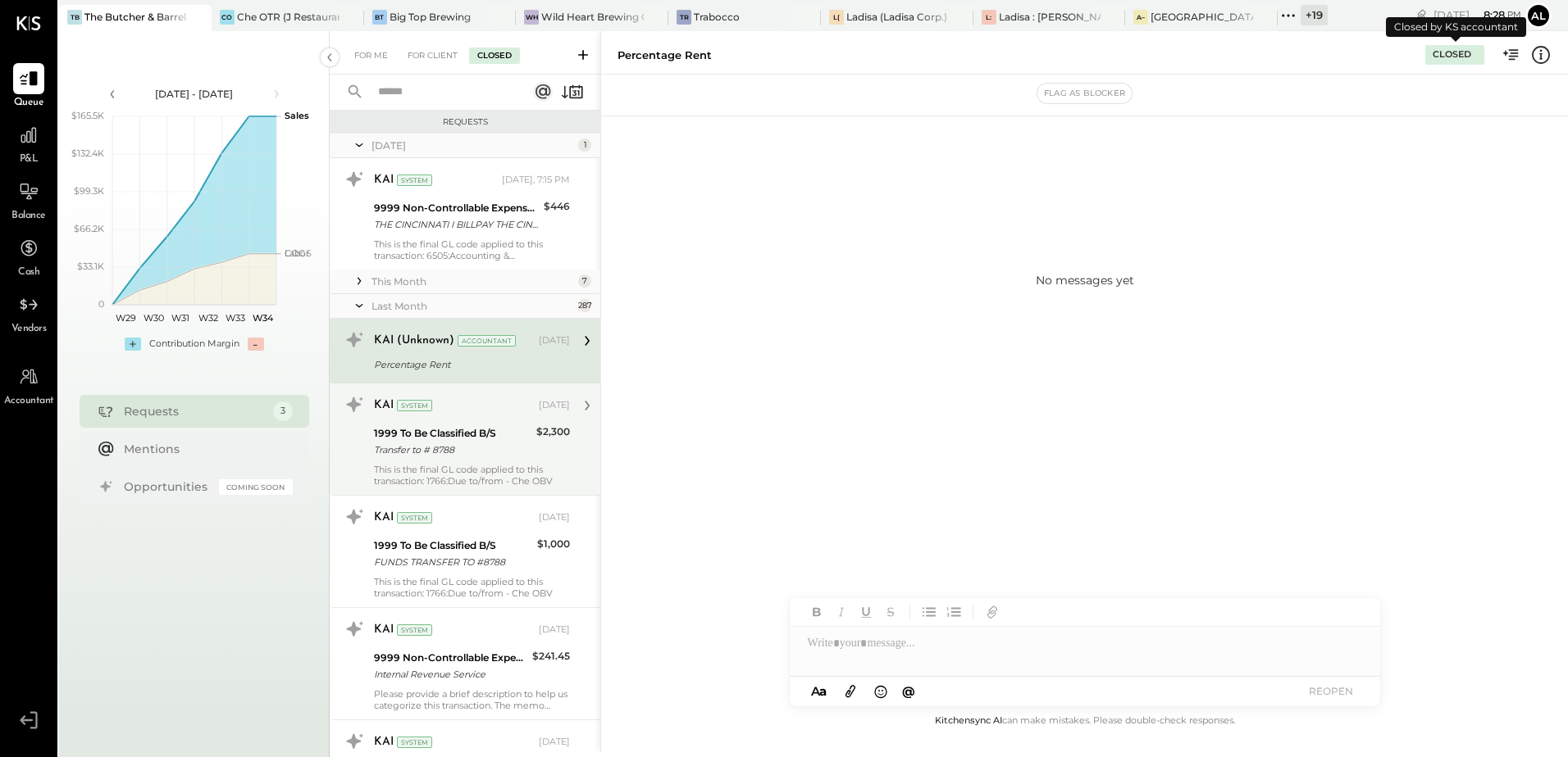
click at [1449, 58] on div "Closed" at bounding box center [1451, 55] width 39 height 13
click at [1277, 54] on div "Percentage Rent" at bounding box center [1012, 55] width 791 height 16
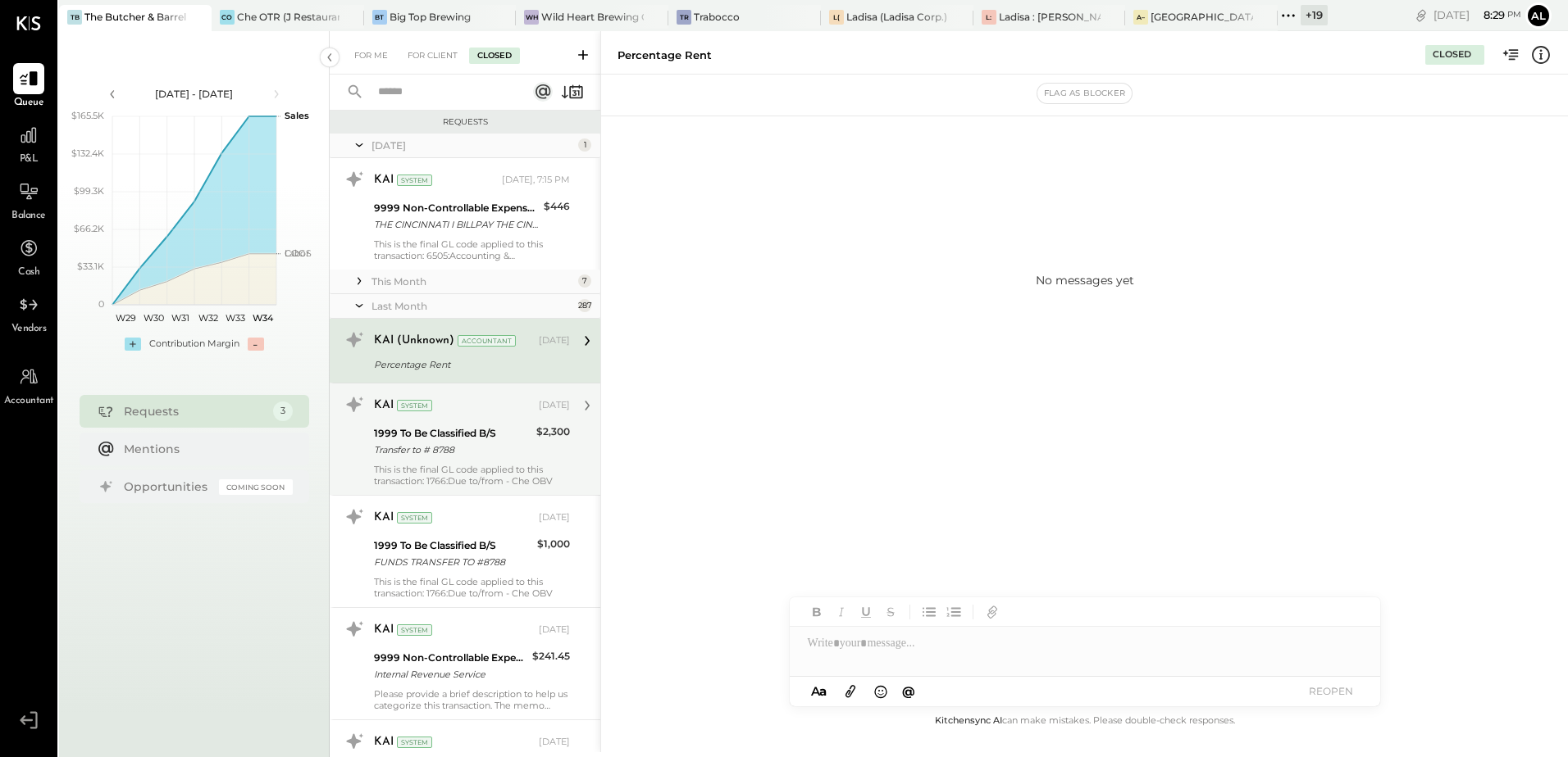
click at [1333, 692] on button "REOPEN" at bounding box center [1331, 691] width 66 height 22
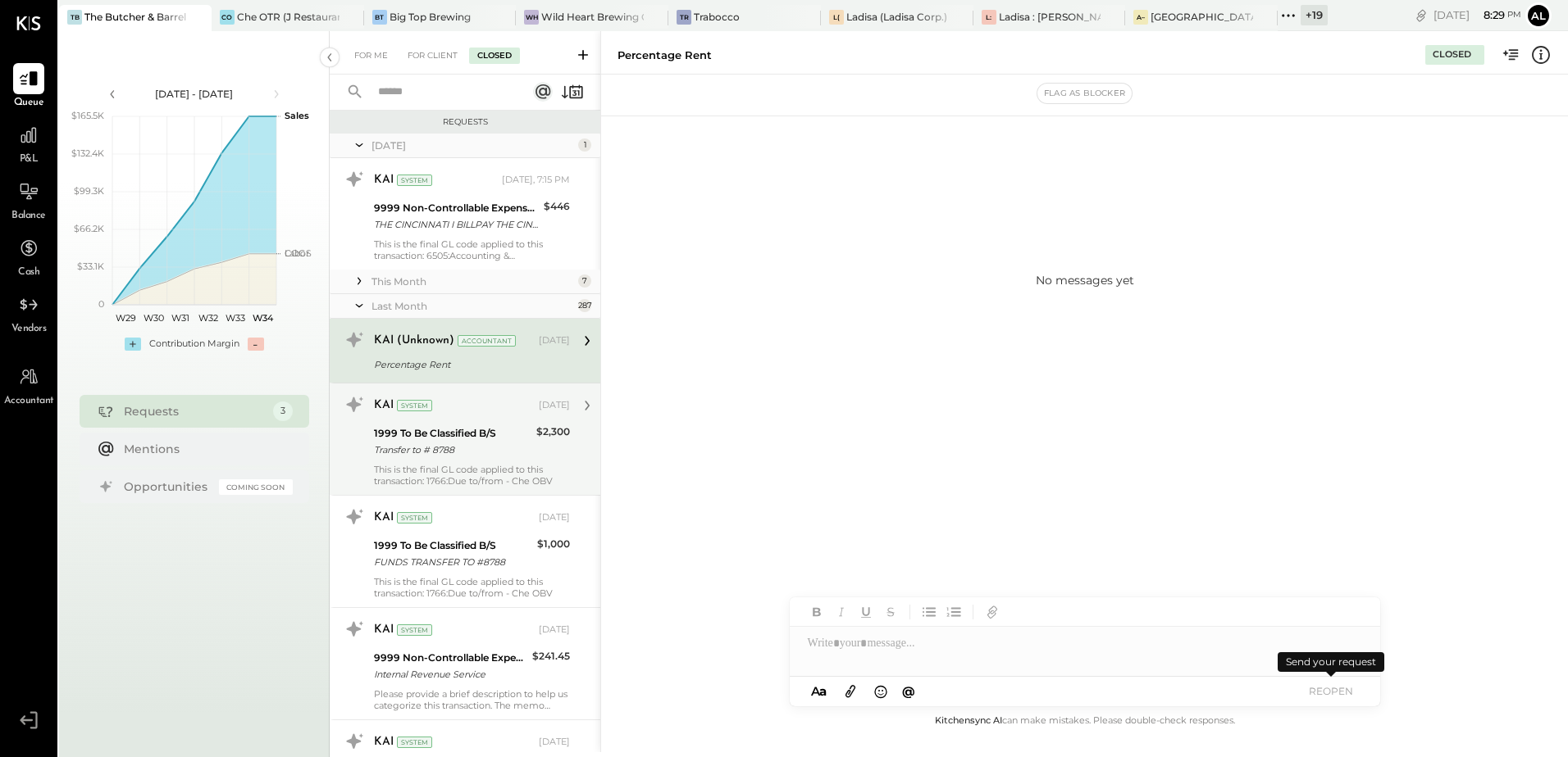
click at [1333, 692] on button "REOPEN" at bounding box center [1331, 691] width 66 height 22
click at [1296, 496] on div "No messages yet" at bounding box center [1084, 393] width 966 height 637
click at [1315, 685] on button "REOPEN" at bounding box center [1331, 691] width 66 height 22
click at [430, 467] on div "This is the final GL code applied to this transaction: 1766:Due to/from - Che O…" at bounding box center [472, 476] width 196 height 23
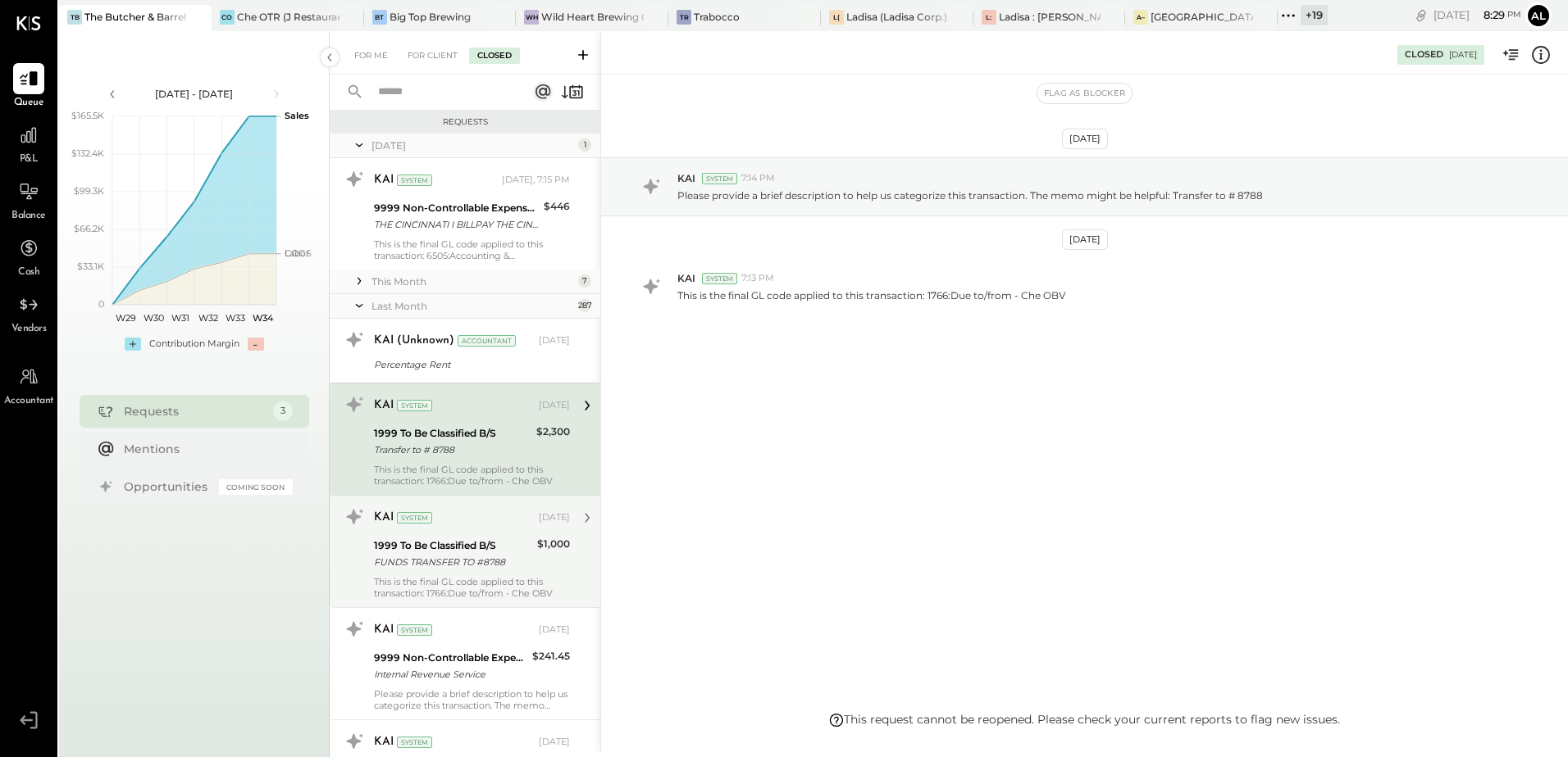
click at [469, 551] on div "1999 To Be Classified B/S" at bounding box center [453, 546] width 158 height 16
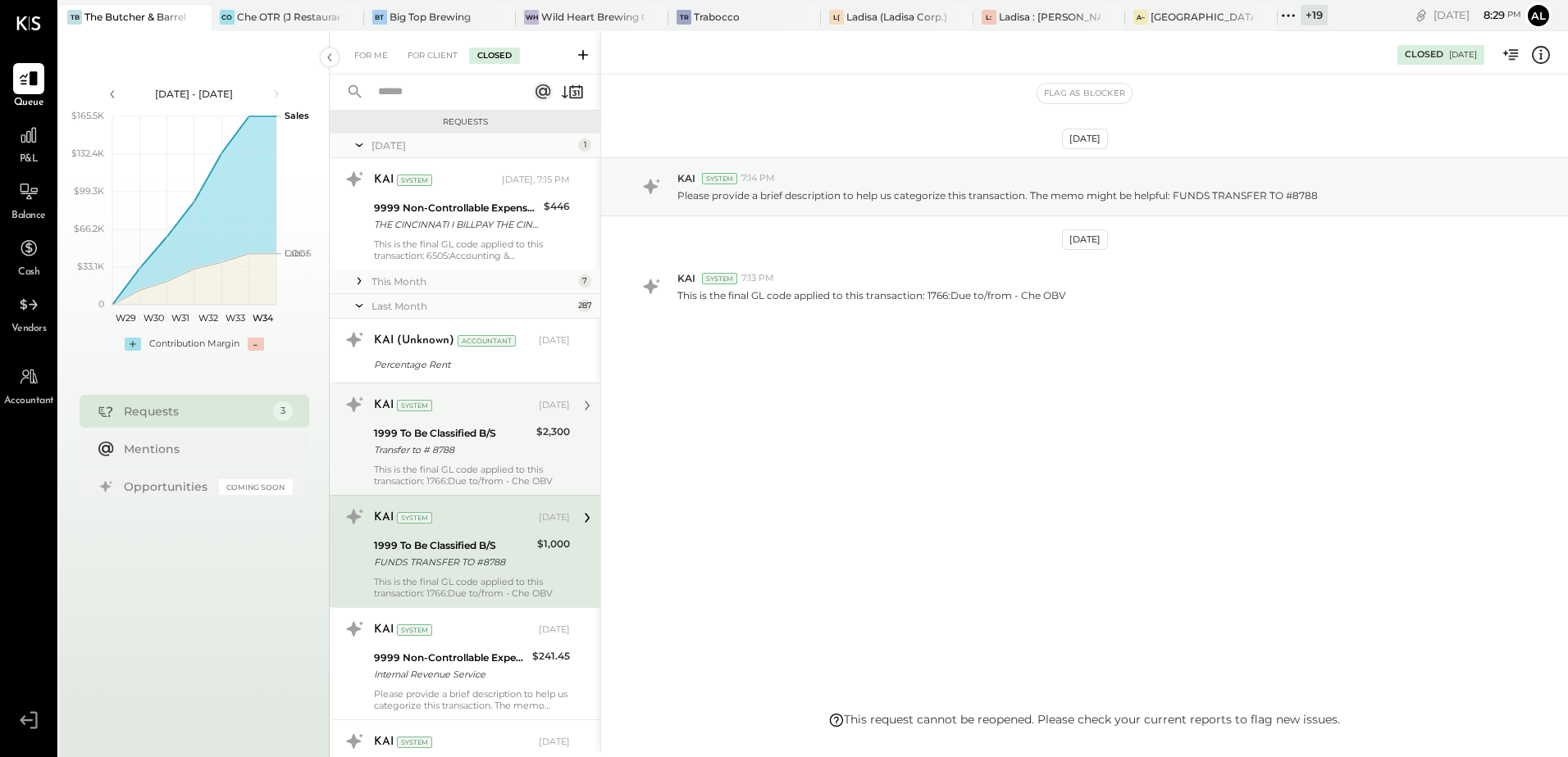
click at [424, 467] on div "This is the final GL code applied to this transaction: 1766:Due to/from - Che O…" at bounding box center [472, 476] width 196 height 23
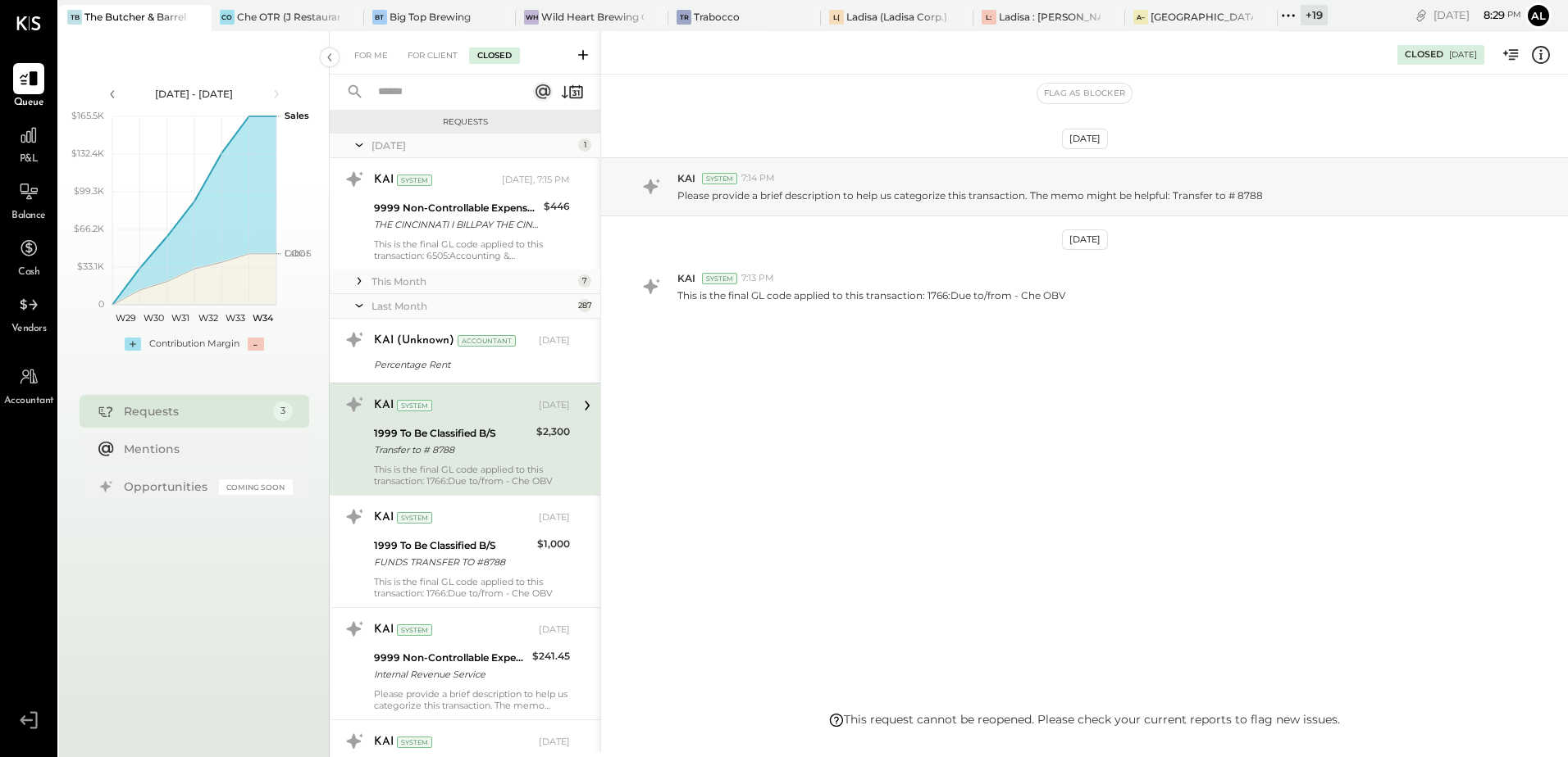
click at [444, 639] on div "KAI System [DATE]" at bounding box center [472, 630] width 196 height 23
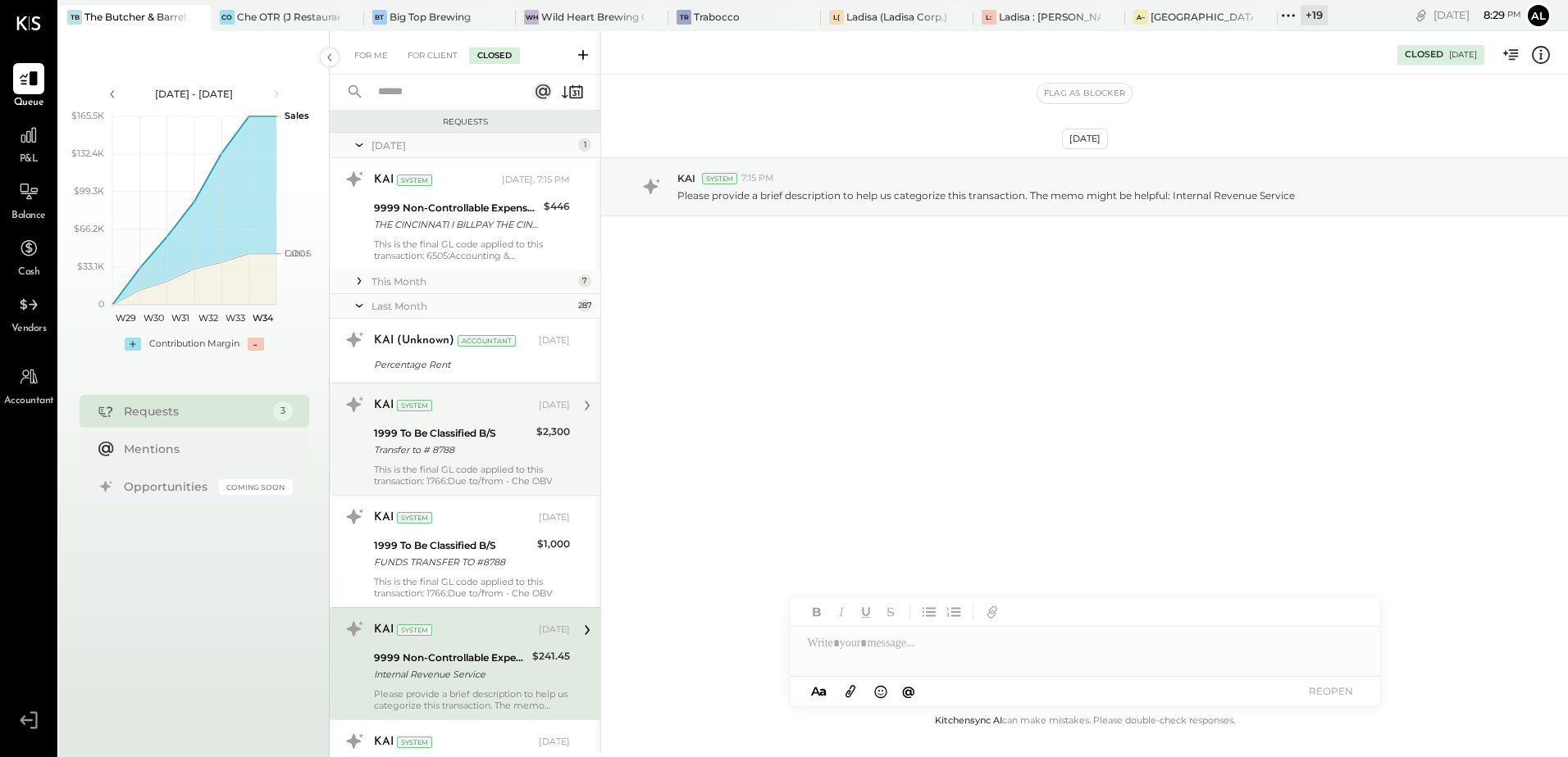
click at [1326, 690] on button "REOPEN" at bounding box center [1331, 691] width 66 height 22
click at [388, 344] on div "KAI (Unknown)" at bounding box center [414, 341] width 81 height 16
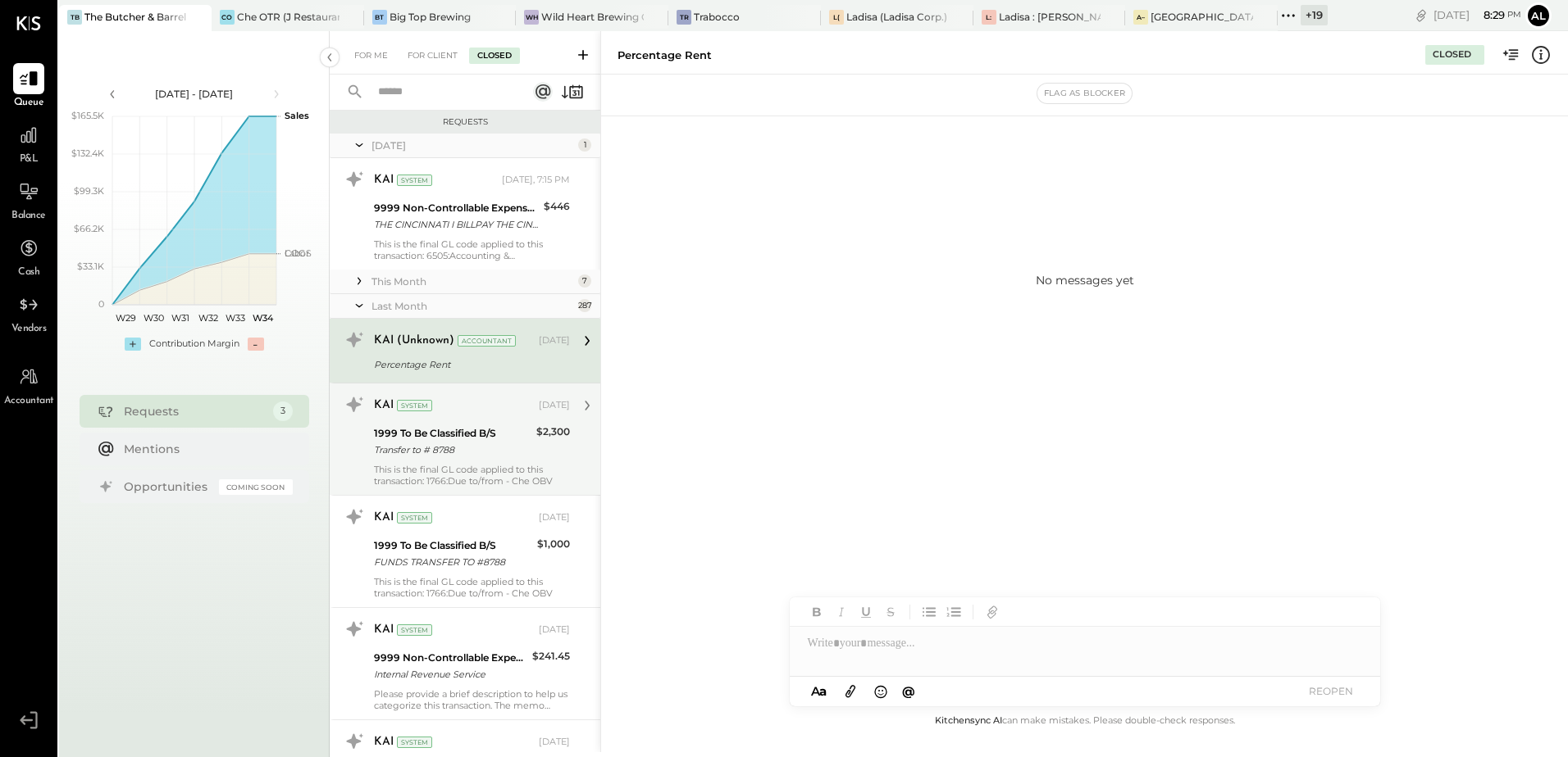
click at [1344, 696] on button "REOPEN" at bounding box center [1331, 691] width 66 height 22
click at [1343, 696] on button "REOPEN" at bounding box center [1331, 691] width 66 height 22
click at [854, 643] on div at bounding box center [1084, 643] width 590 height 33
click at [1321, 699] on button "REOPEN" at bounding box center [1331, 691] width 66 height 22
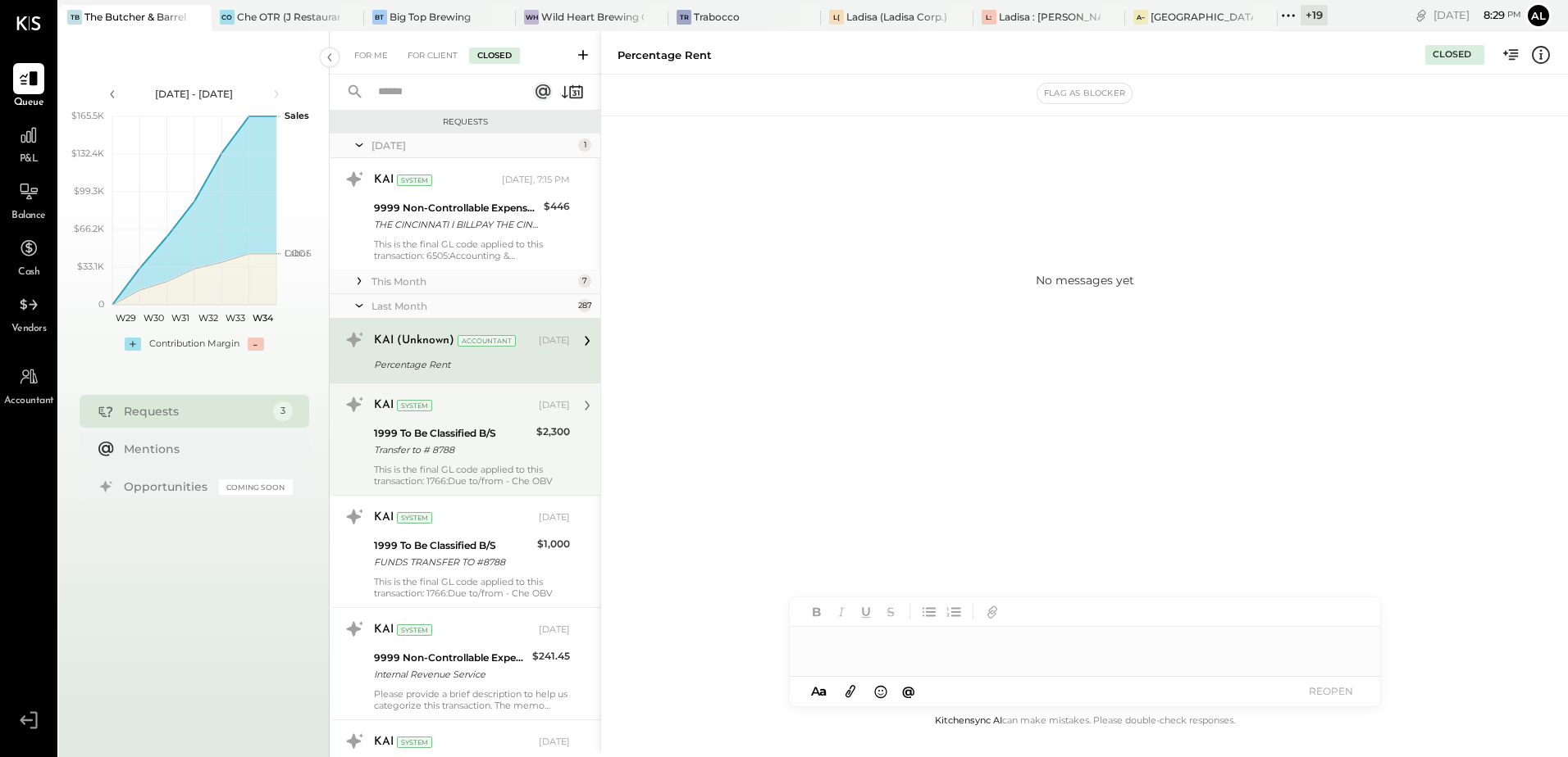
click at [454, 431] on div "1999 To Be Classified B/S" at bounding box center [452, 434] width 157 height 16
click at [468, 424] on div "1999 To Be Classified B/S Transfer to # 8788" at bounding box center [452, 442] width 157 height 36
click at [412, 450] on div "Transfer to # 8788" at bounding box center [452, 450] width 157 height 16
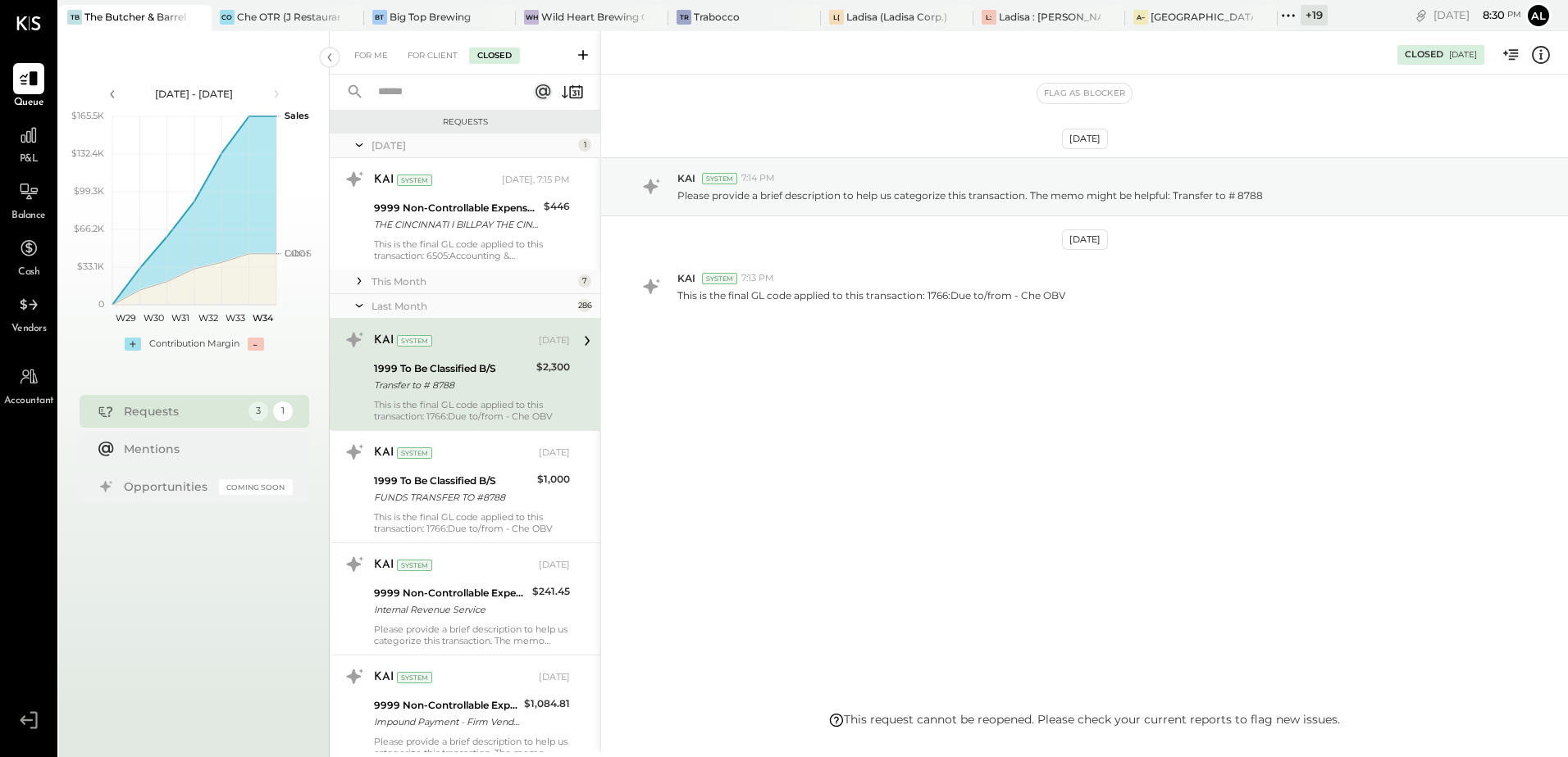
click at [414, 65] on div "For Me For Client Closed" at bounding box center [464, 53] width 271 height 44
click at [421, 59] on div "For Client" at bounding box center [432, 56] width 67 height 16
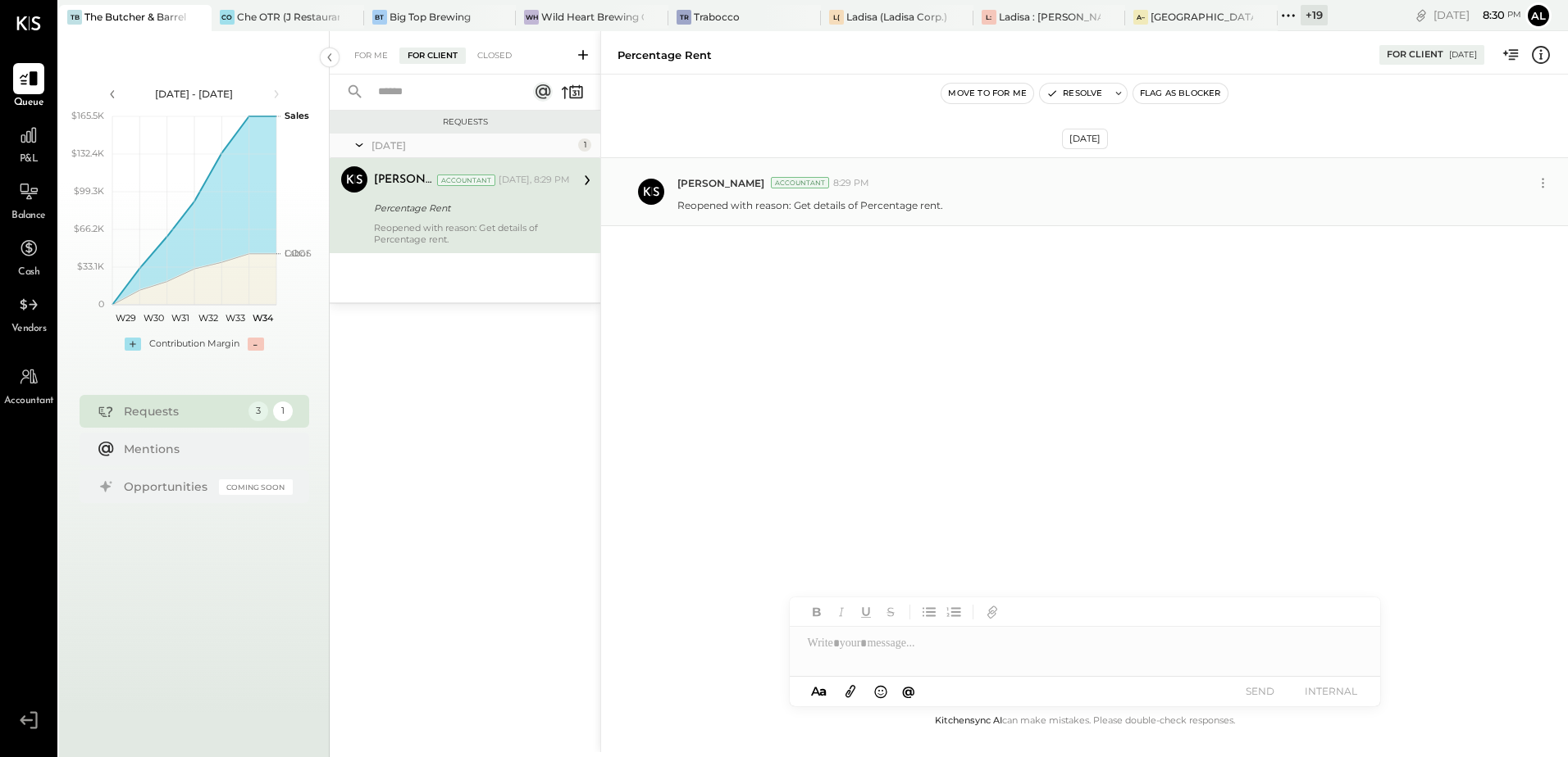
click at [913, 182] on div "[PERSON_NAME] Accountant 8:29 PM" at bounding box center [1104, 183] width 854 height 14
click at [1542, 184] on icon at bounding box center [1542, 183] width 17 height 17
click at [1539, 185] on icon at bounding box center [1542, 183] width 17 height 17
click at [1491, 213] on button "Edit Message" at bounding box center [1499, 211] width 110 height 27
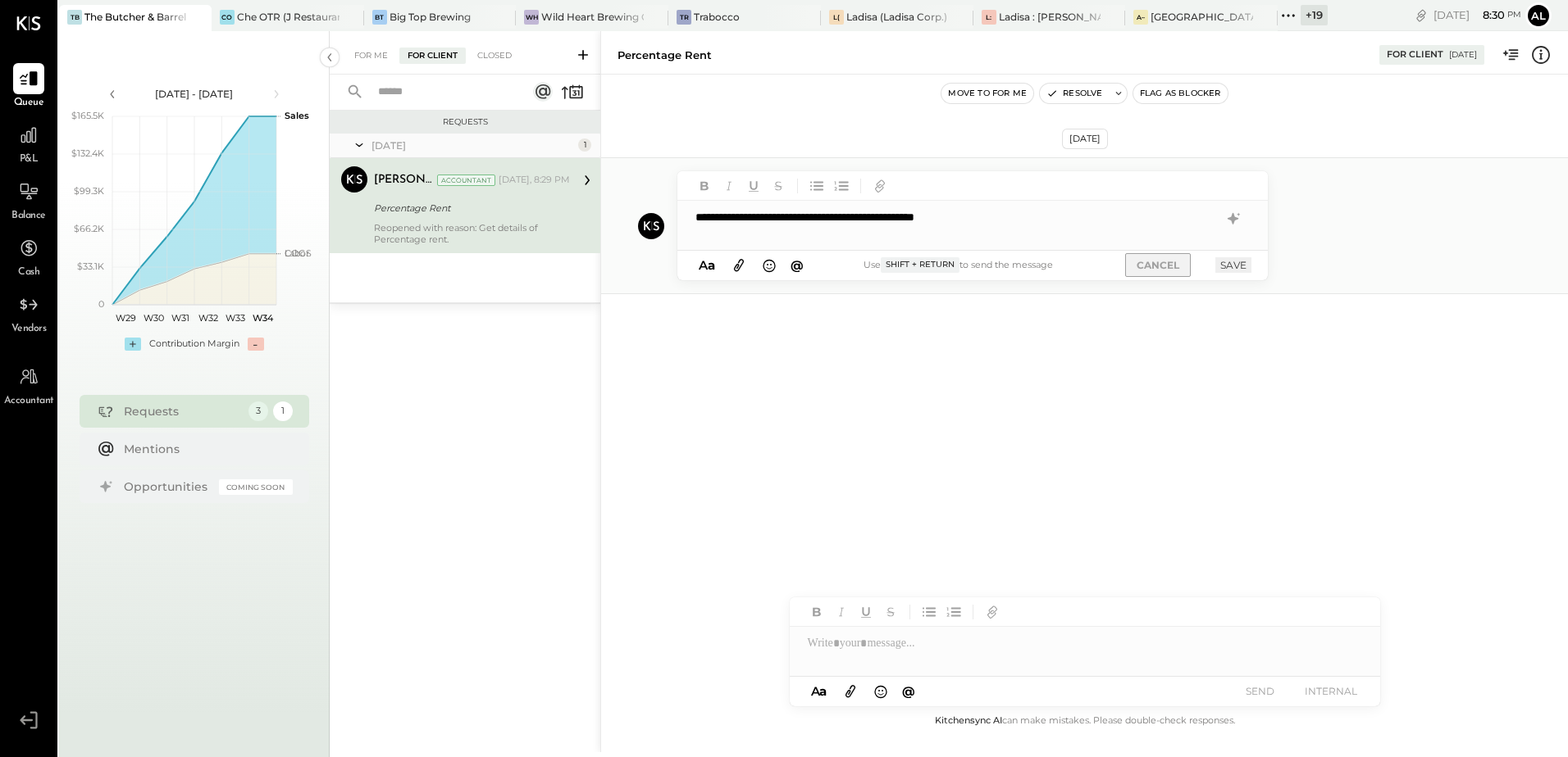
click at [1164, 268] on button "CANCEL" at bounding box center [1158, 265] width 66 height 24
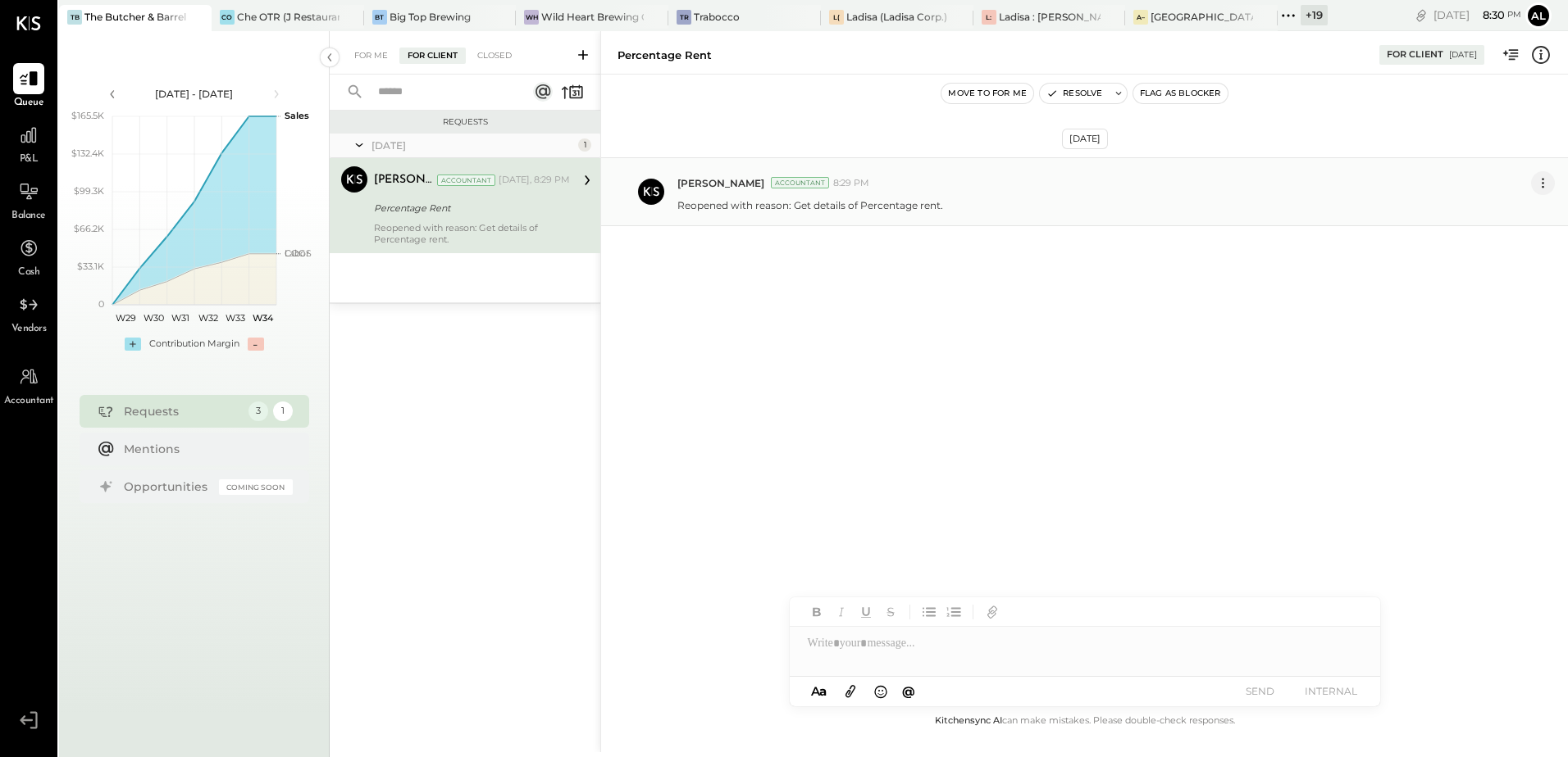
click at [1539, 182] on icon at bounding box center [1542, 183] width 17 height 17
click at [1503, 241] on button "Delete Message..." at bounding box center [1499, 238] width 110 height 27
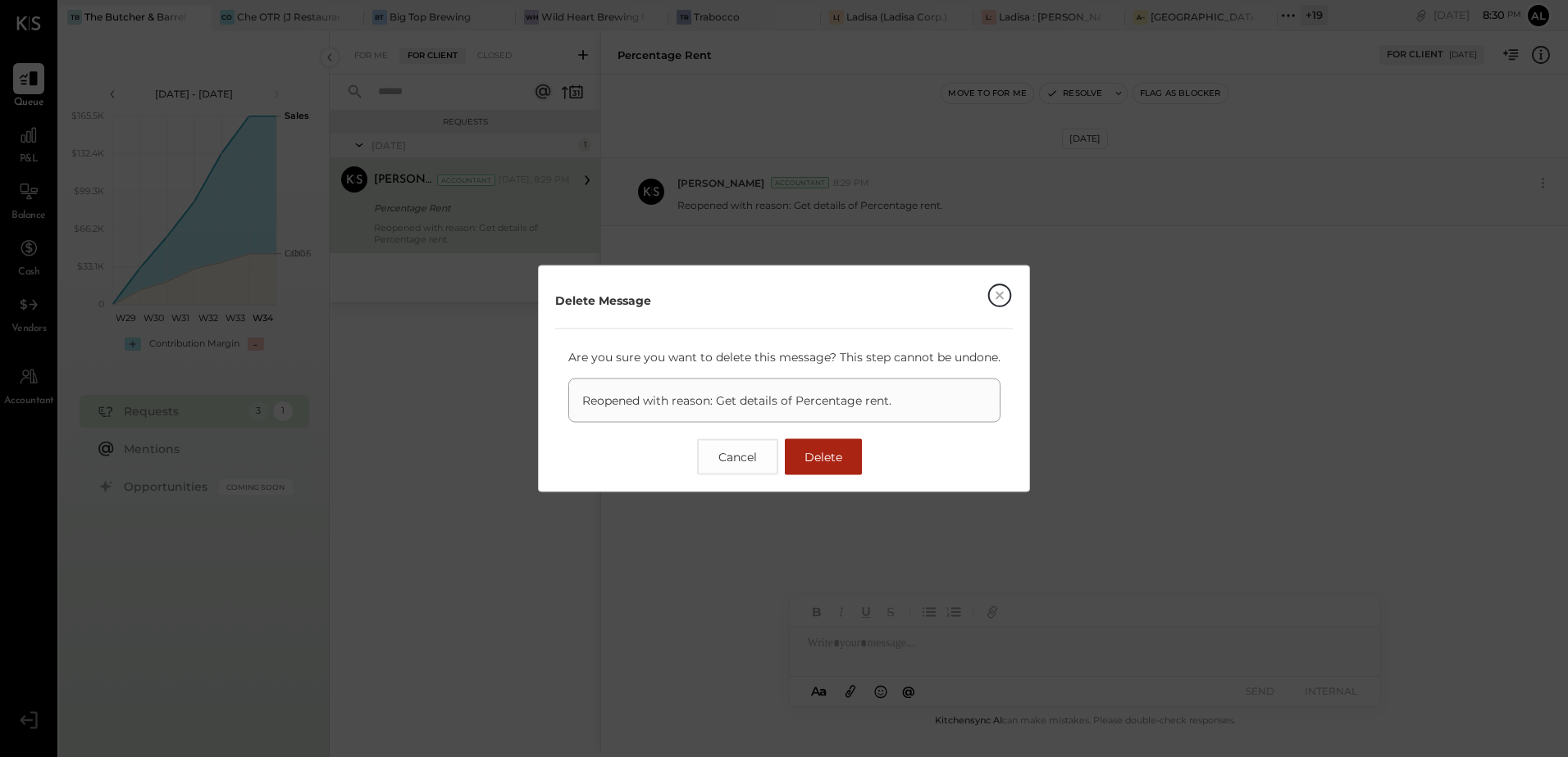
click at [852, 462] on button "Delete" at bounding box center [823, 457] width 77 height 36
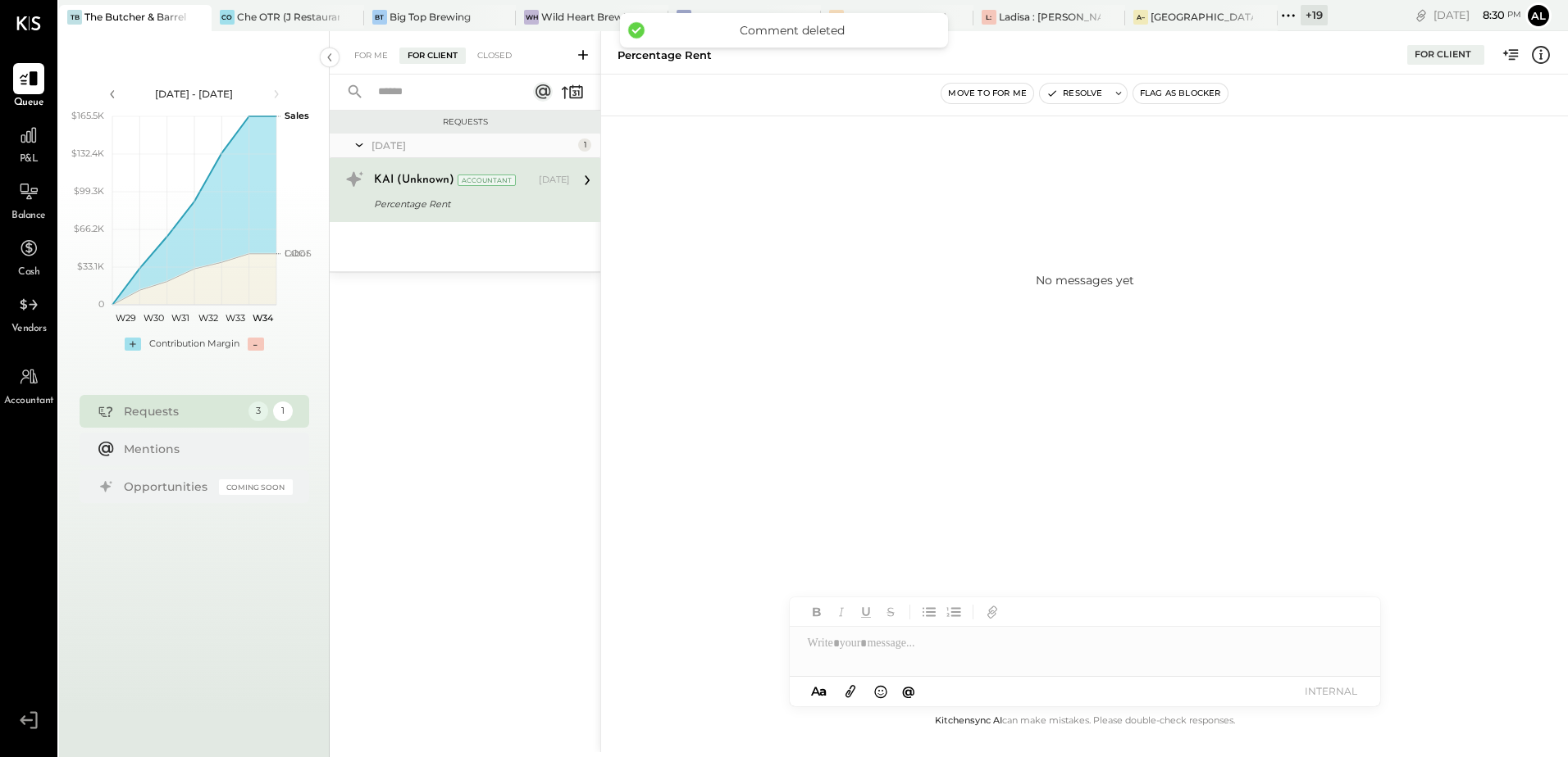
click at [502, 201] on div "Percentage Rent" at bounding box center [469, 204] width 191 height 16
click at [535, 201] on div "Percentage Rent" at bounding box center [469, 204] width 191 height 16
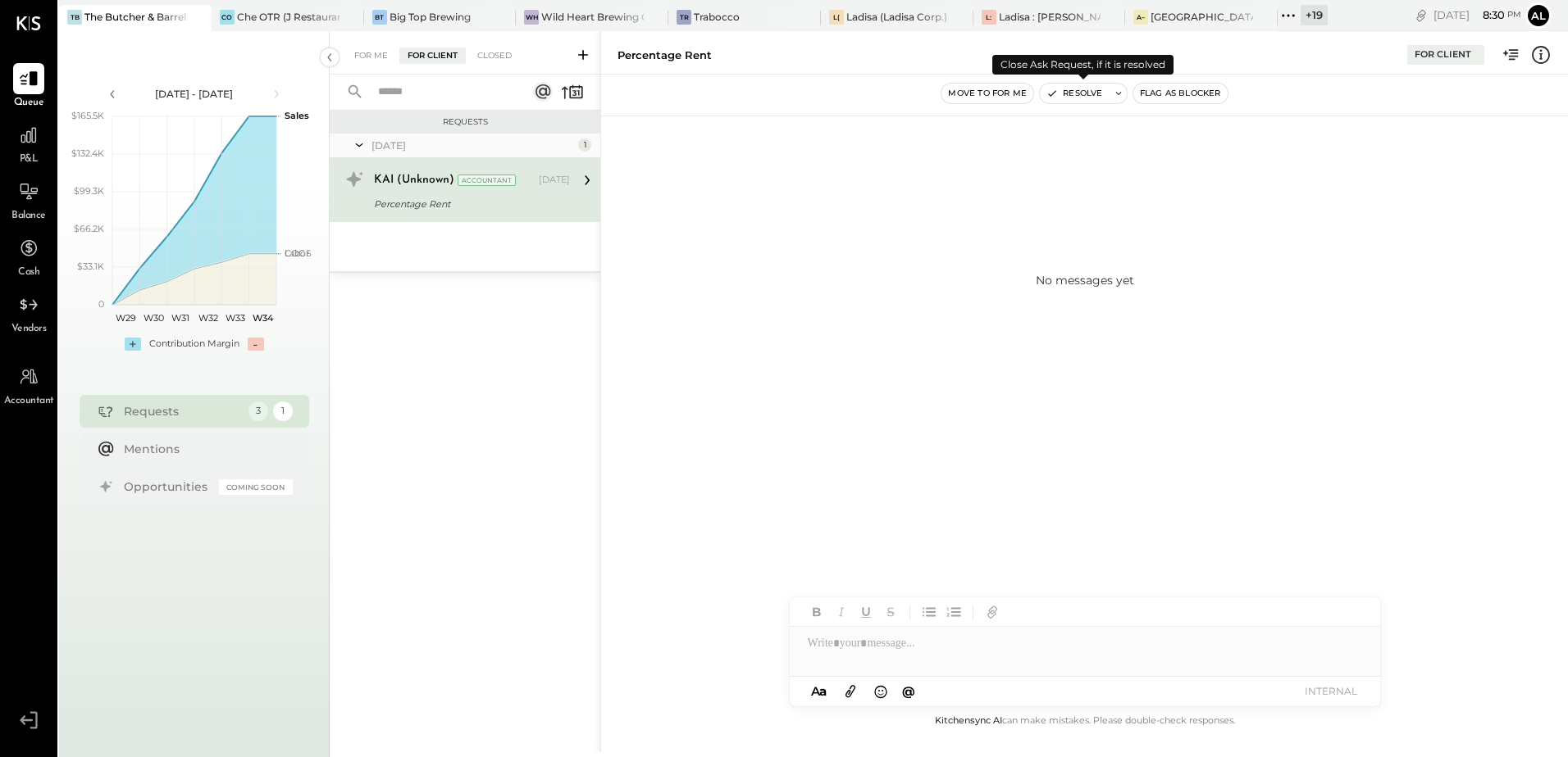
click at [1113, 95] on icon at bounding box center [1119, 94] width 12 height 12
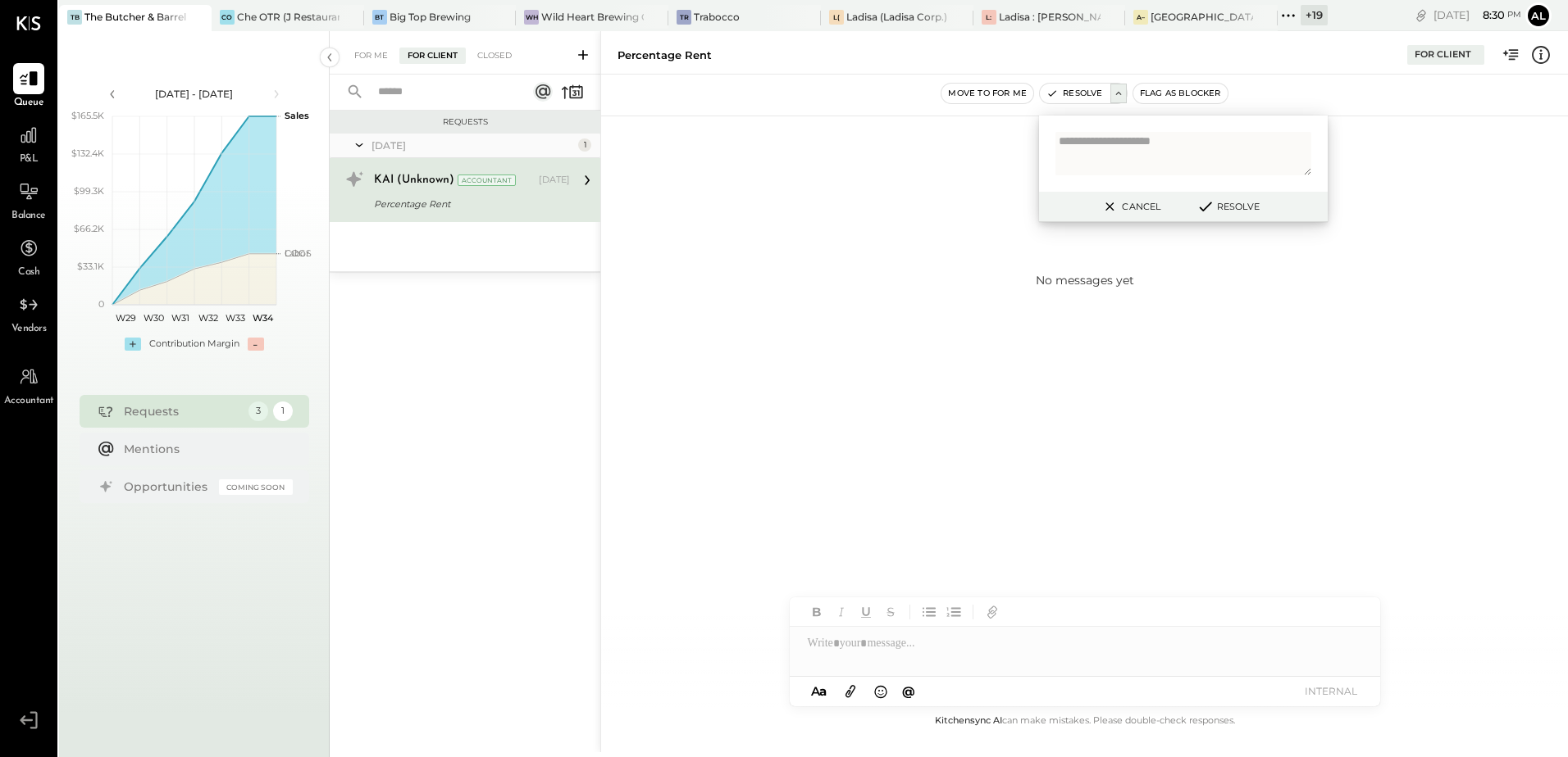
click at [1241, 207] on button "Resolve" at bounding box center [1227, 207] width 74 height 20
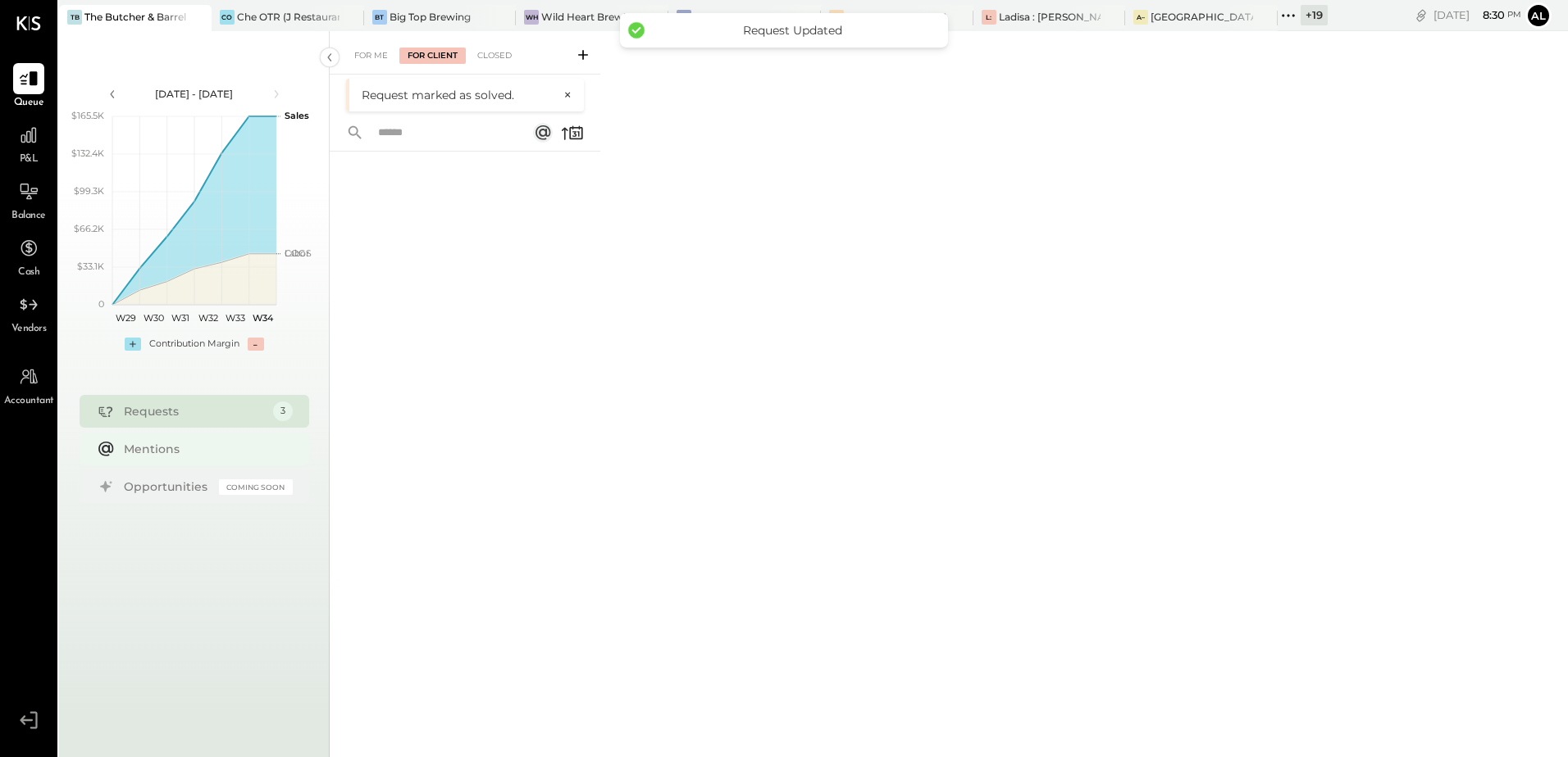
click at [155, 448] on div "Mentions" at bounding box center [203, 449] width 161 height 16
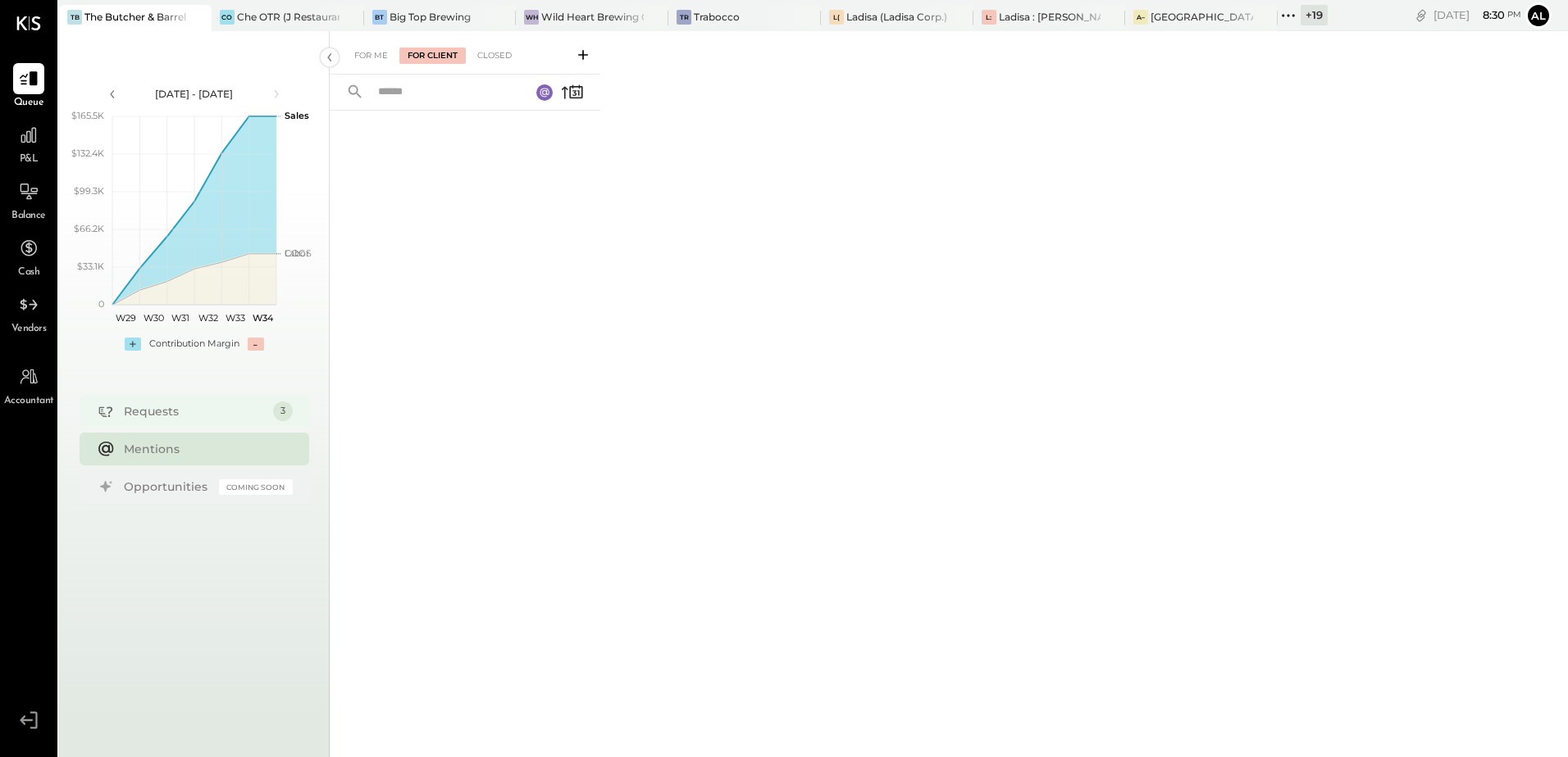
click at [179, 413] on div "Requests" at bounding box center [193, 411] width 141 height 16
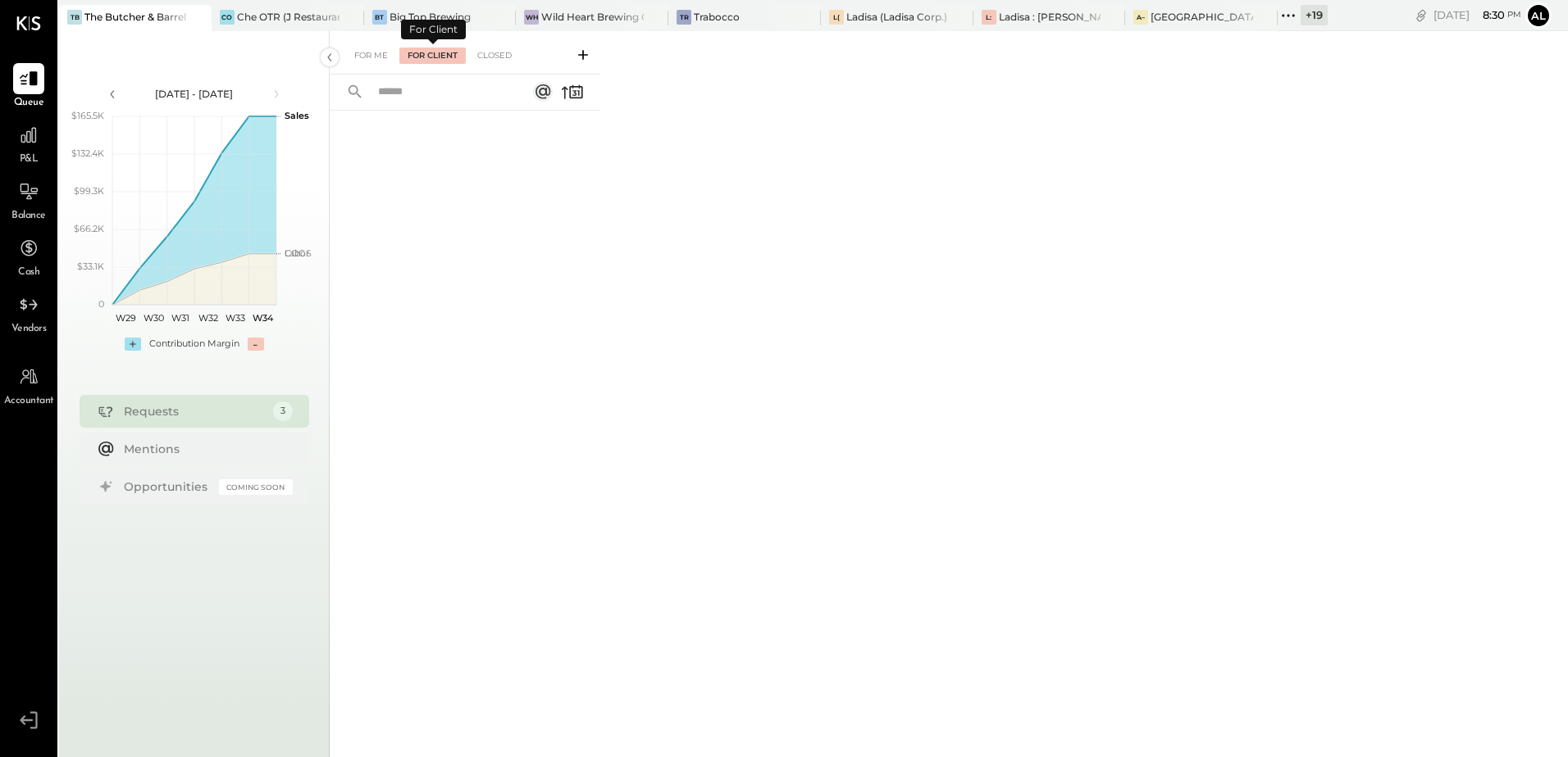
click at [447, 53] on div "For Client" at bounding box center [432, 56] width 67 height 16
